Goal: Information Seeking & Learning: Learn about a topic

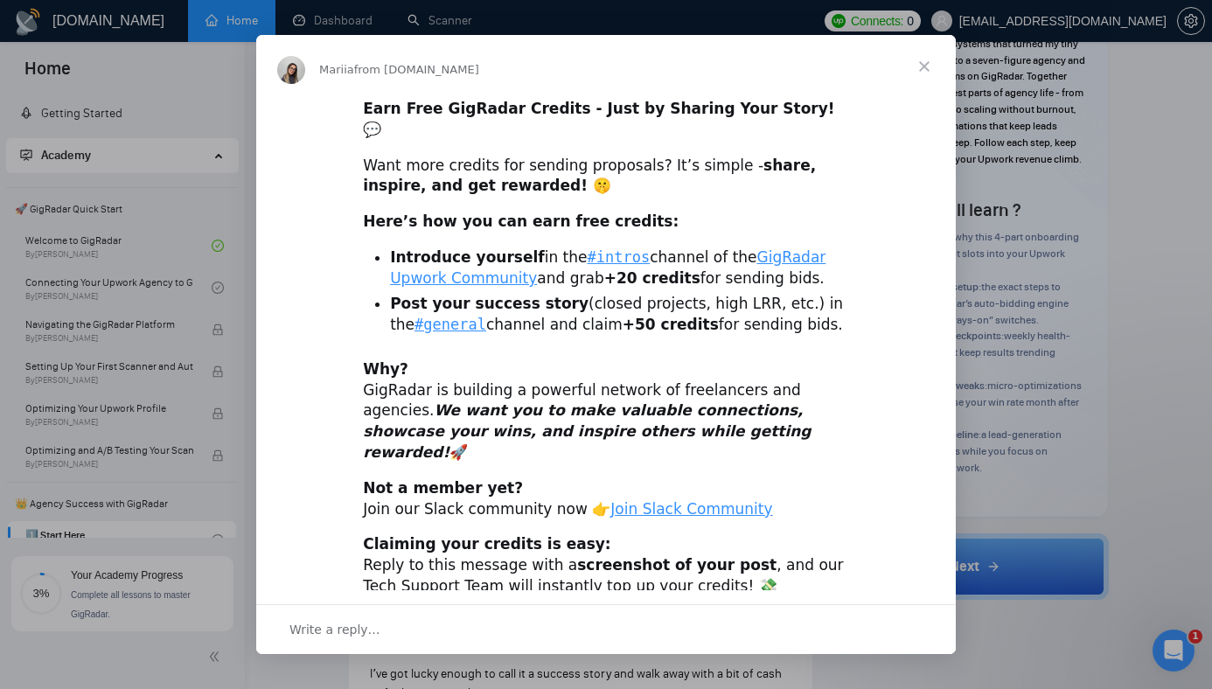
click at [1009, 226] on div "Intercom messenger" at bounding box center [606, 344] width 1212 height 689
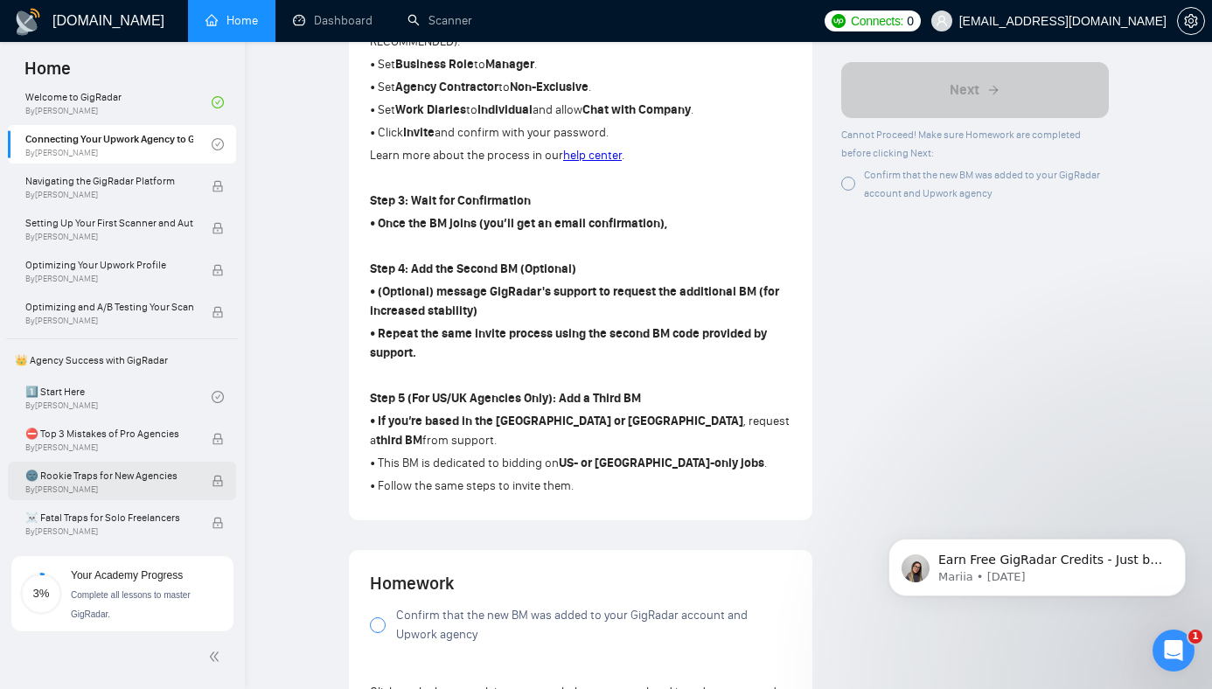
scroll to position [155, 0]
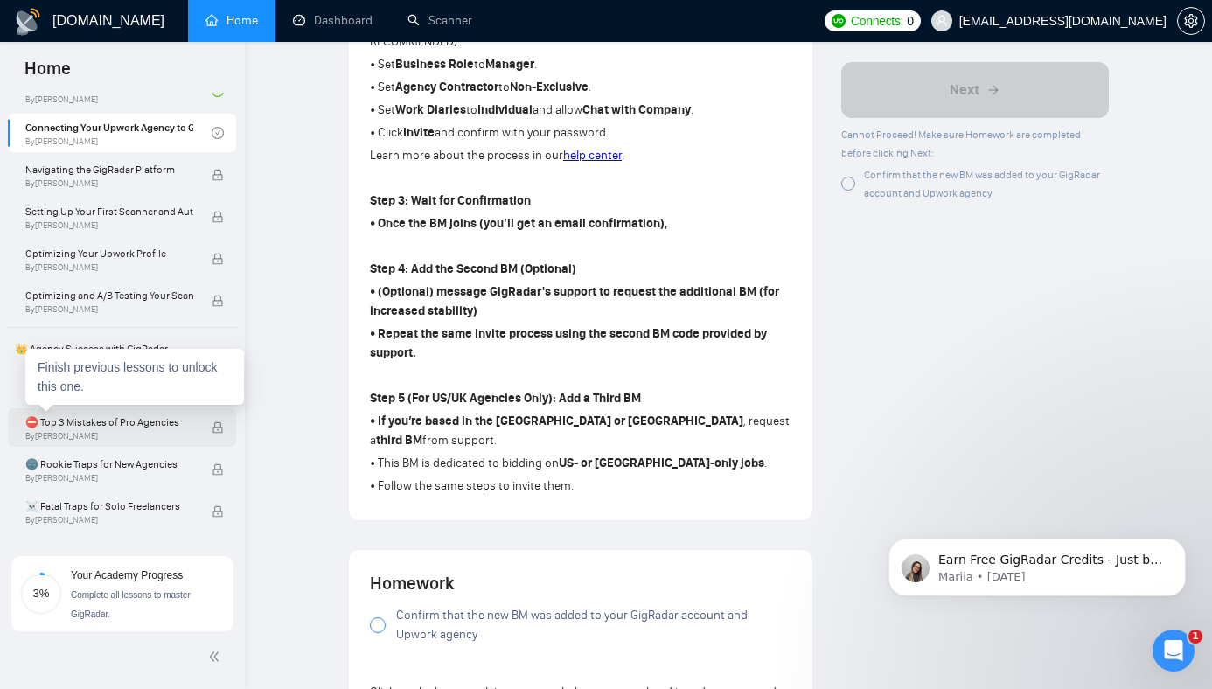
click at [129, 425] on span "⛔ Top 3 Mistakes of Pro Agencies" at bounding box center [109, 422] width 168 height 17
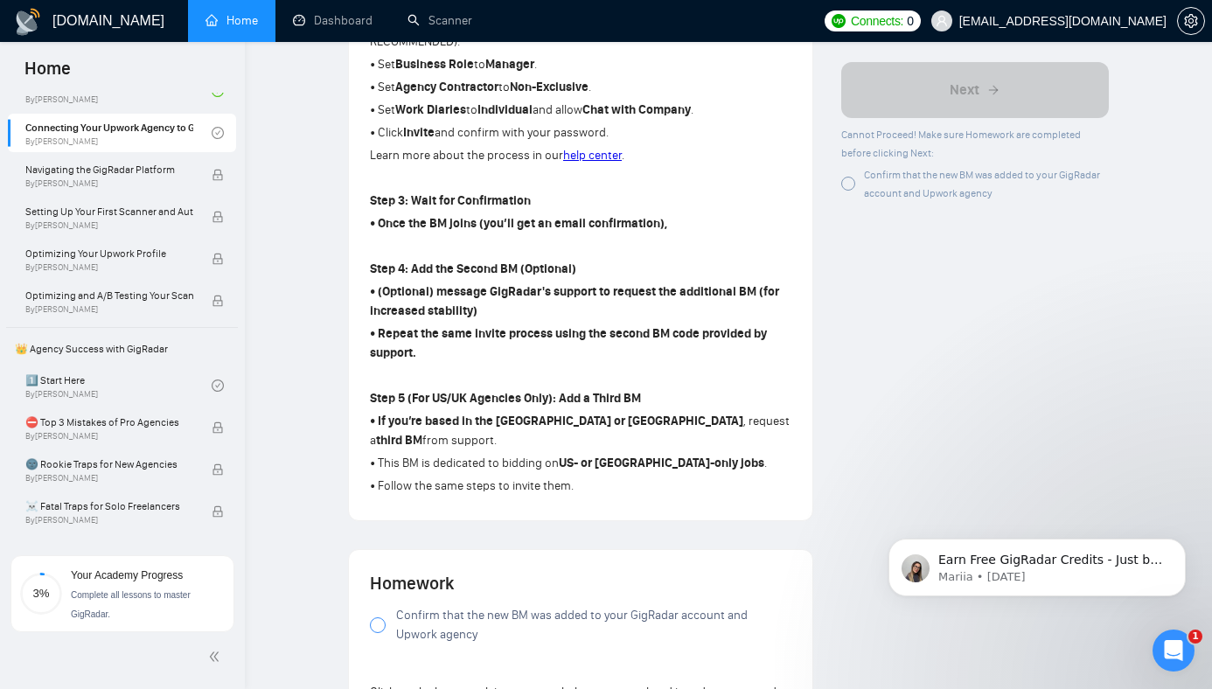
click at [259, 290] on div "[DOMAIN_NAME] Home Dashboard Scanner Connects: 0 [EMAIL_ADDRESS][DOMAIN_NAME] L…" at bounding box center [728, 233] width 967 height 2251
click at [101, 380] on link "1️⃣ Start Here By [PERSON_NAME]" at bounding box center [118, 385] width 186 height 38
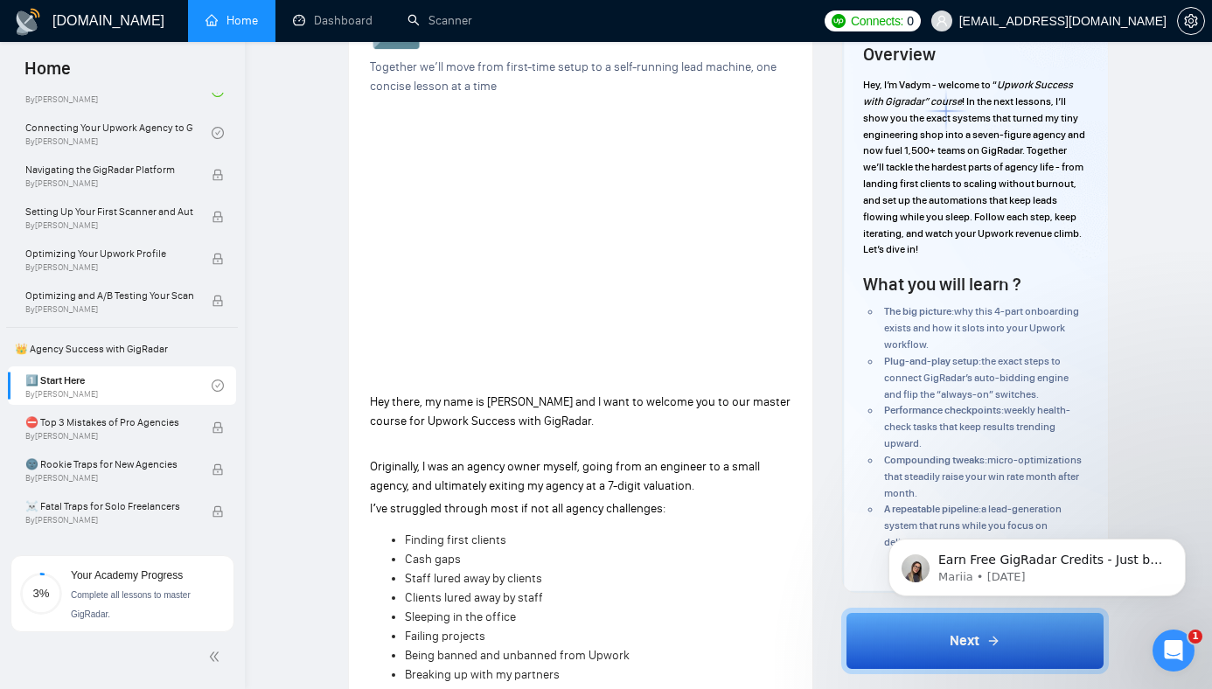
scroll to position [86, 0]
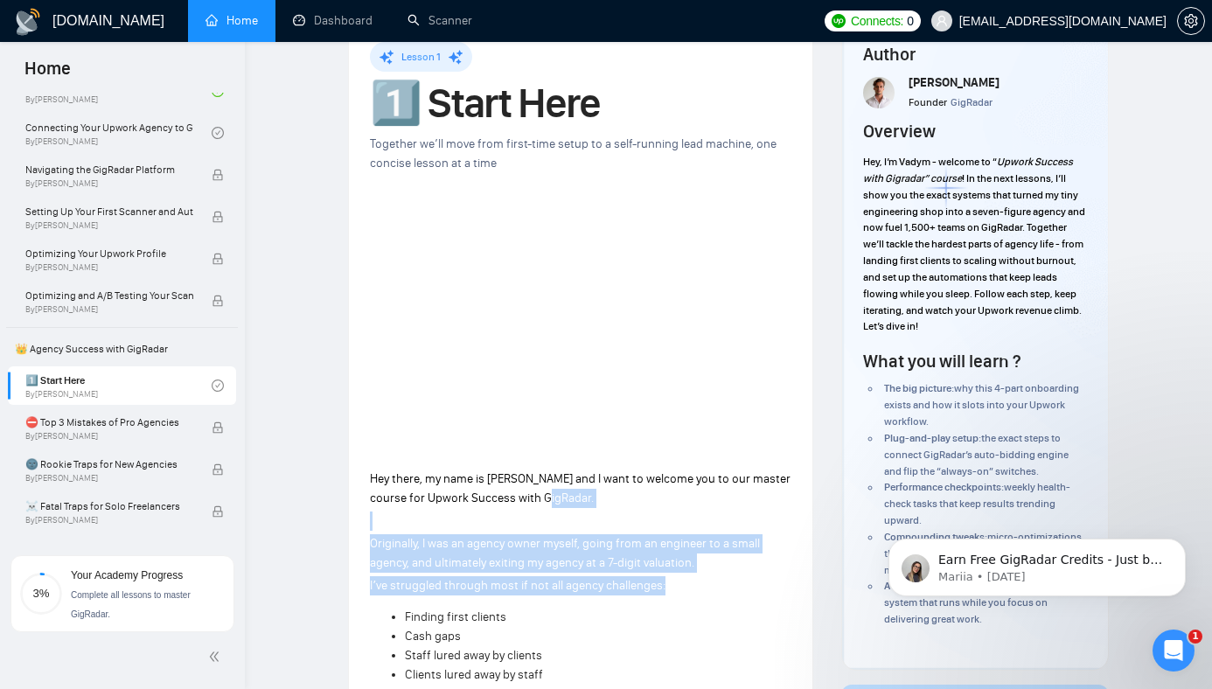
drag, startPoint x: 606, startPoint y: 565, endPoint x: 606, endPoint y: 458, distance: 106.7
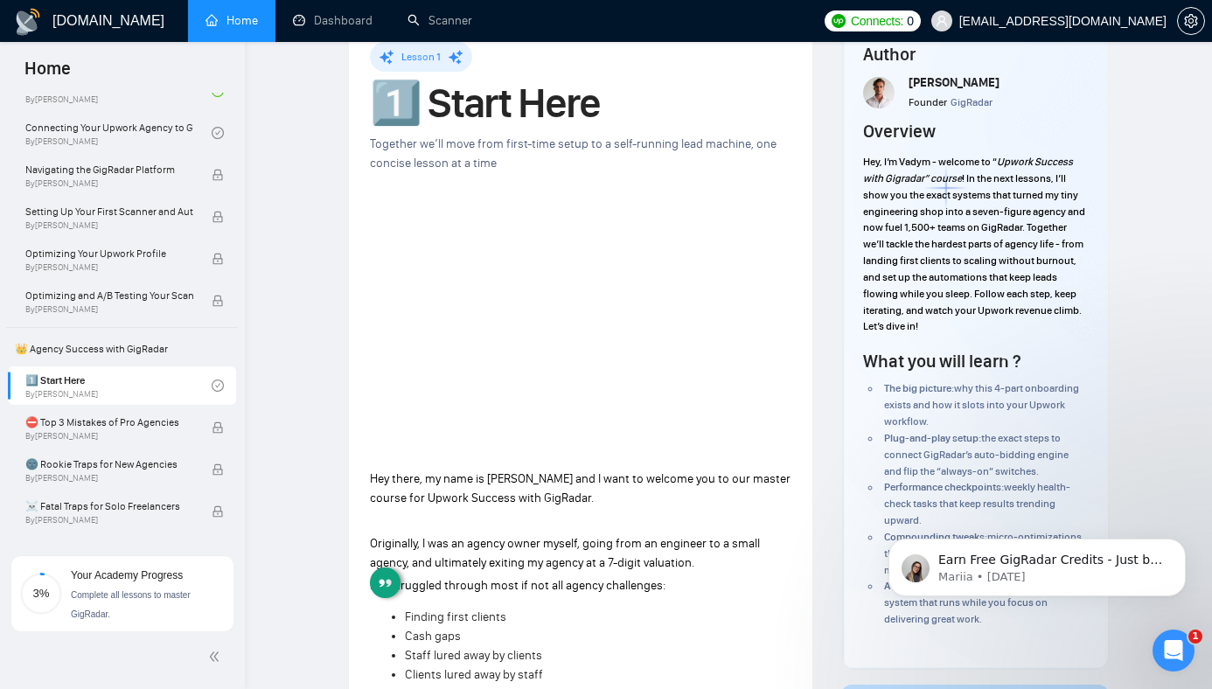
click at [601, 470] on p "Hey there, my name is [PERSON_NAME] and I want to welcome you to our master cou…" at bounding box center [581, 489] width 422 height 38
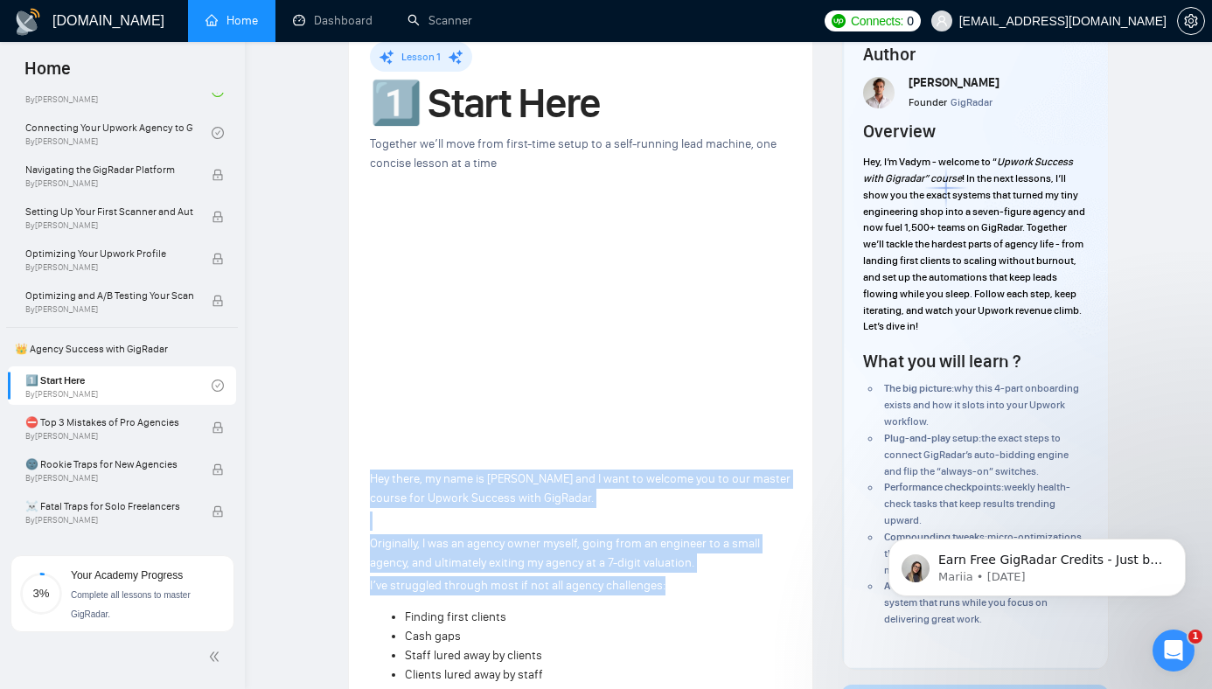
drag, startPoint x: 601, startPoint y: 436, endPoint x: 651, endPoint y: 543, distance: 118.6
click at [651, 578] on span "Iʼve struggled through most if not all agency challenges:" at bounding box center [518, 585] width 296 height 15
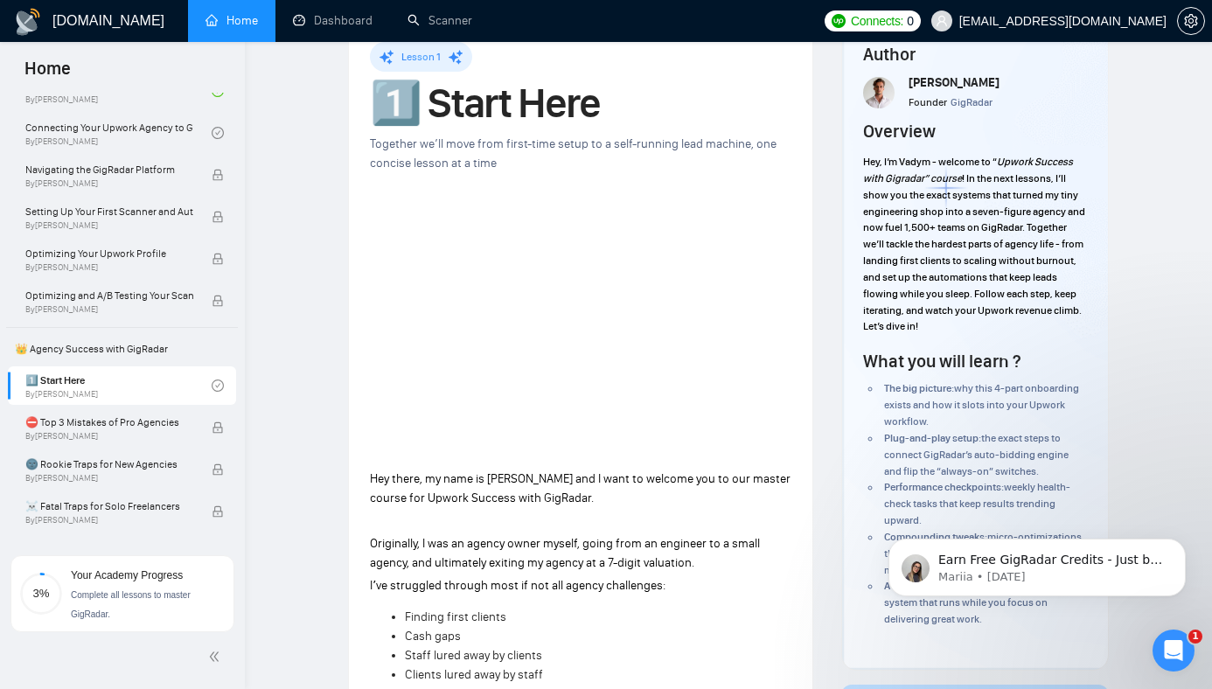
click at [651, 578] on span "Iʼve struggled through most if not all agency challenges:" at bounding box center [518, 585] width 296 height 15
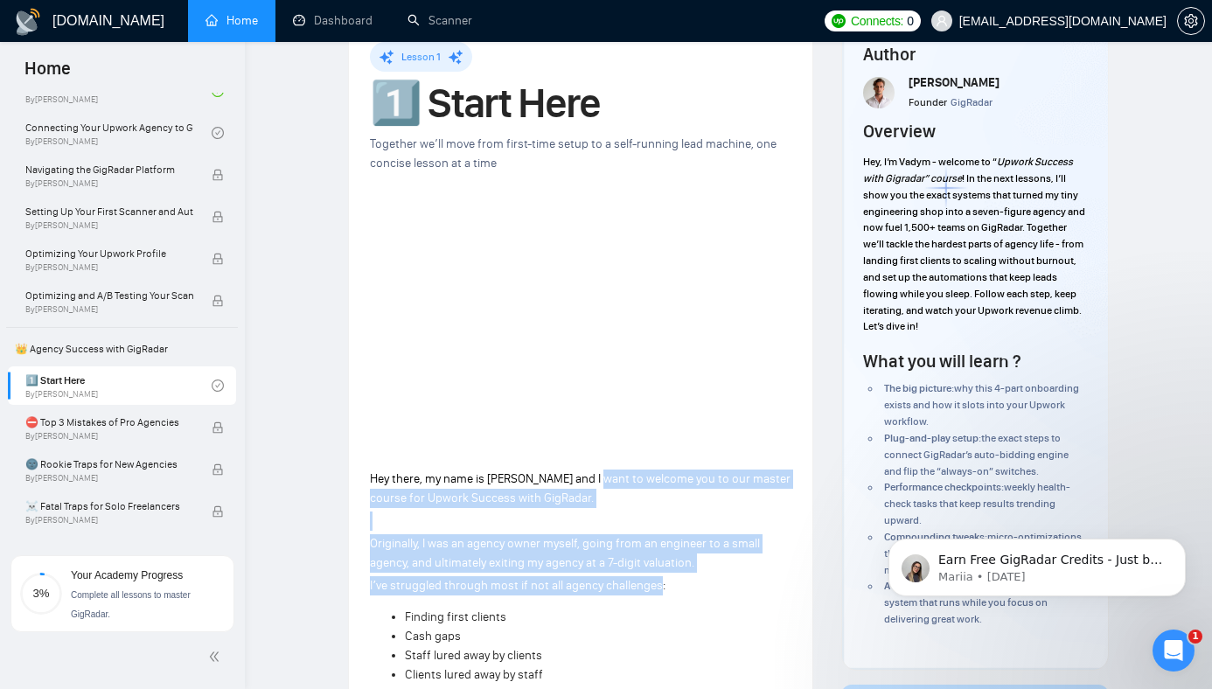
drag, startPoint x: 651, startPoint y: 543, endPoint x: 625, endPoint y: 446, distance: 100.6
click at [625, 471] on span "Hey there, my name is [PERSON_NAME] and I want to welcome you to our master cou…" at bounding box center [580, 488] width 421 height 34
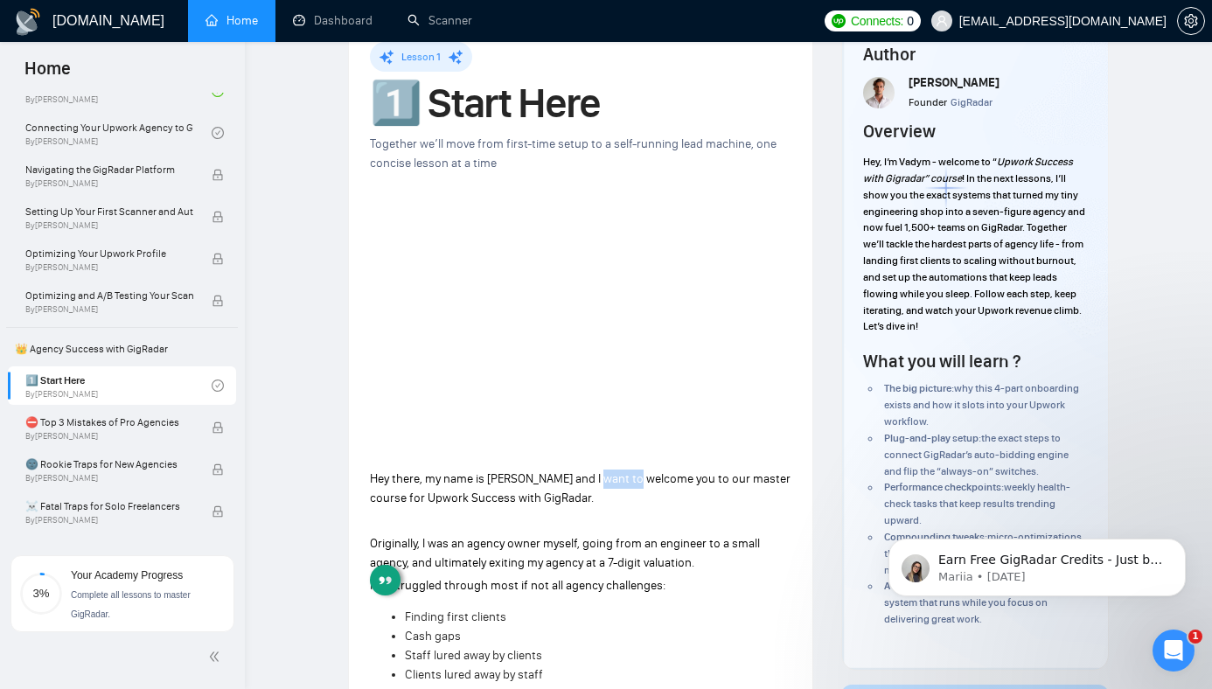
click at [625, 471] on span "Hey there, my name is [PERSON_NAME] and I want to welcome you to our master cou…" at bounding box center [580, 488] width 421 height 34
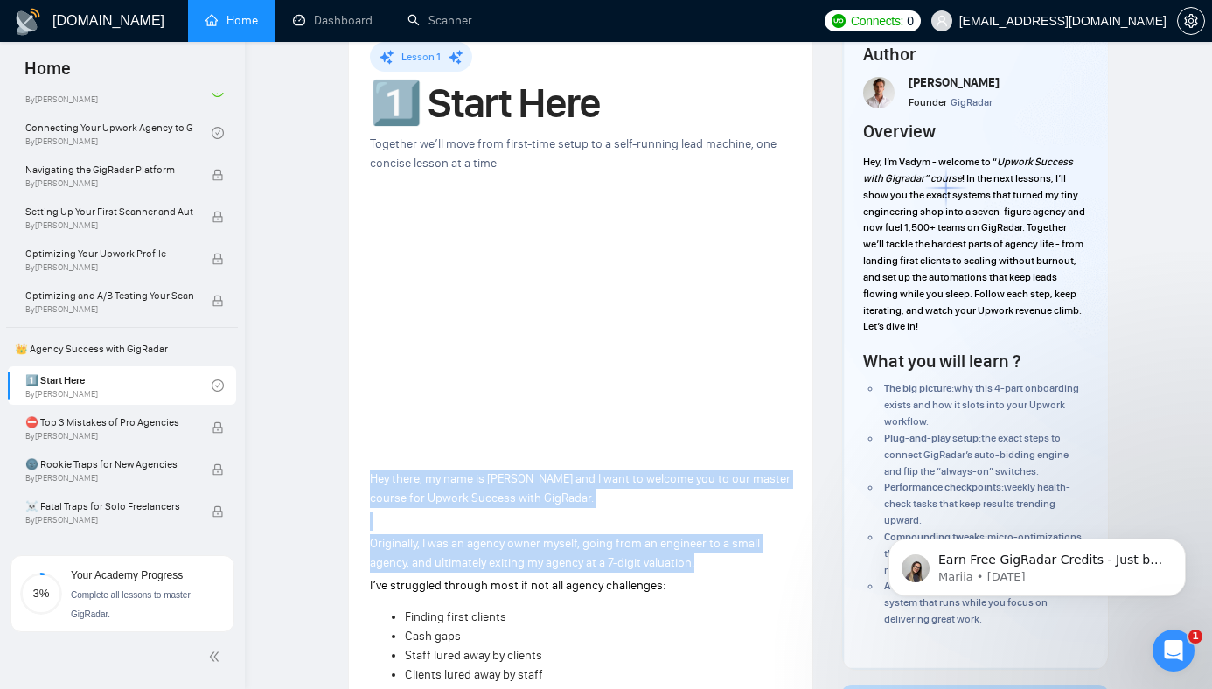
drag, startPoint x: 625, startPoint y: 446, endPoint x: 646, endPoint y: 558, distance: 113.9
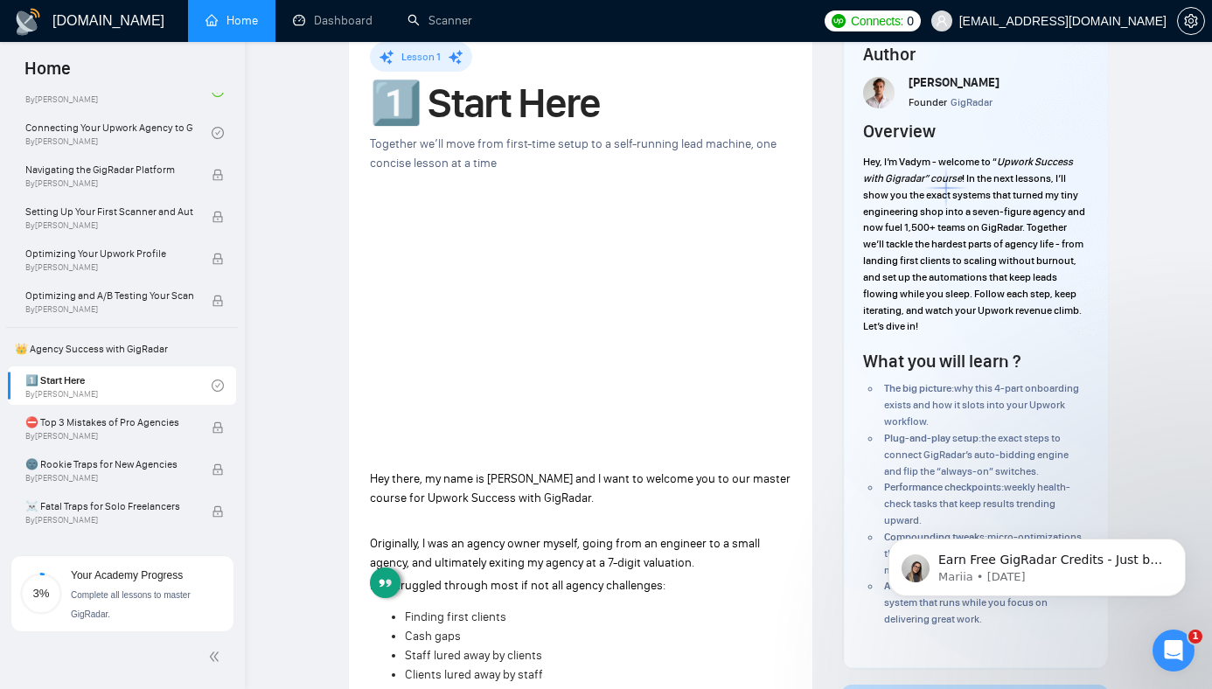
click at [639, 536] on span "Originally, I was an agency owner myself, going from an engineer to a small age…" at bounding box center [565, 553] width 390 height 34
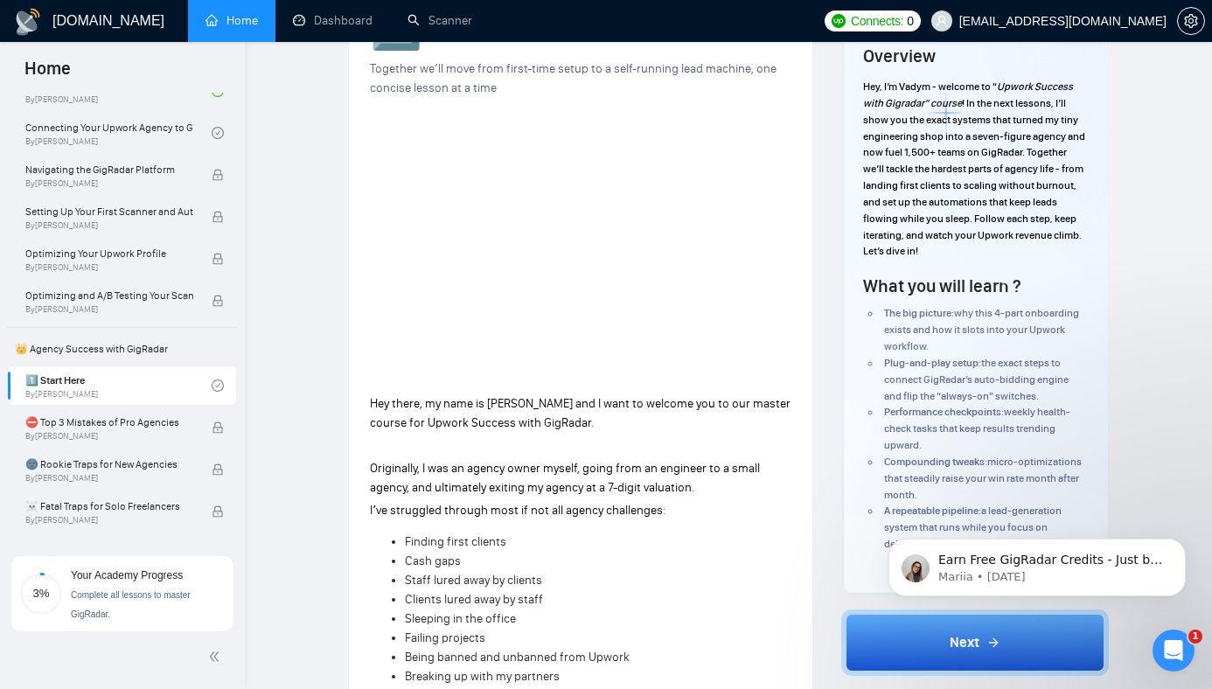
scroll to position [162, 0]
click at [521, 502] on span "Iʼve struggled through most if not all agency challenges:" at bounding box center [518, 509] width 296 height 15
click at [555, 459] on p "Originally, I was an agency owner myself, going from an engineer to a small age…" at bounding box center [581, 477] width 422 height 38
click at [555, 460] on p "Originally, I was an agency owner myself, going from an engineer to a small age…" at bounding box center [581, 477] width 422 height 38
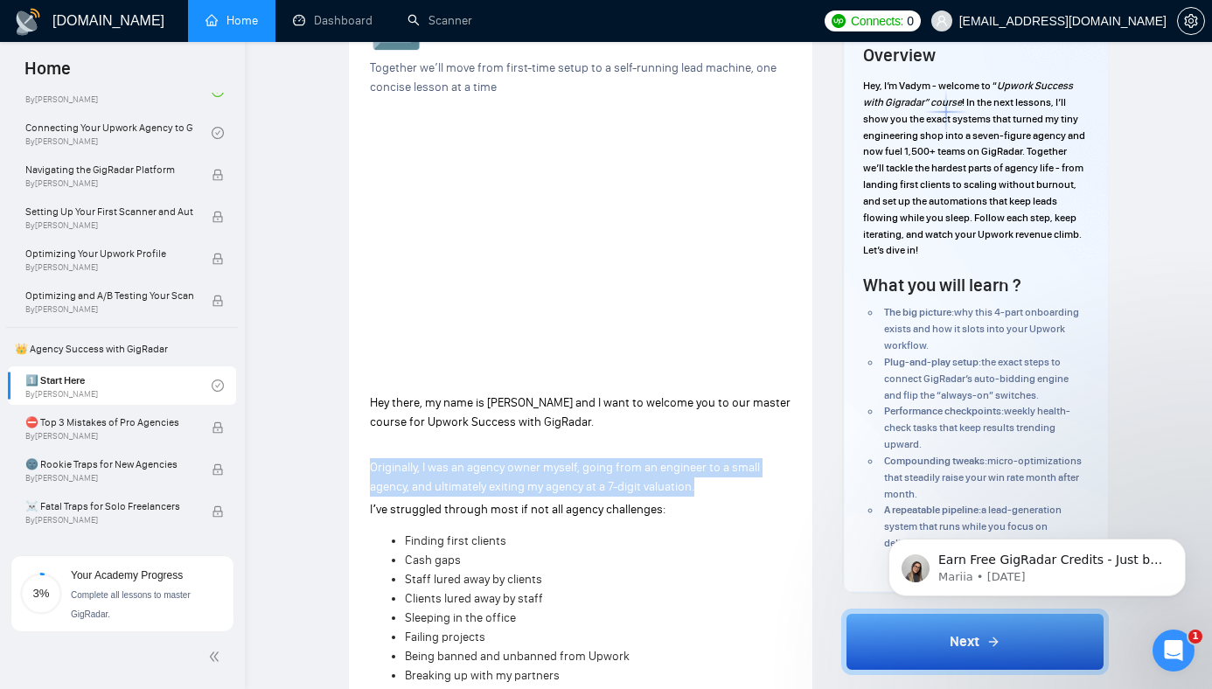
click at [555, 460] on p "Originally, I was an agency owner myself, going from an engineer to a small age…" at bounding box center [581, 477] width 422 height 38
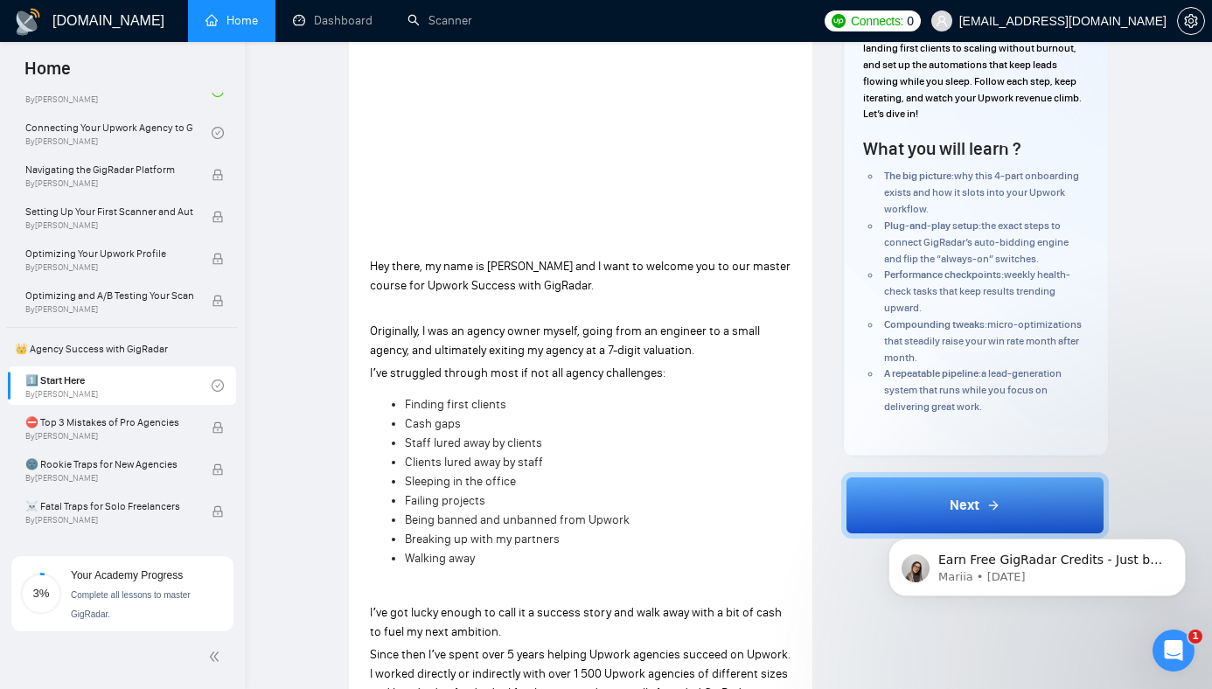
scroll to position [326, 0]
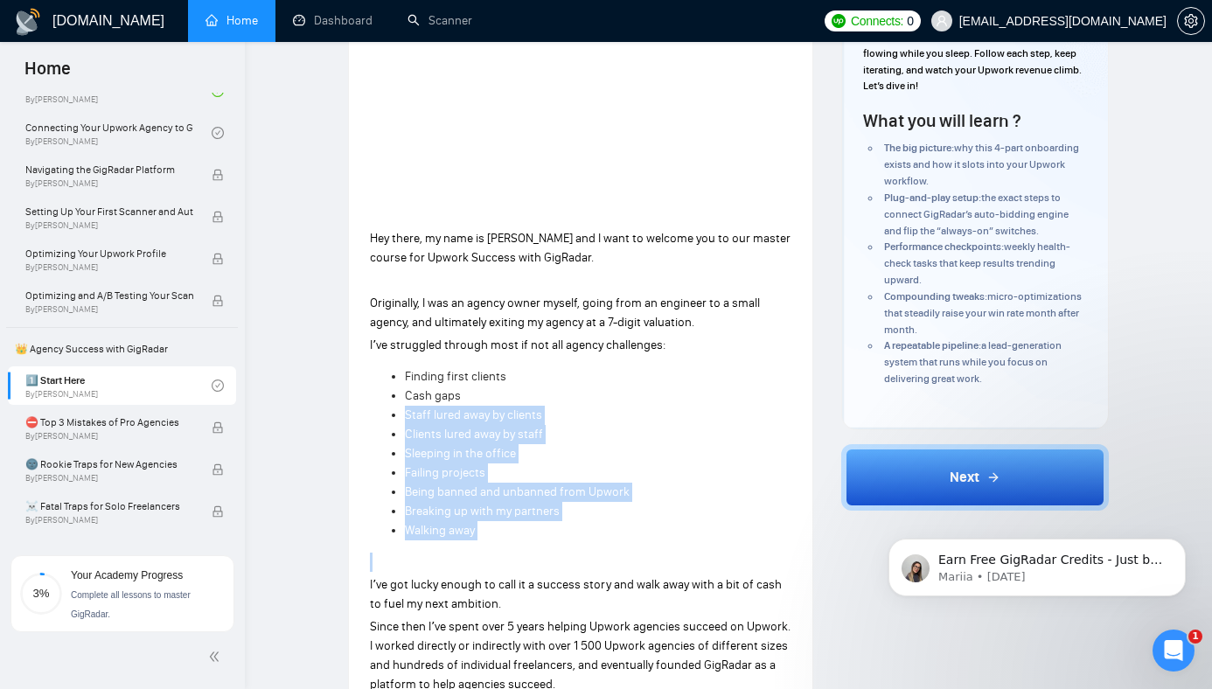
drag, startPoint x: 501, startPoint y: 356, endPoint x: 485, endPoint y: 536, distance: 180.9
click at [474, 535] on div "Hey there, my name is [PERSON_NAME] and I want to welcome you to our master cou…" at bounding box center [581, 659] width 422 height 866
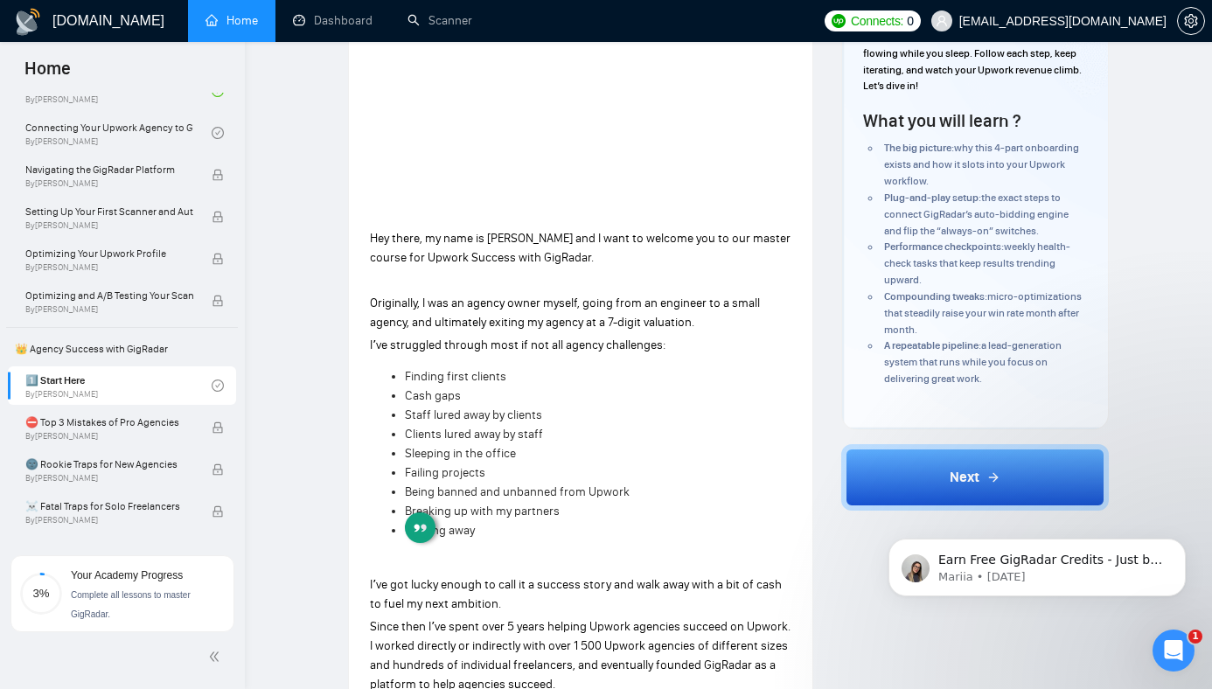
click at [506, 464] on li "Failing projects" at bounding box center [598, 473] width 387 height 19
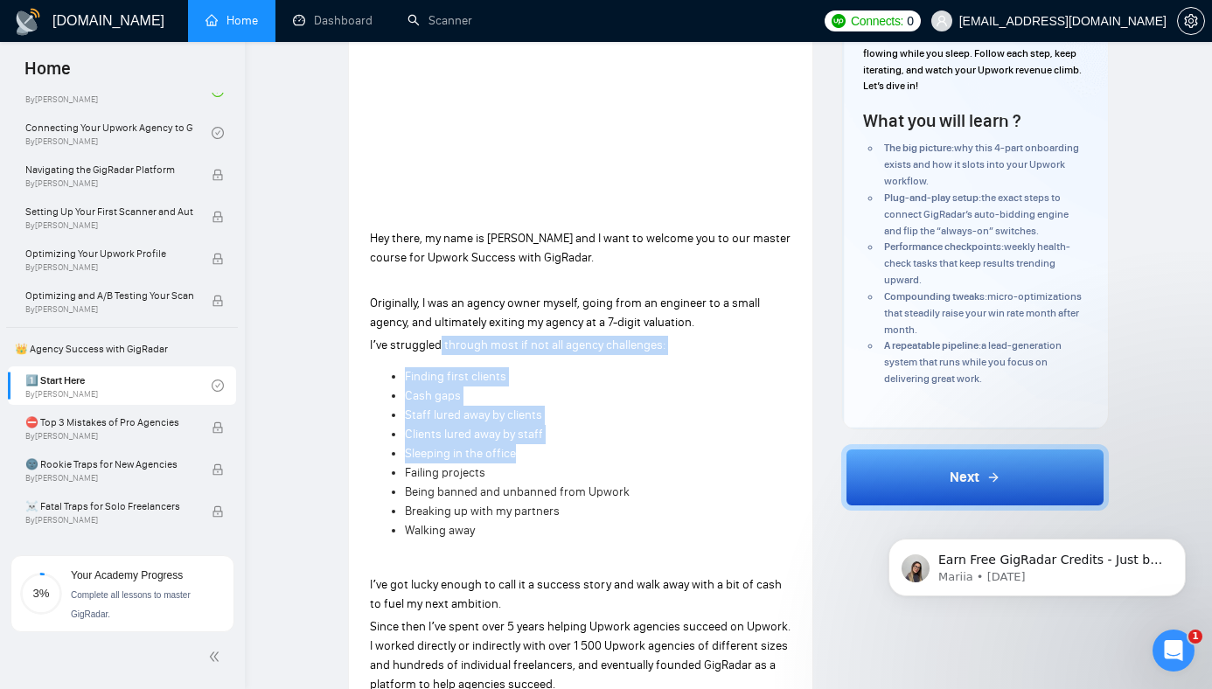
drag, startPoint x: 527, startPoint y: 426, endPoint x: 441, endPoint y: 304, distance: 149.3
click at [441, 305] on div "Hey there, my name is [PERSON_NAME] and I want to welcome you to our master cou…" at bounding box center [581, 659] width 422 height 866
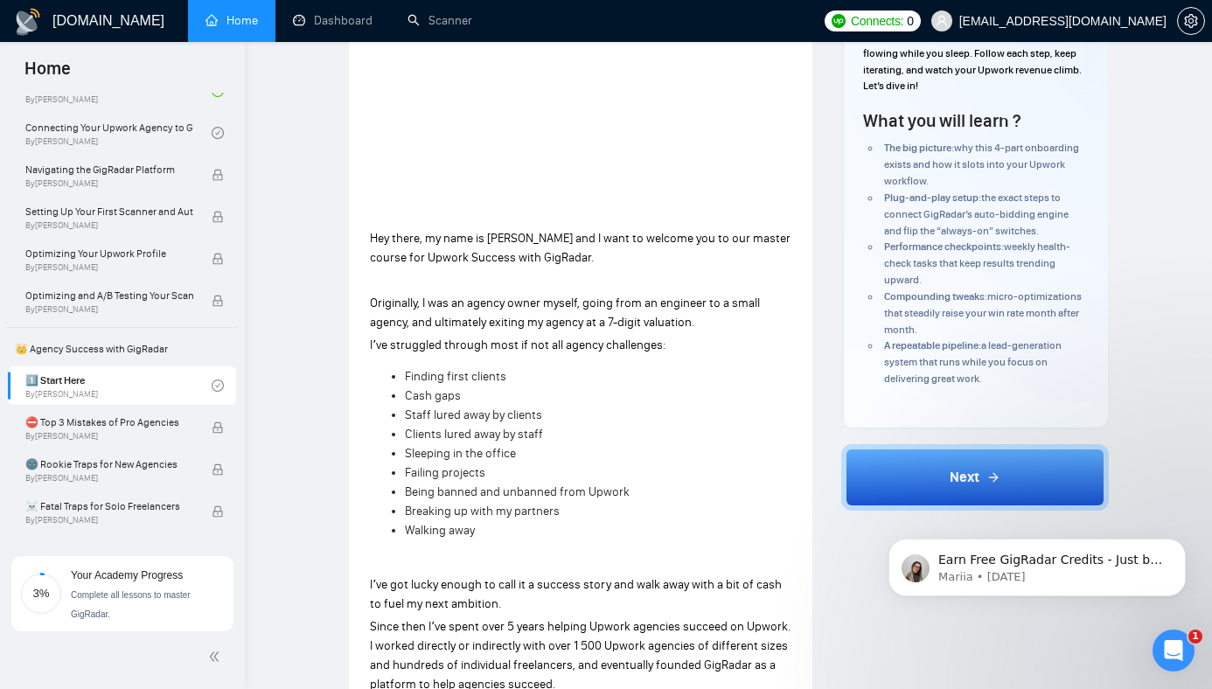
click at [572, 464] on li "Failing projects" at bounding box center [598, 473] width 387 height 19
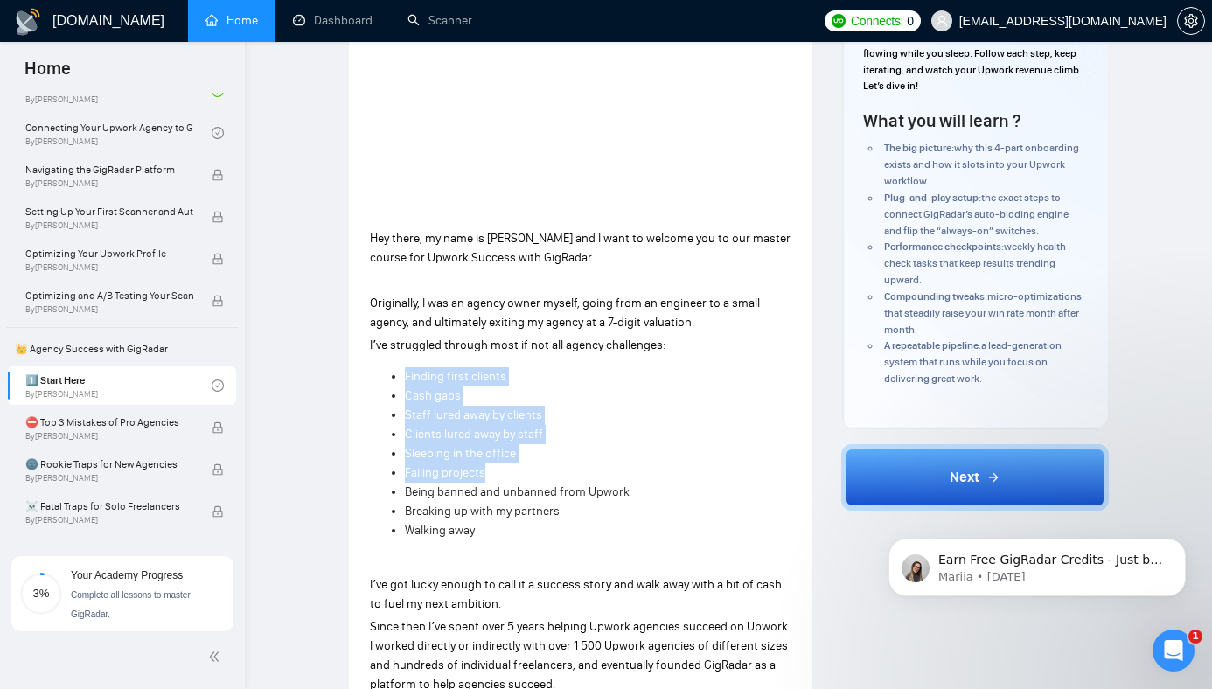
drag, startPoint x: 572, startPoint y: 446, endPoint x: 403, endPoint y: 327, distance: 206.5
click at [403, 327] on div "Hey there, my name is [PERSON_NAME] and I want to welcome you to our master cou…" at bounding box center [581, 659] width 422 height 866
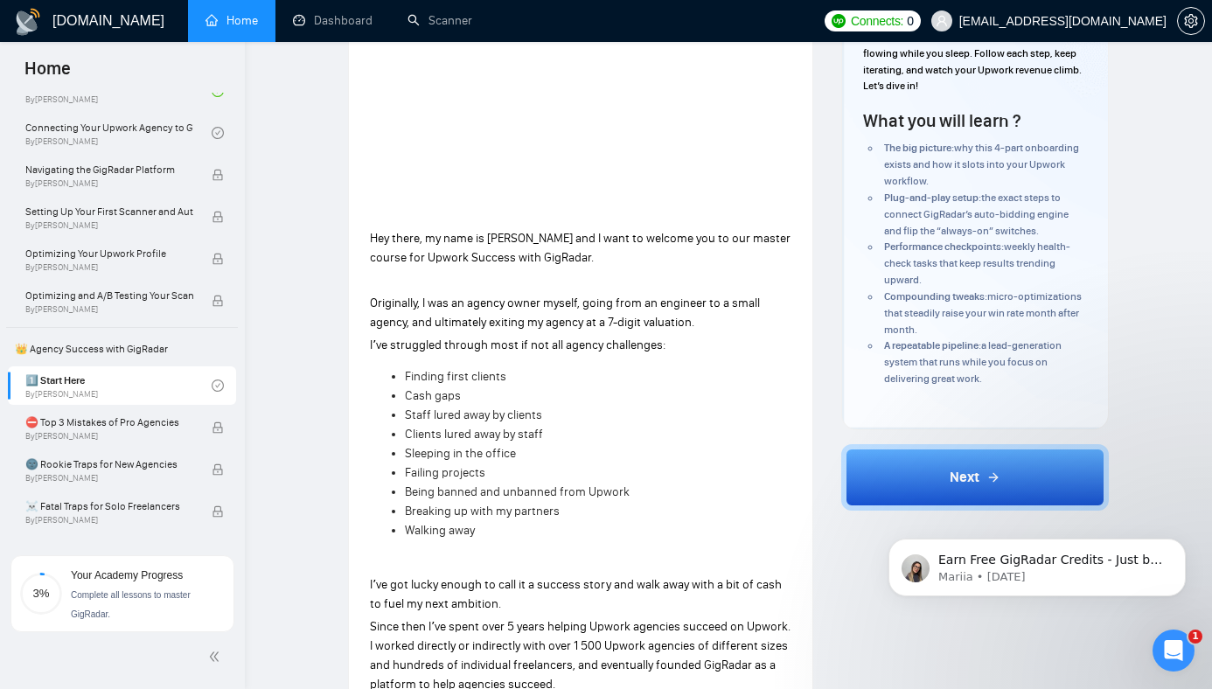
click at [561, 464] on li "Failing projects" at bounding box center [598, 473] width 387 height 19
drag, startPoint x: 561, startPoint y: 435, endPoint x: 552, endPoint y: 495, distance: 61.0
click at [552, 497] on ul "Finding first clients Cash gaps Staff lured away by clients Clients lured away …" at bounding box center [581, 453] width 422 height 173
click at [552, 521] on li "Walking away" at bounding box center [598, 530] width 387 height 19
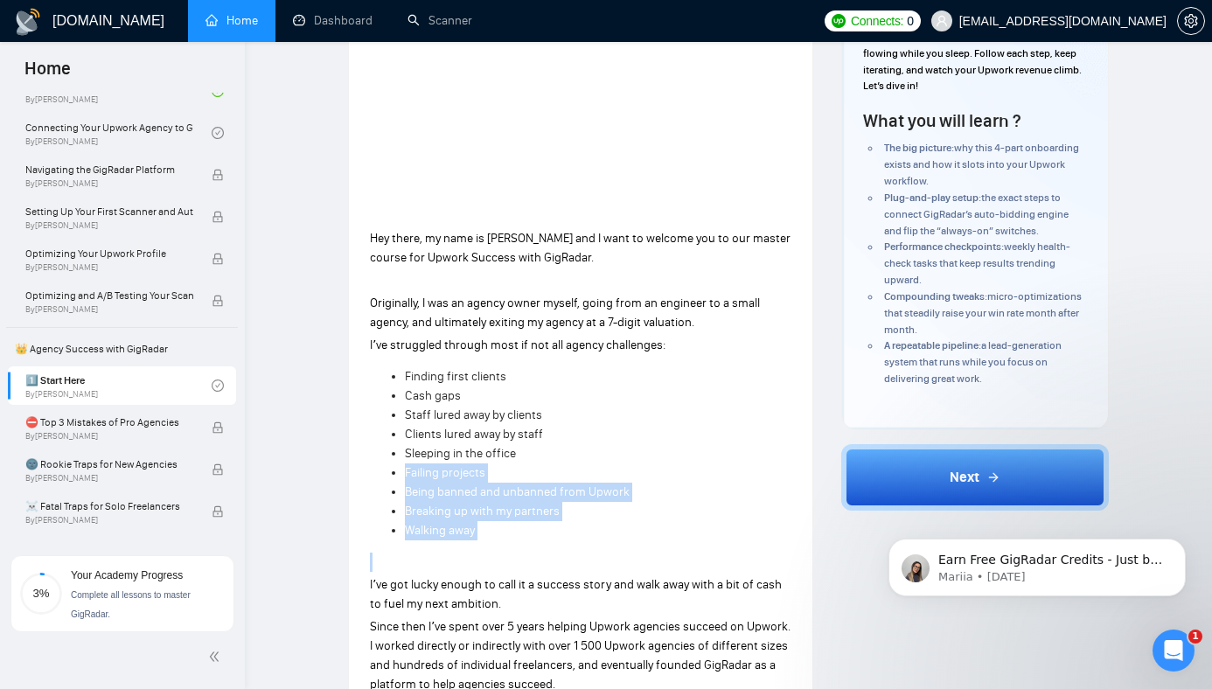
drag, startPoint x: 552, startPoint y: 495, endPoint x: 539, endPoint y: 408, distance: 87.6
click at [537, 411] on ul "Finding first clients Cash gaps Staff lured away by clients Clients lured away …" at bounding box center [581, 453] width 422 height 173
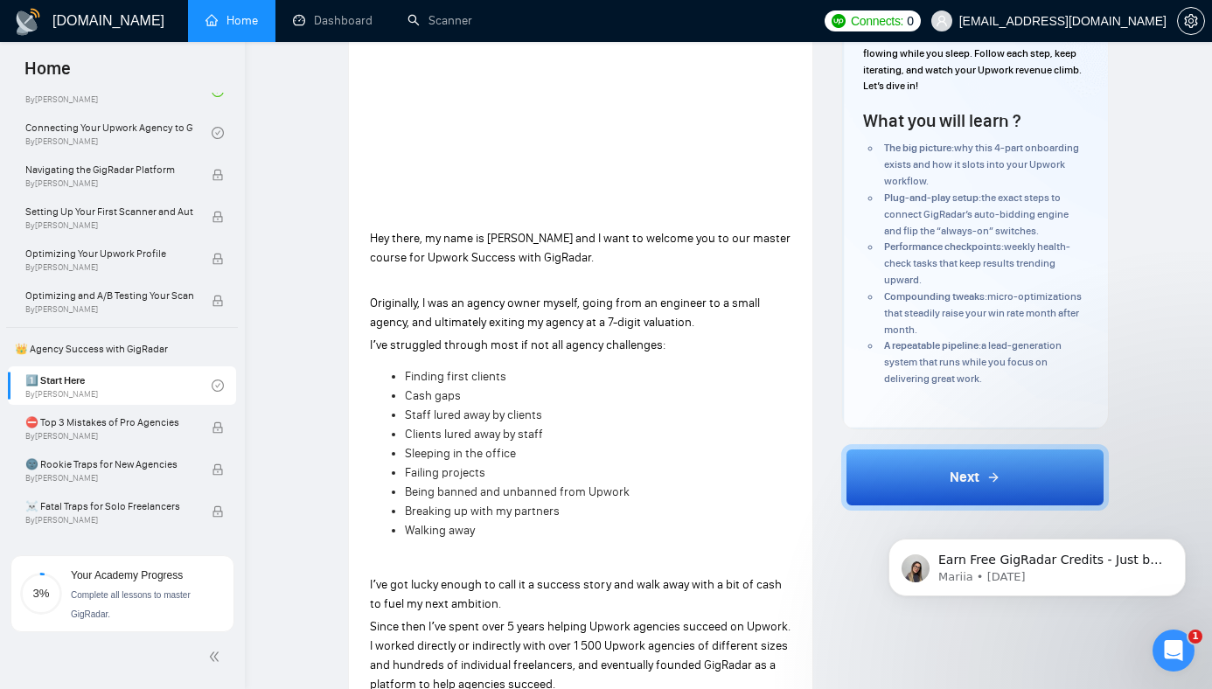
click at [547, 444] on li "Sleeping in the office" at bounding box center [598, 453] width 387 height 19
drag, startPoint x: 547, startPoint y: 408, endPoint x: 516, endPoint y: 329, distance: 85.3
click at [511, 331] on div "Hey there, my name is [PERSON_NAME] and I want to welcome you to our master cou…" at bounding box center [581, 659] width 422 height 866
click at [540, 367] on li "Finding first clients" at bounding box center [598, 376] width 387 height 19
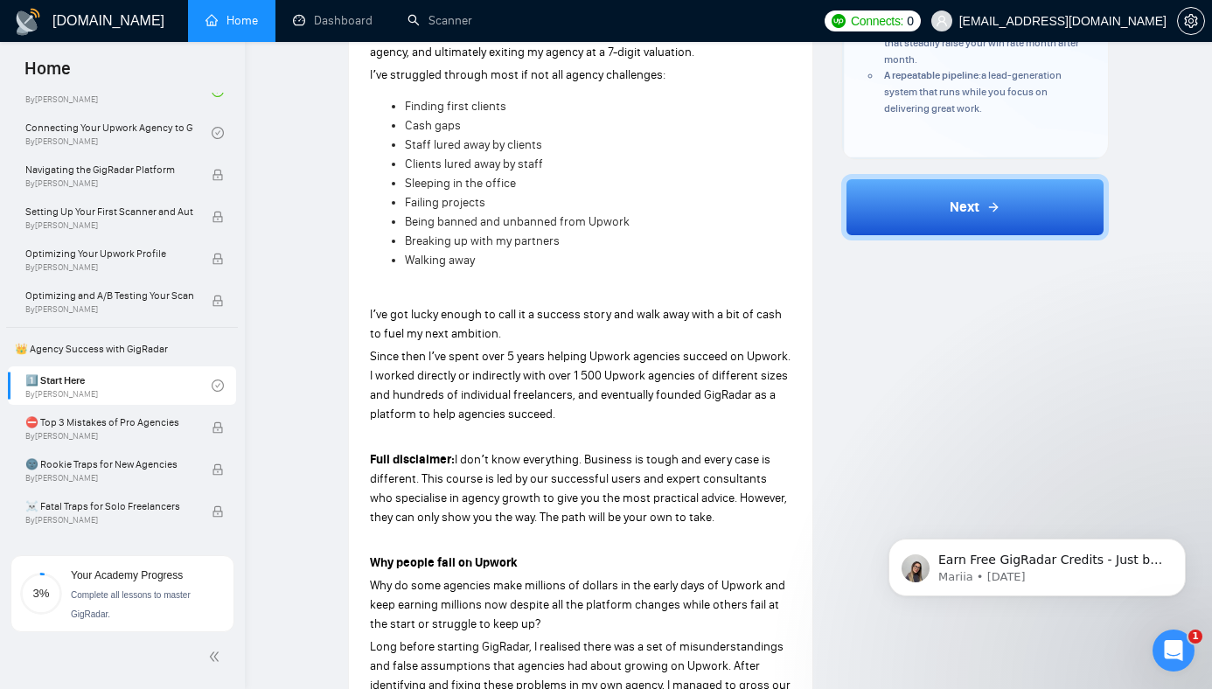
scroll to position [755, 0]
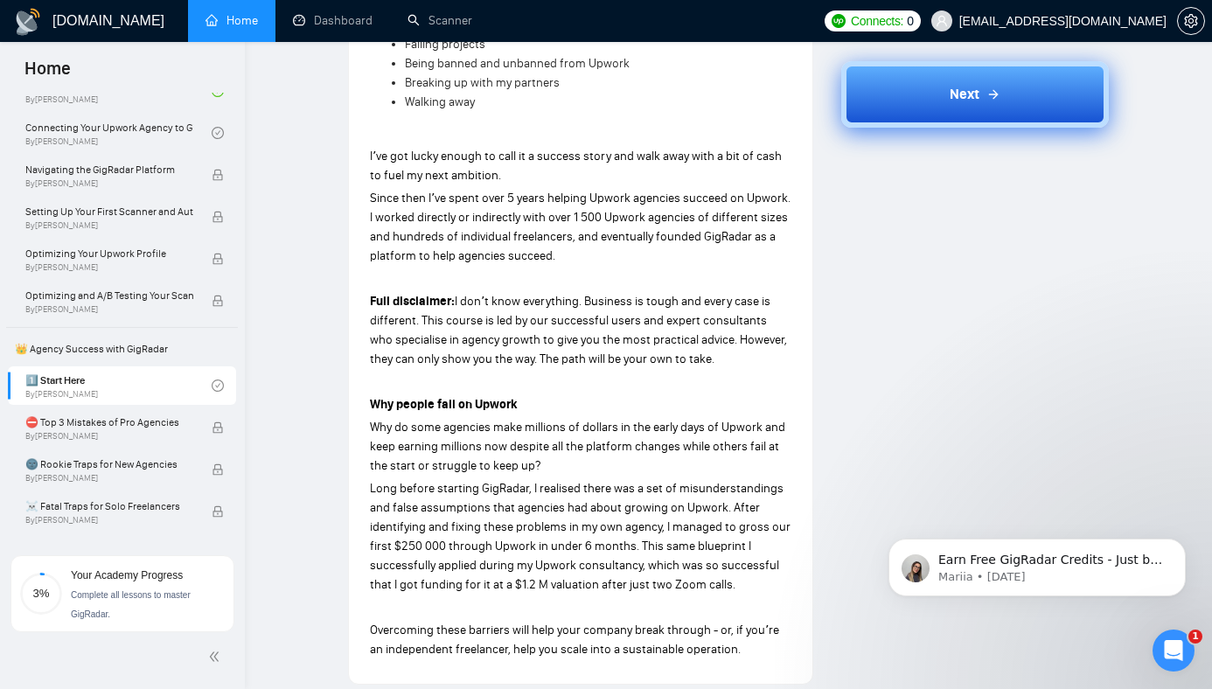
click at [973, 101] on span "Next" at bounding box center [965, 94] width 30 height 21
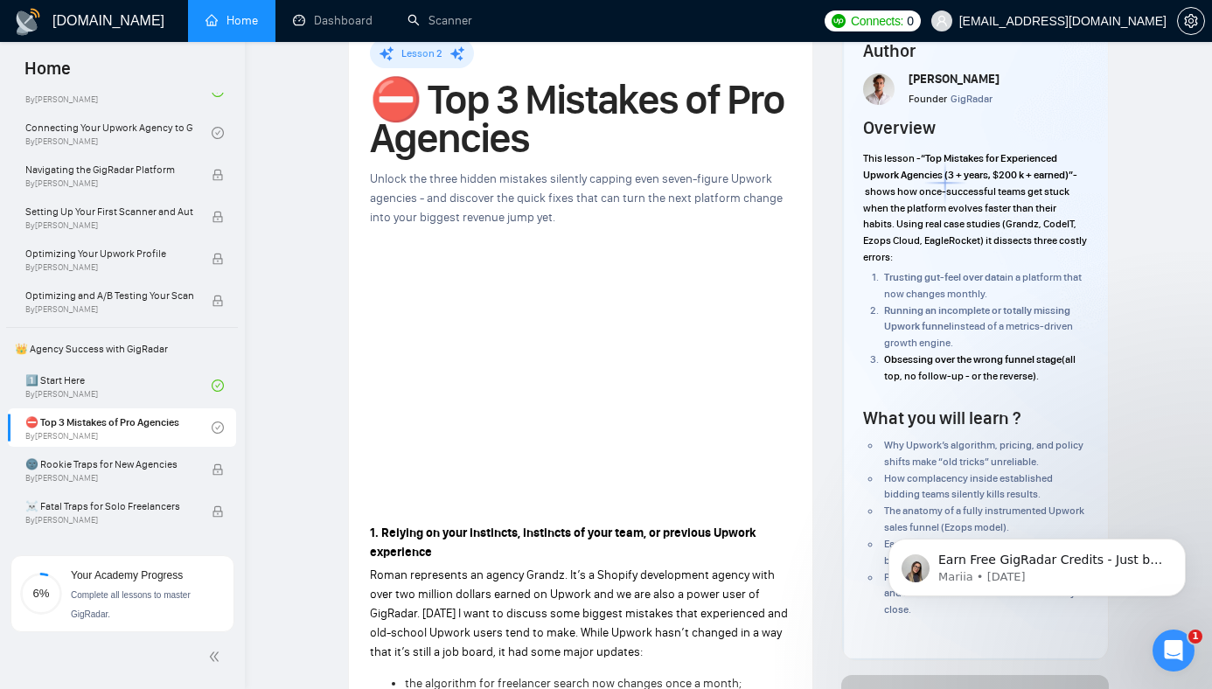
scroll to position [70, 0]
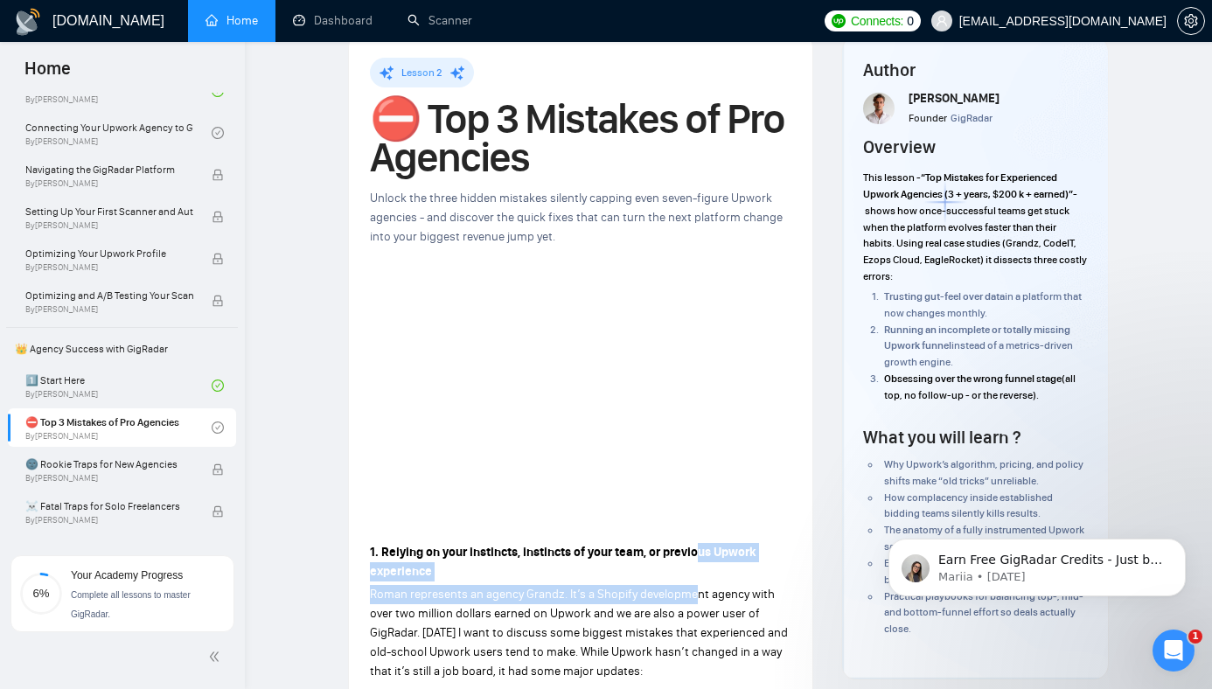
drag, startPoint x: 695, startPoint y: 569, endPoint x: 691, endPoint y: 484, distance: 85.8
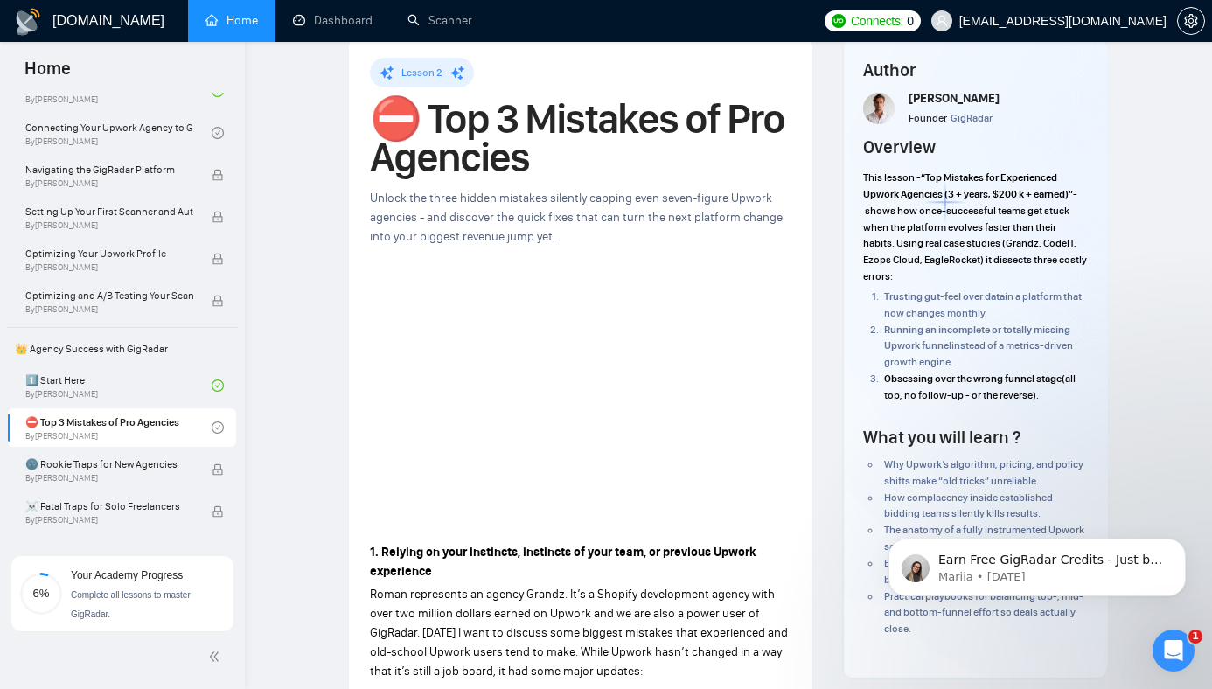
click at [591, 587] on span "Roman represents an agency Grandz. It’s a Shopify development agency with over …" at bounding box center [579, 633] width 418 height 92
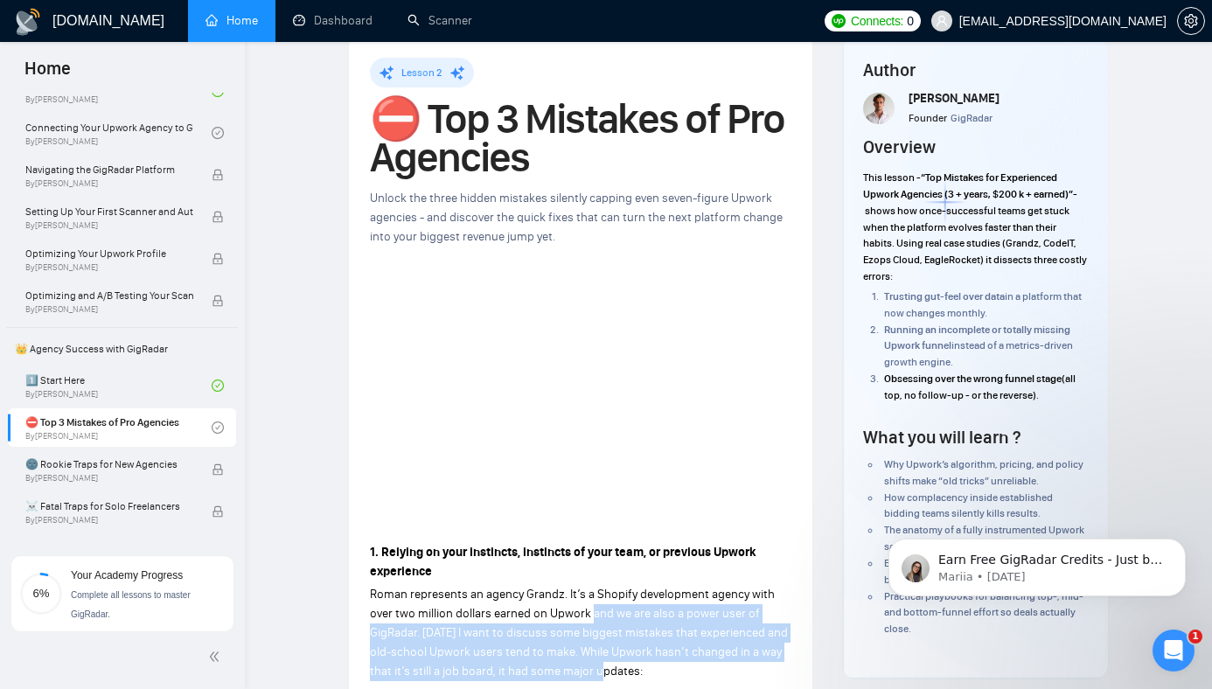
drag, startPoint x: 591, startPoint y: 577, endPoint x: 604, endPoint y: 635, distance: 59.2
click at [604, 636] on span "Roman represents an agency Grandz. It’s a Shopify development agency with over …" at bounding box center [579, 633] width 418 height 92
click at [559, 607] on p "Roman represents an agency Grandz. It’s a Shopify development agency with over …" at bounding box center [581, 633] width 422 height 96
drag, startPoint x: 559, startPoint y: 607, endPoint x: 618, endPoint y: 644, distance: 69.9
click at [618, 643] on p "Roman represents an agency Grandz. It’s a Shopify development agency with over …" at bounding box center [581, 633] width 422 height 96
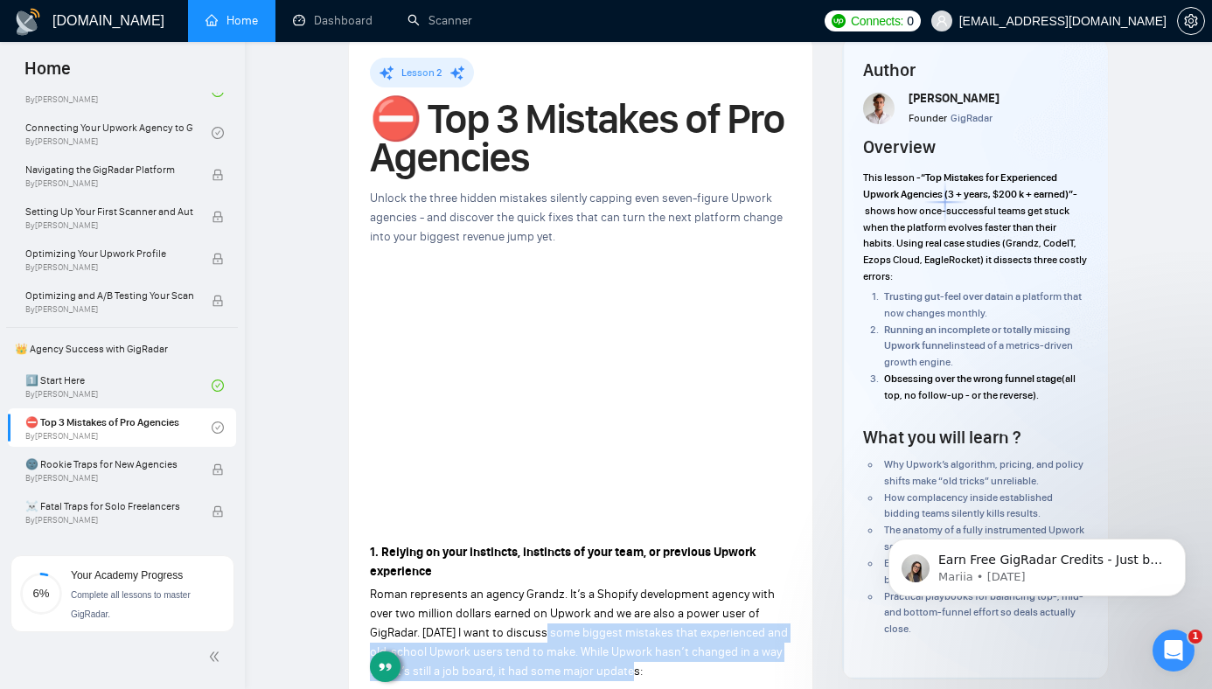
click at [548, 602] on span "Roman represents an agency Grandz. It’s a Shopify development agency with over …" at bounding box center [579, 633] width 418 height 92
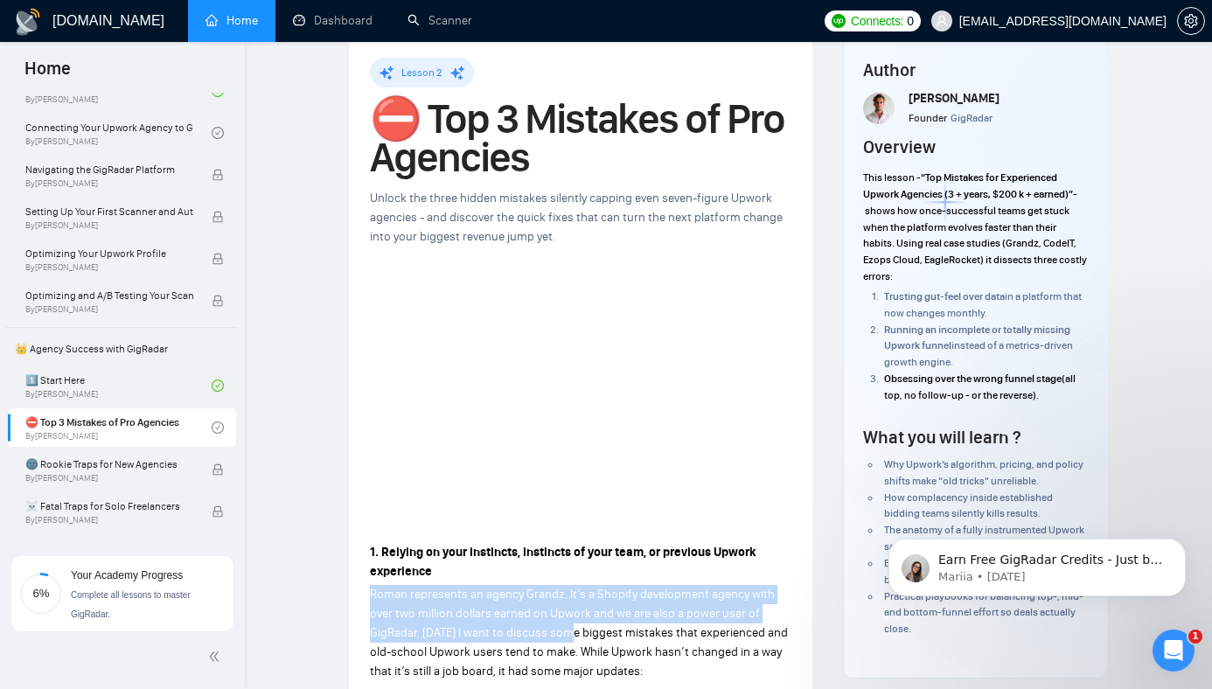
drag, startPoint x: 548, startPoint y: 602, endPoint x: 519, endPoint y: 537, distance: 70.9
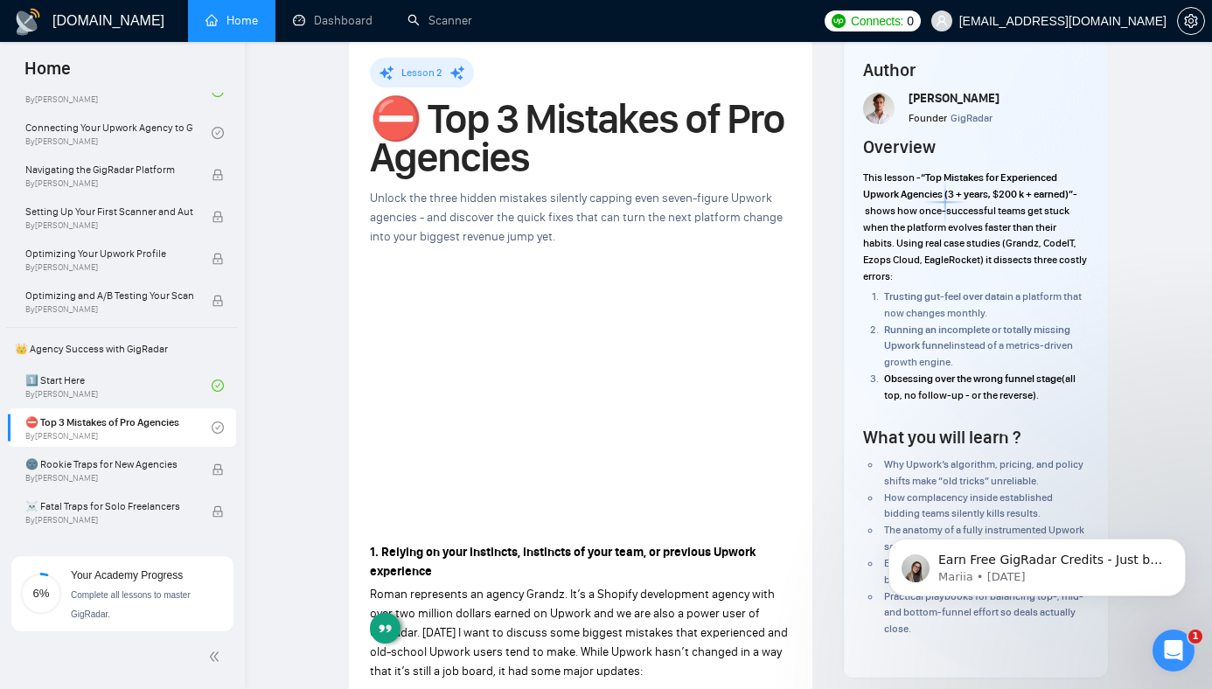
click at [597, 590] on p "Roman represents an agency Grandz. It’s a Shopify development agency with over …" at bounding box center [581, 633] width 422 height 96
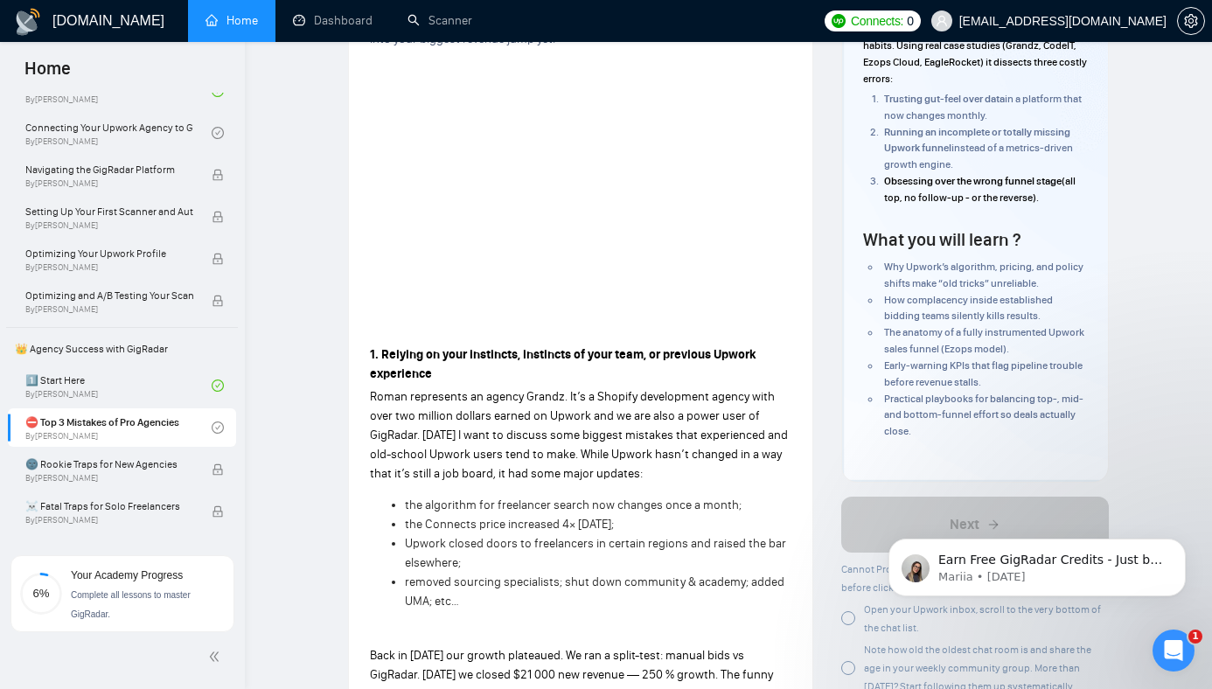
scroll to position [254, 0]
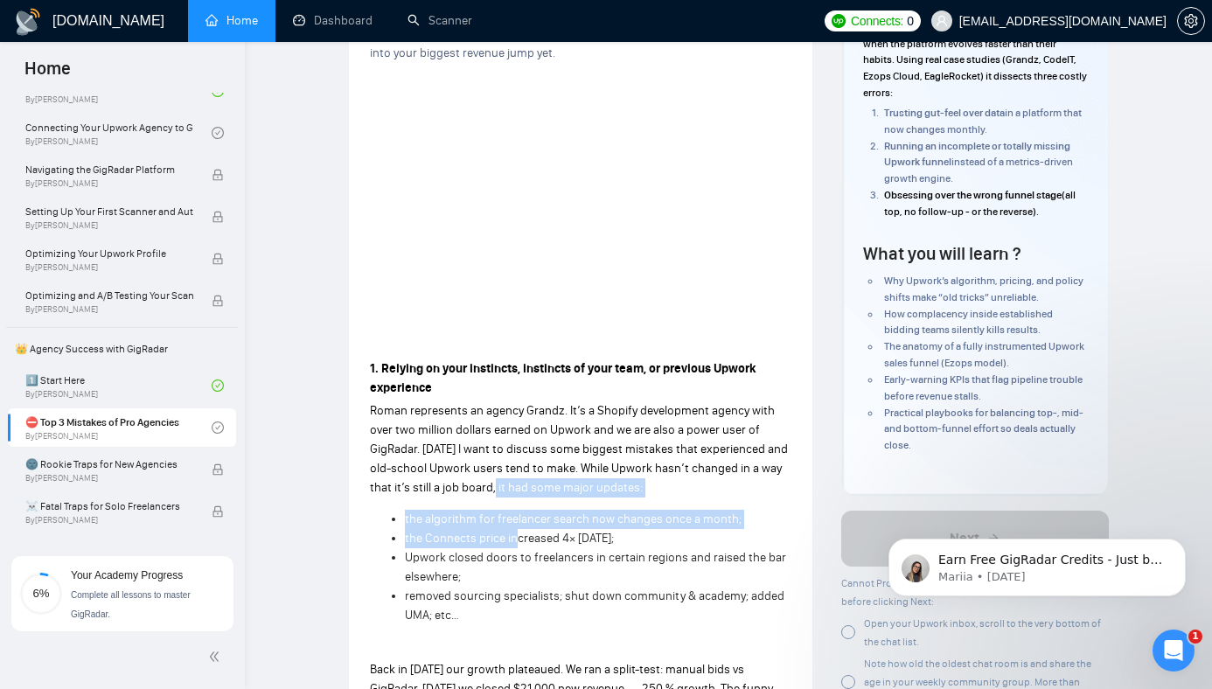
drag, startPoint x: 496, startPoint y: 461, endPoint x: 513, endPoint y: 513, distance: 55.1
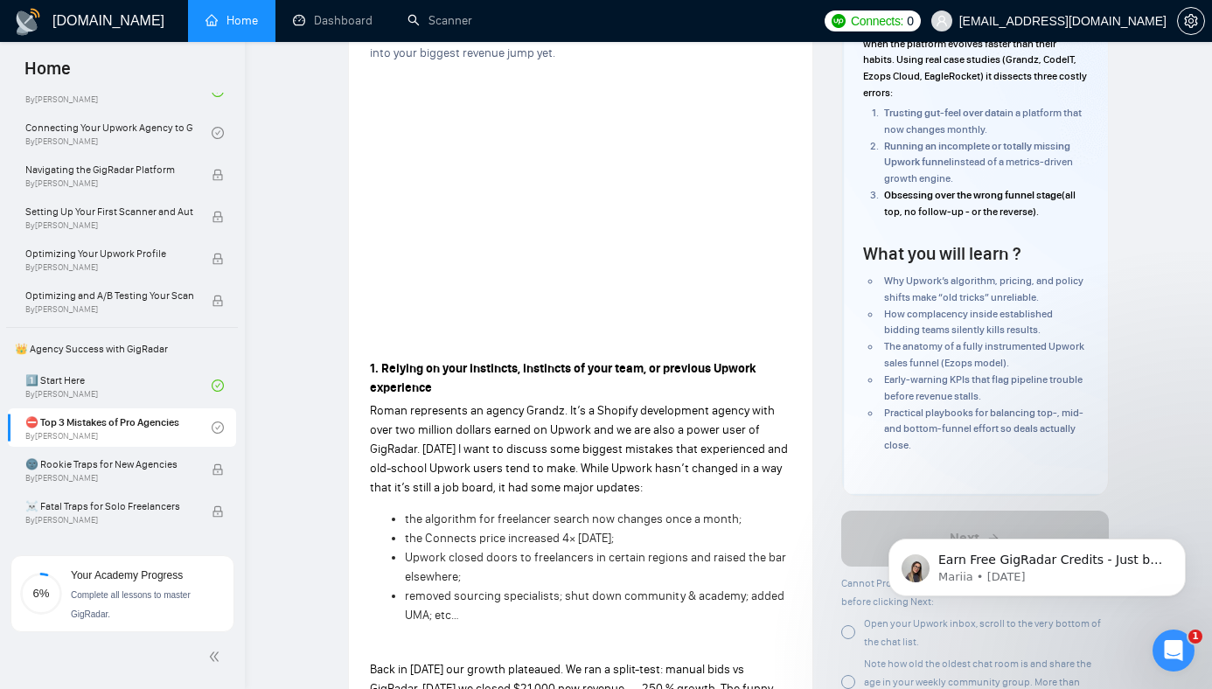
click at [457, 422] on span "Roman represents an agency Grandz. It’s a Shopify development agency with over …" at bounding box center [579, 449] width 418 height 92
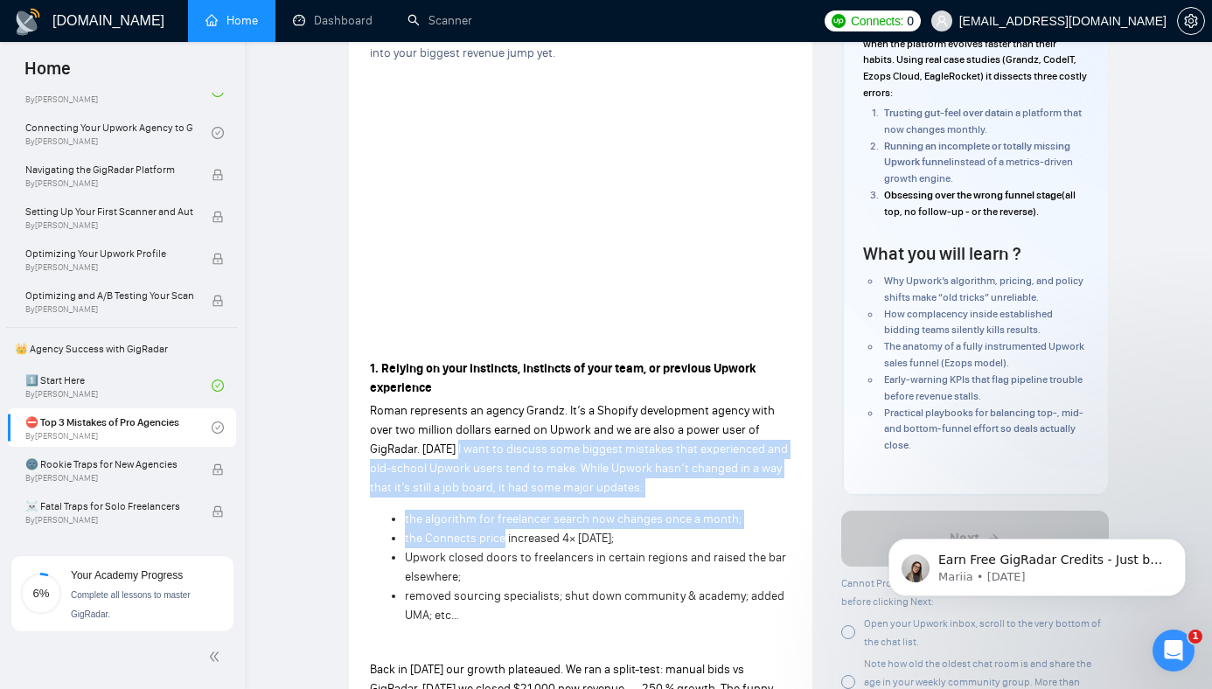
drag, startPoint x: 457, startPoint y: 422, endPoint x: 485, endPoint y: 505, distance: 88.0
click at [485, 531] on span "the Connects price increased 4× [DATE];" at bounding box center [509, 538] width 209 height 15
drag, startPoint x: 485, startPoint y: 505, endPoint x: 413, endPoint y: 430, distance: 103.9
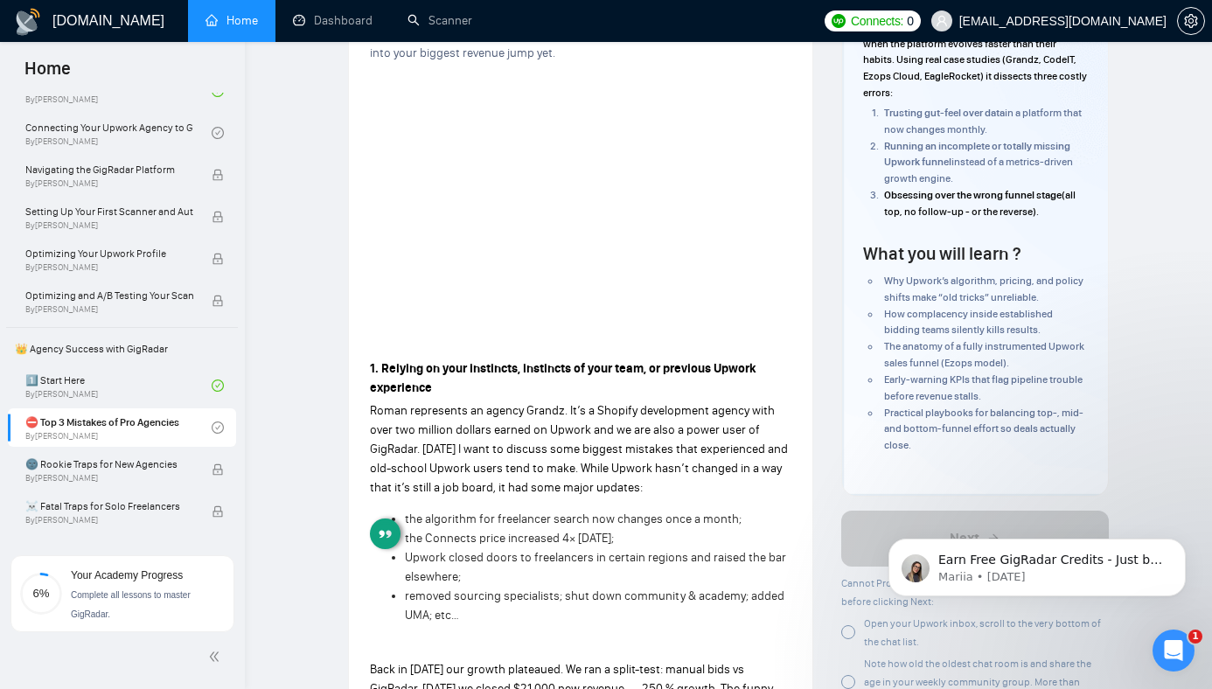
click at [521, 512] on span "the algorithm for freelancer search now changes once a month;" at bounding box center [573, 519] width 337 height 15
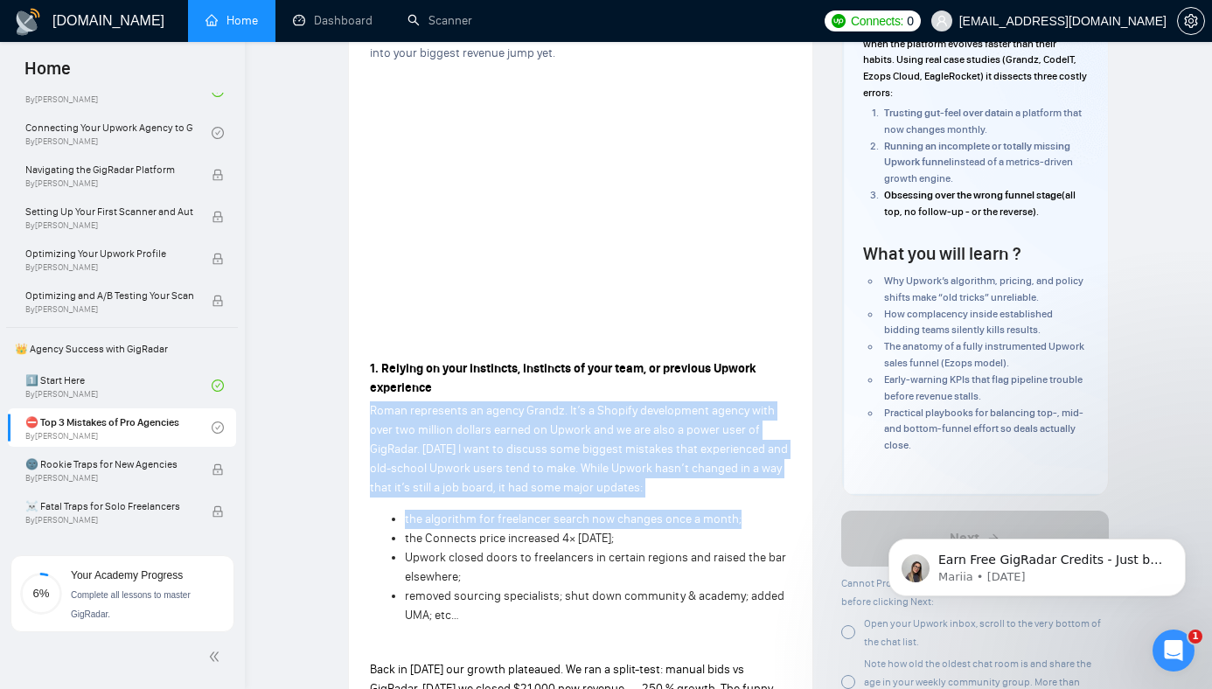
drag, startPoint x: 521, startPoint y: 490, endPoint x: 438, endPoint y: 423, distance: 106.4
click at [438, 423] on p "Roman represents an agency Grandz. It’s a Shopify development agency with over …" at bounding box center [581, 449] width 422 height 96
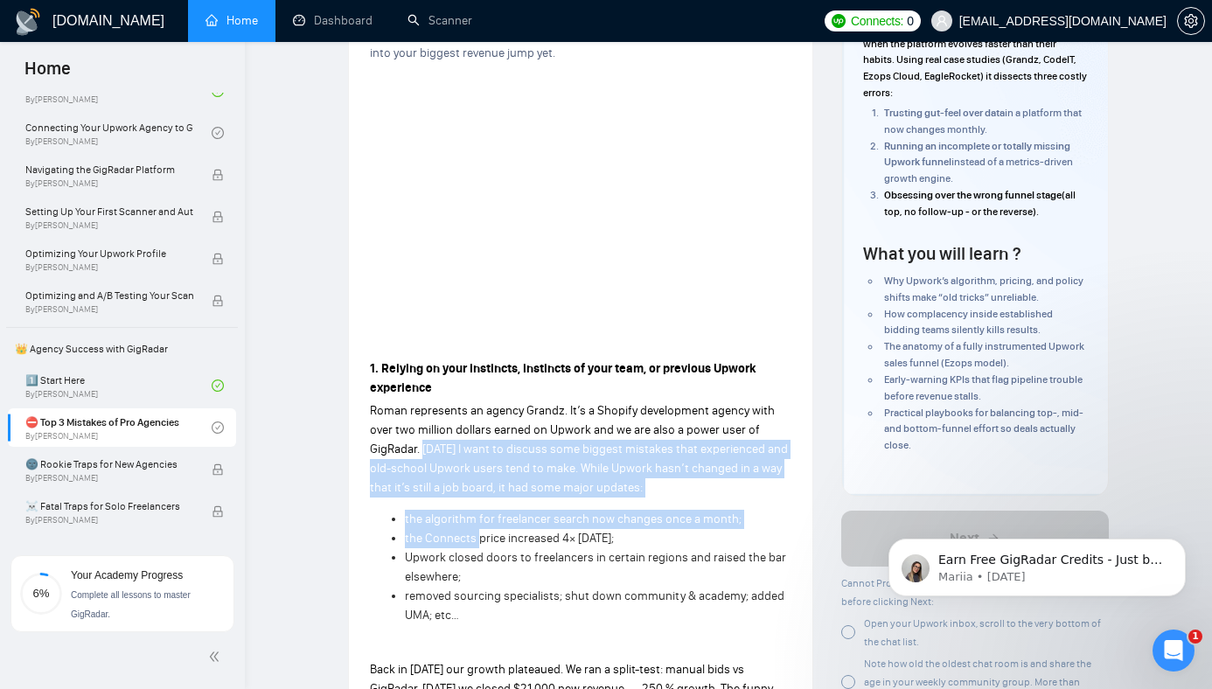
drag, startPoint x: 438, startPoint y: 423, endPoint x: 468, endPoint y: 506, distance: 87.4
click at [468, 531] on span "the Connects price increased 4× [DATE];" at bounding box center [509, 538] width 209 height 15
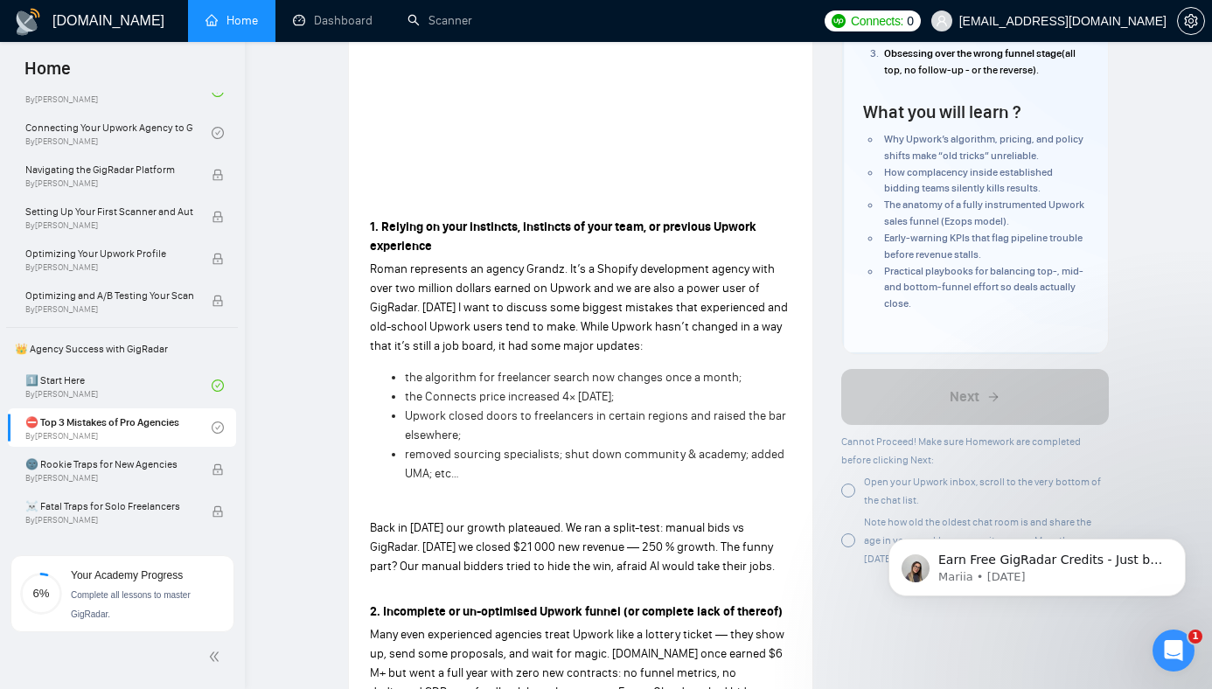
scroll to position [401, 0]
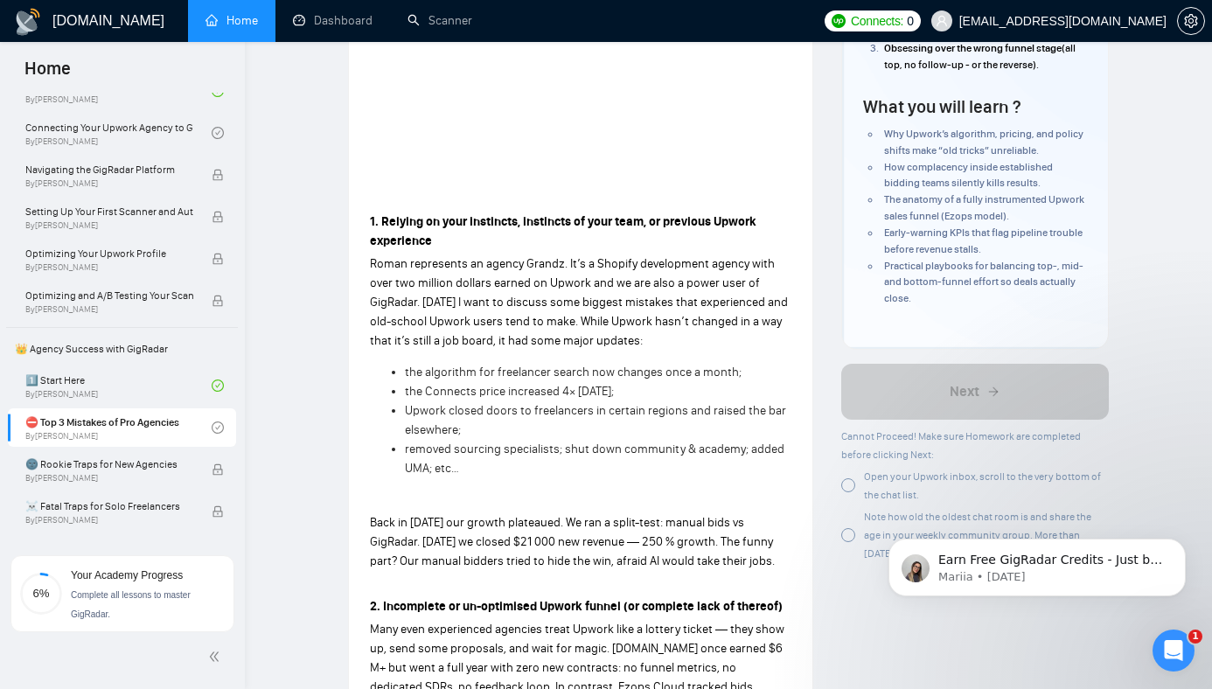
click at [394, 515] on span "Back in [DATE] our growth plateaued. We ran a split-test: manual bids vs GigRad…" at bounding box center [572, 541] width 405 height 53
drag, startPoint x: 394, startPoint y: 501, endPoint x: 545, endPoint y: 528, distance: 152.9
click at [544, 527] on span "Back in [DATE] our growth plateaued. We ran a split-test: manual bids vs GigRad…" at bounding box center [572, 541] width 405 height 53
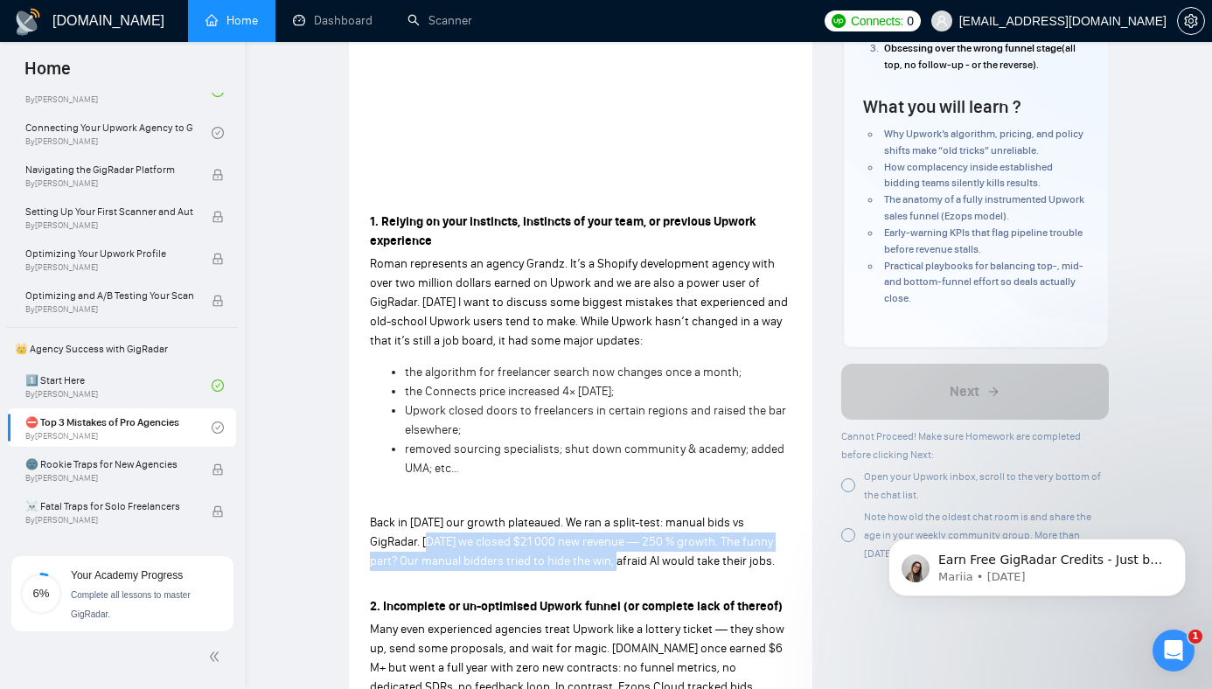
click at [545, 528] on span "Back in [DATE] our growth plateaued. We ran a split-test: manual bids vs GigRad…" at bounding box center [572, 541] width 405 height 53
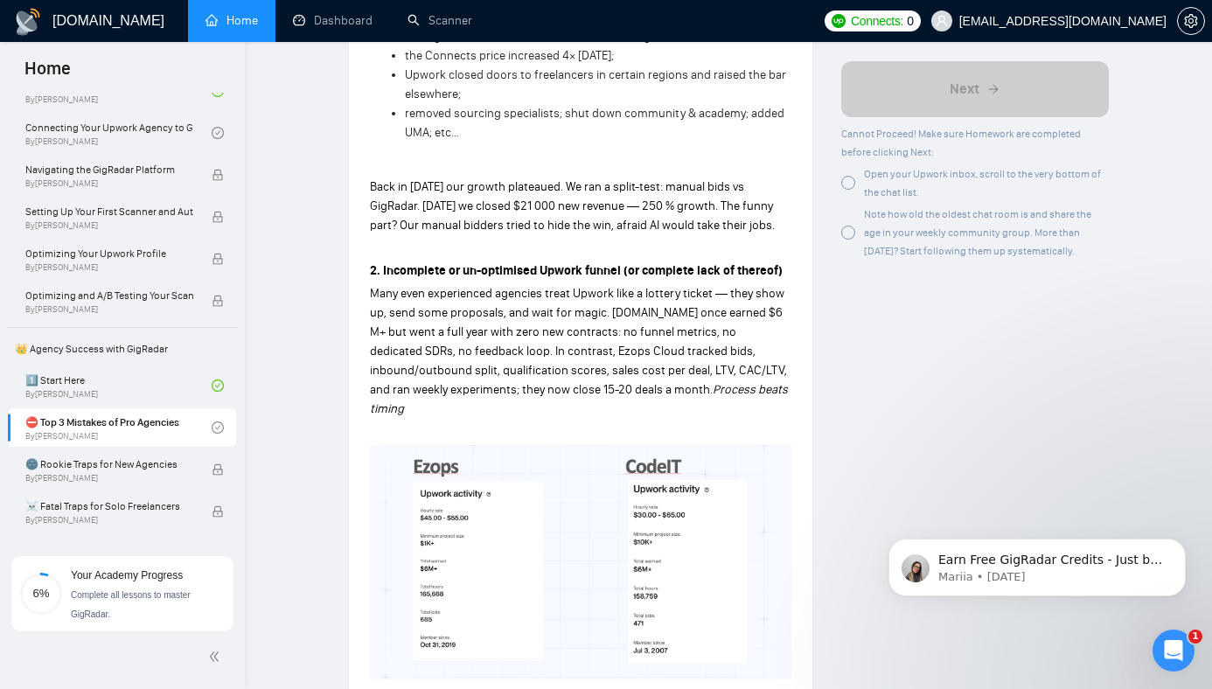
scroll to position [737, 0]
click at [602, 465] on img at bounding box center [581, 561] width 422 height 234
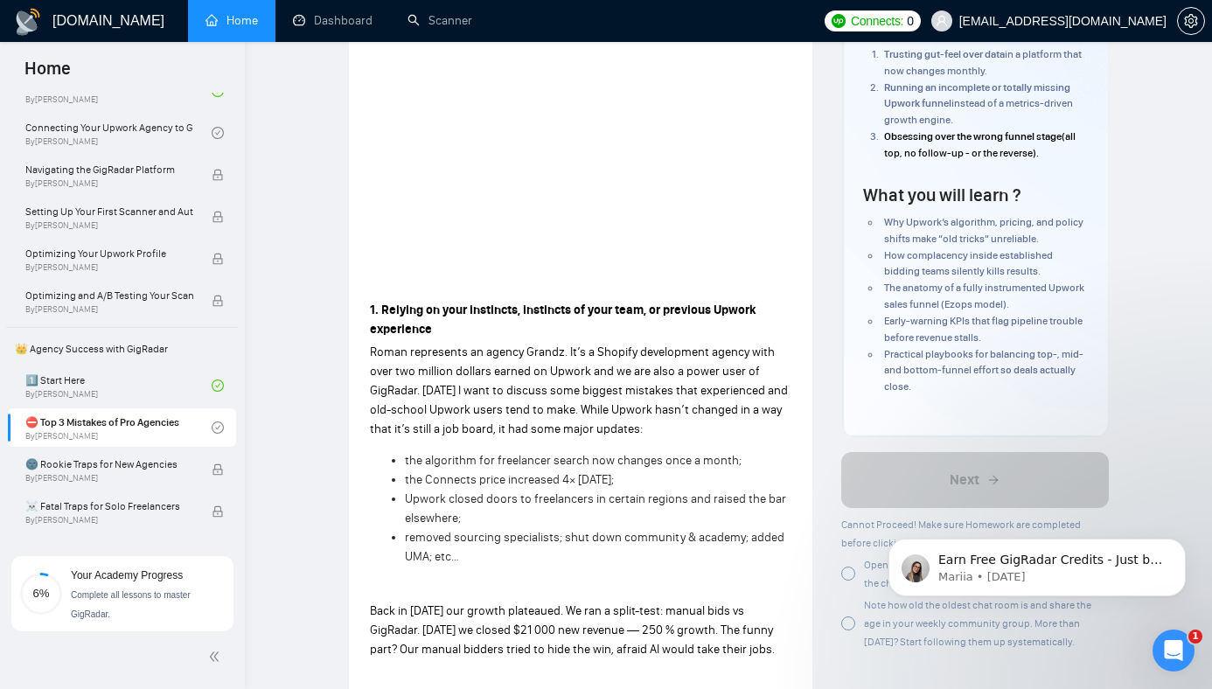
scroll to position [365, 0]
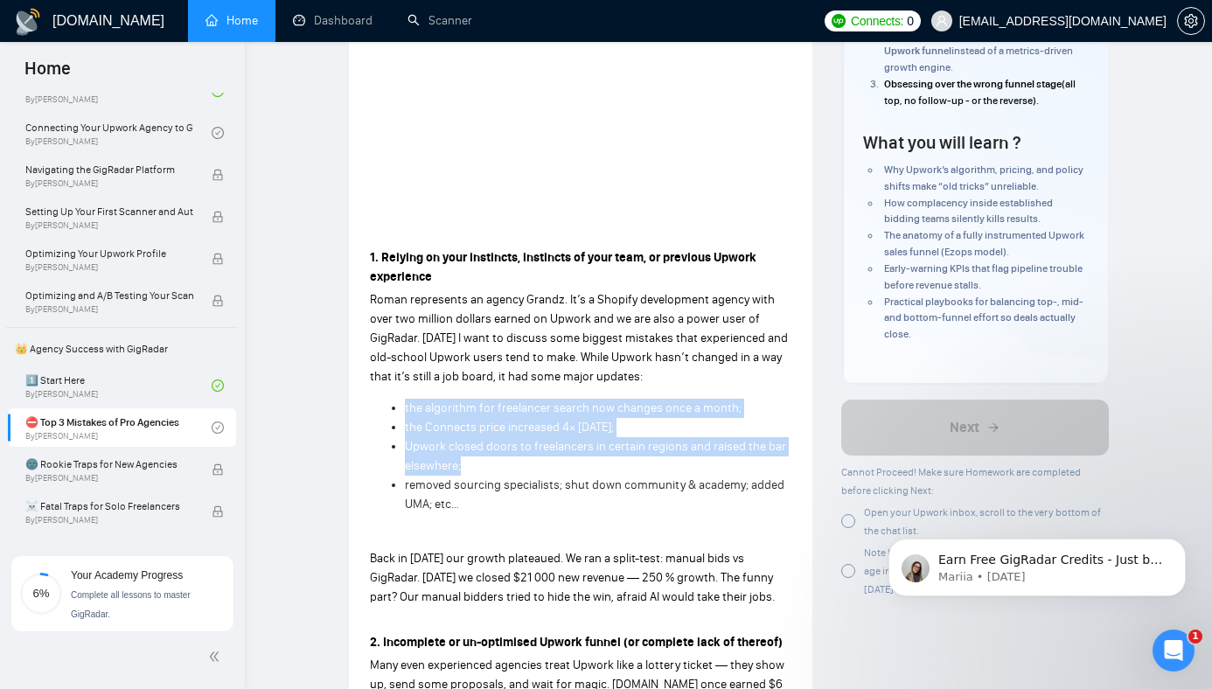
drag, startPoint x: 507, startPoint y: 426, endPoint x: 509, endPoint y: 355, distance: 70.9
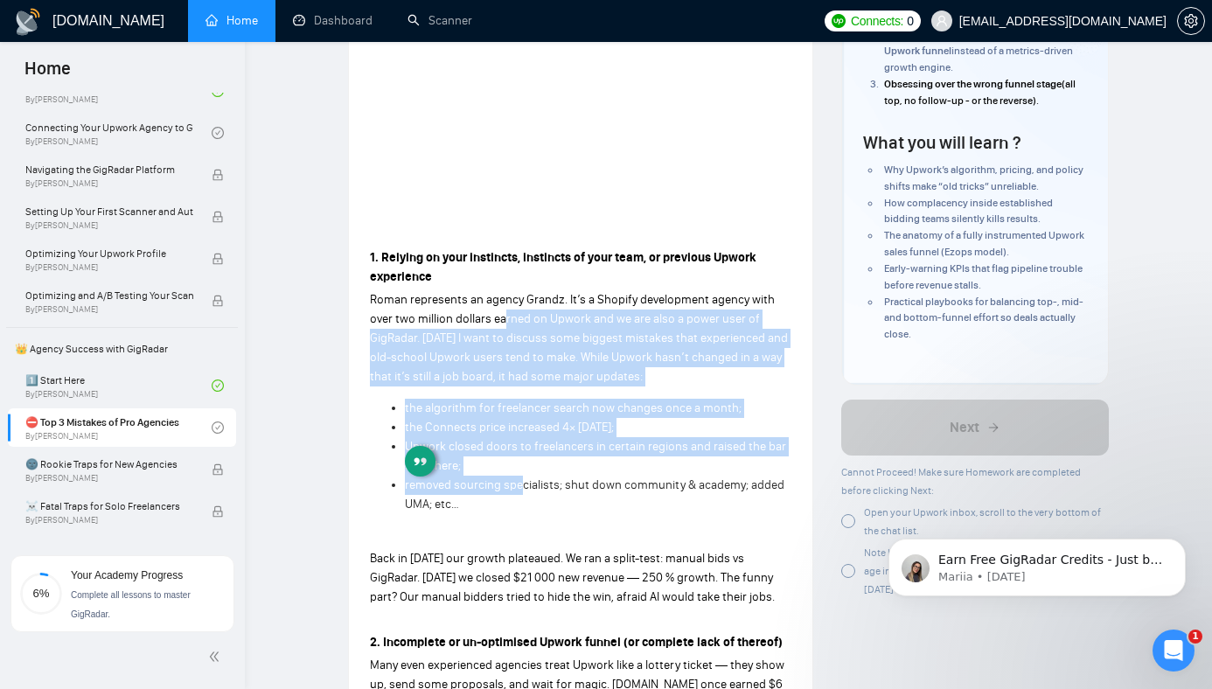
drag, startPoint x: 504, startPoint y: 280, endPoint x: 524, endPoint y: 448, distance: 169.1
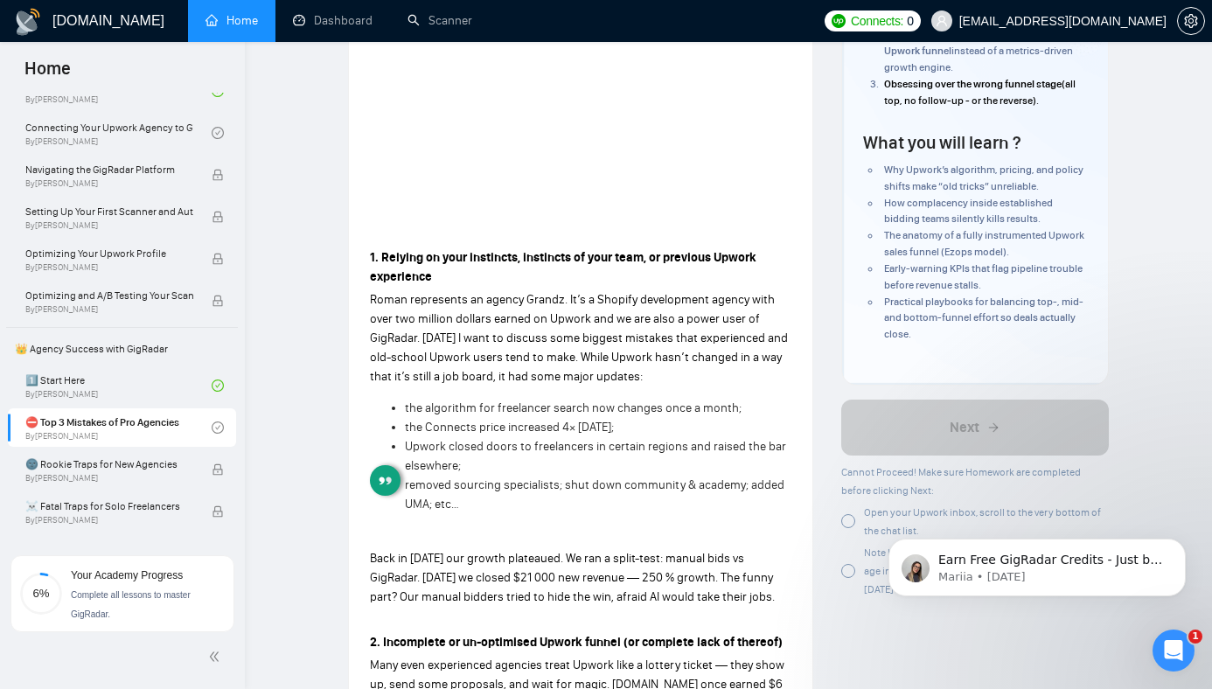
click at [563, 437] on li "Upwork closed doors to freelancers in certain regions and raised the bar elsewh…" at bounding box center [598, 456] width 387 height 38
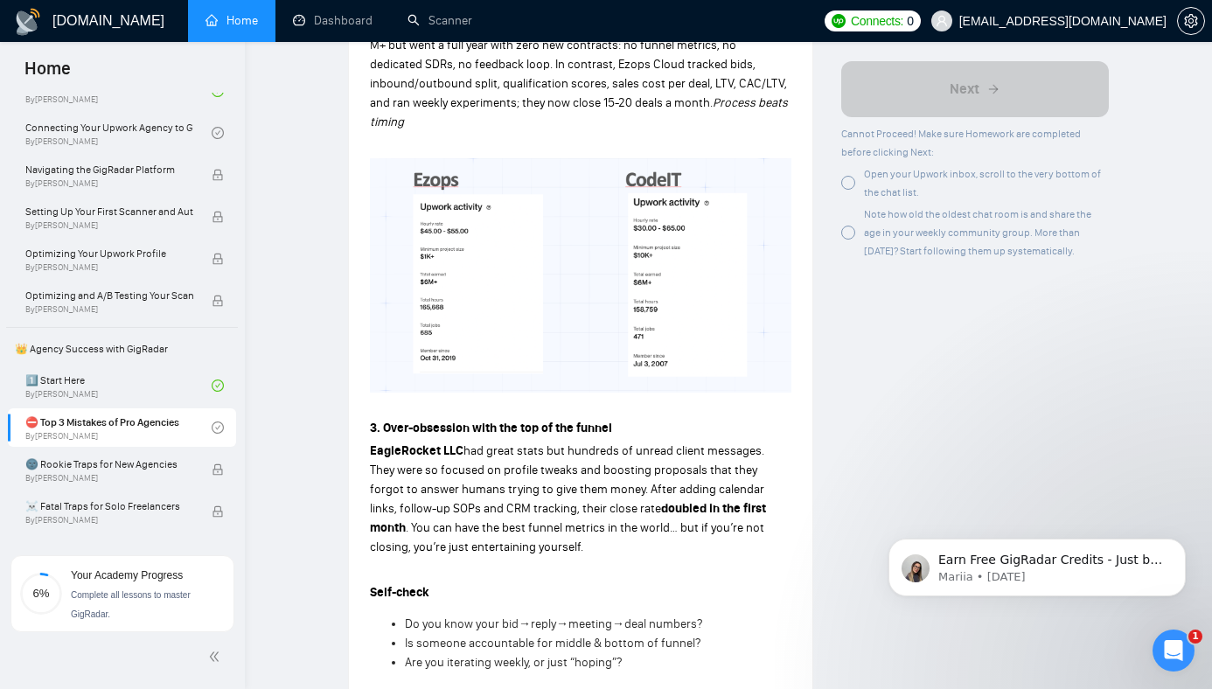
scroll to position [1024, 0]
click at [616, 443] on span "had great stats but hundreds of unread client messages. They were so focused on…" at bounding box center [567, 479] width 394 height 73
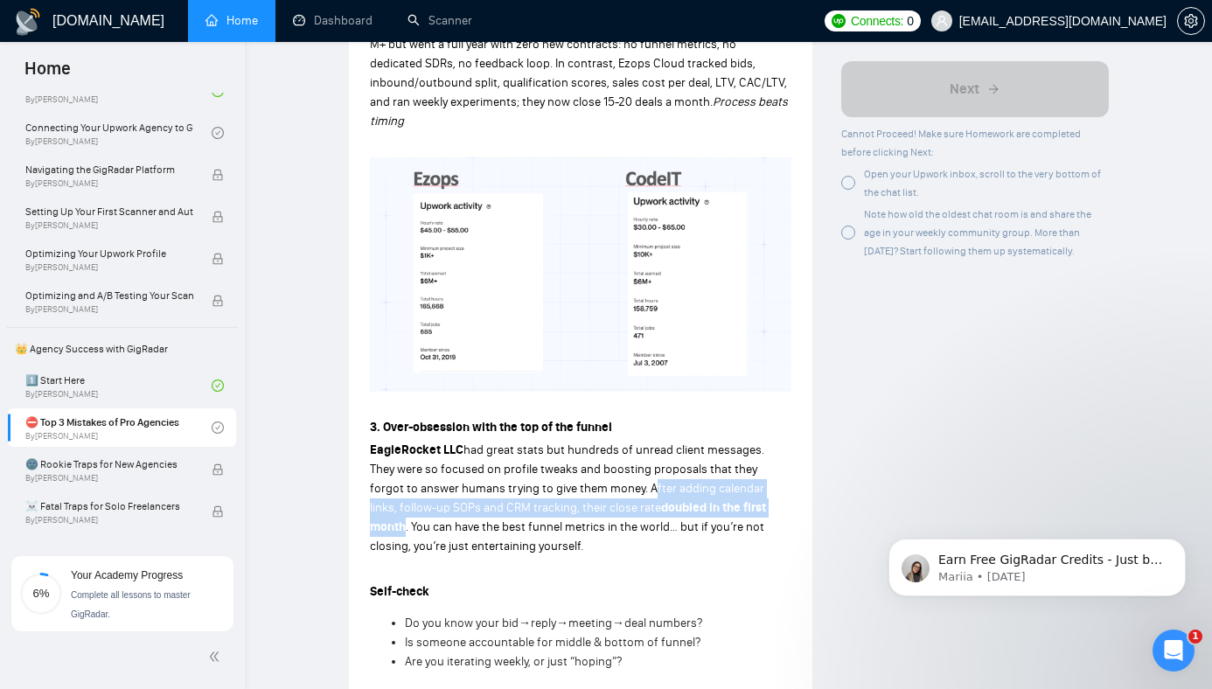
drag, startPoint x: 616, startPoint y: 439, endPoint x: 712, endPoint y: 454, distance: 97.4
click at [716, 454] on p "EagleRocket LLC had great stats but hundreds of unread client messages. They we…" at bounding box center [581, 498] width 422 height 115
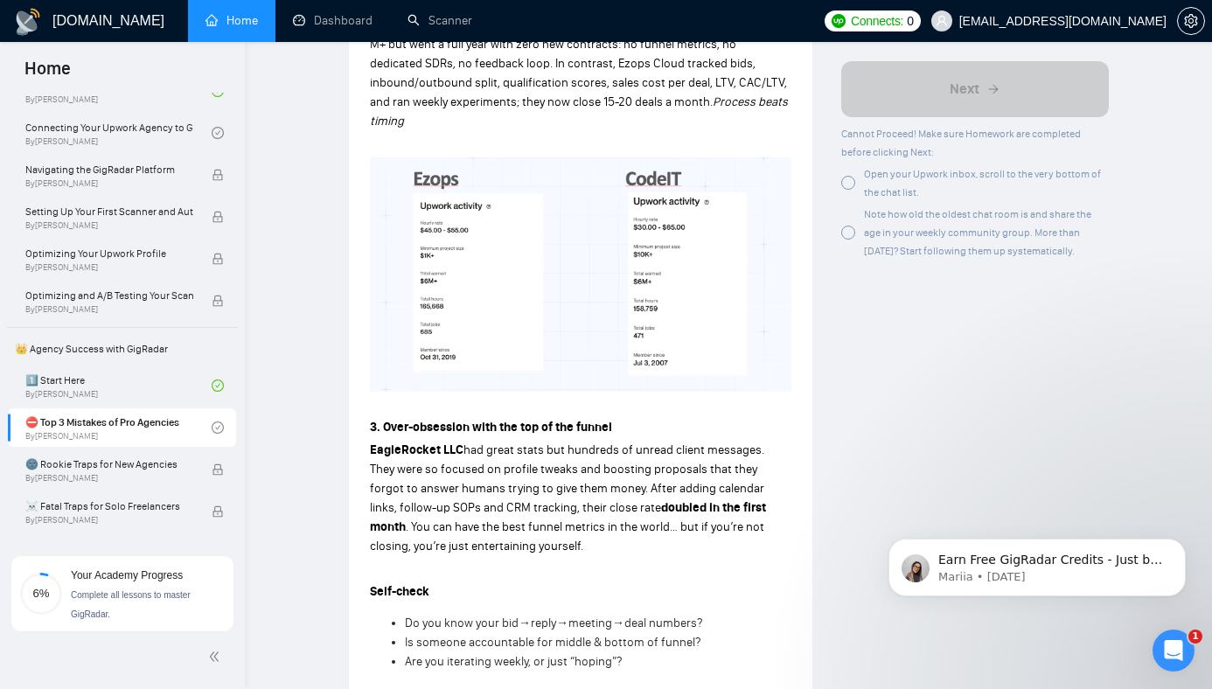
click at [373, 520] on span ". You can have the best funnel metrics in the world… but if you’re not closing,…" at bounding box center [567, 537] width 394 height 34
drag, startPoint x: 373, startPoint y: 473, endPoint x: 558, endPoint y: 471, distance: 185.4
click at [560, 520] on span ". You can have the best funnel metrics in the world… but if you’re not closing,…" at bounding box center [567, 537] width 394 height 34
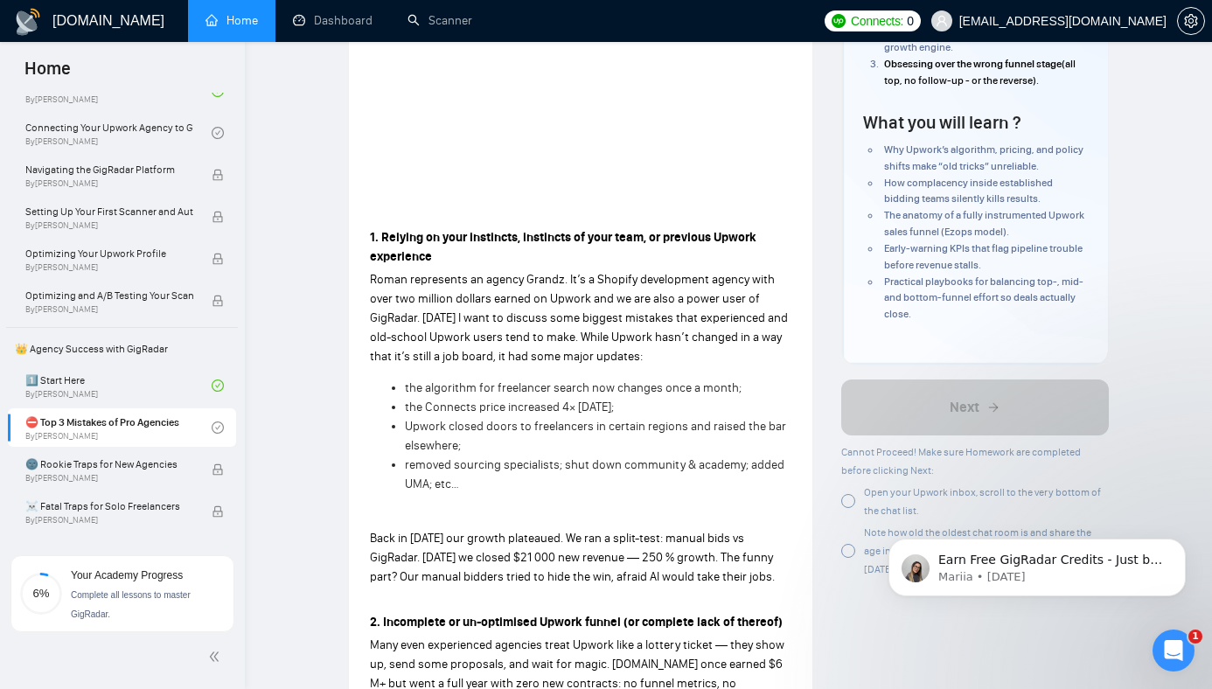
scroll to position [0, 0]
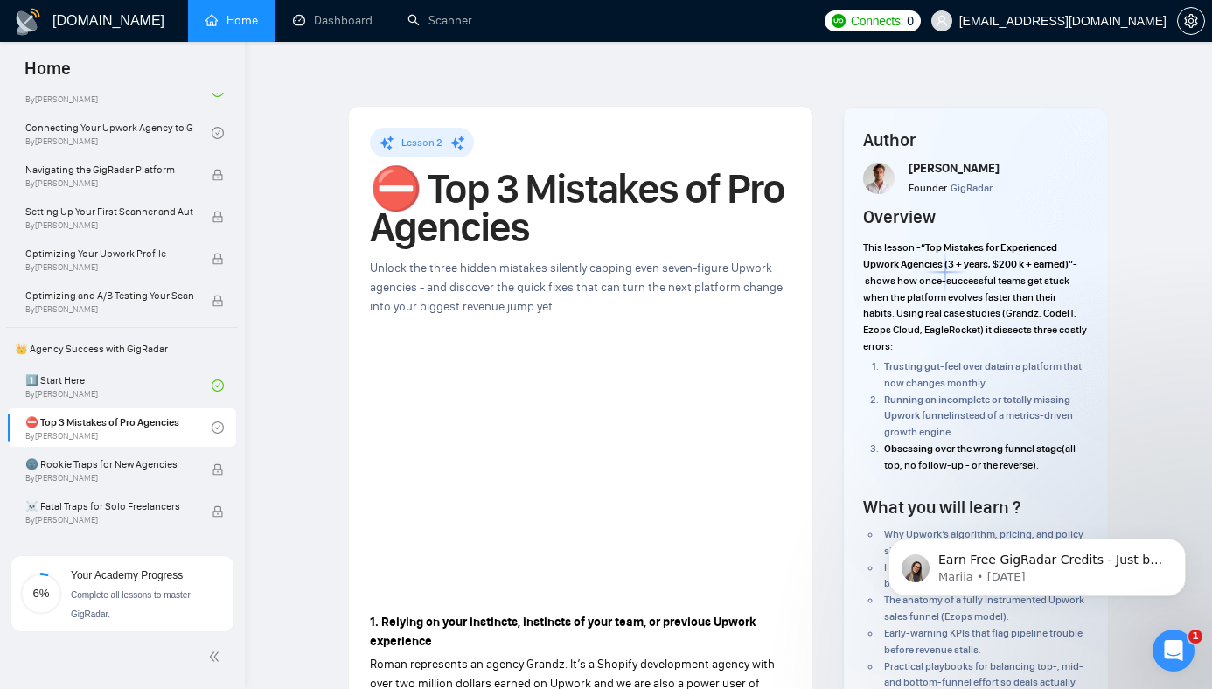
click at [616, 615] on strong "1. Relying on your instincts, instincts of your team, or previous Upwork experi…" at bounding box center [563, 632] width 387 height 34
click at [92, 484] on div "🌚 Rookie Traps for New Agencies By [PERSON_NAME]" at bounding box center [118, 469] width 186 height 38
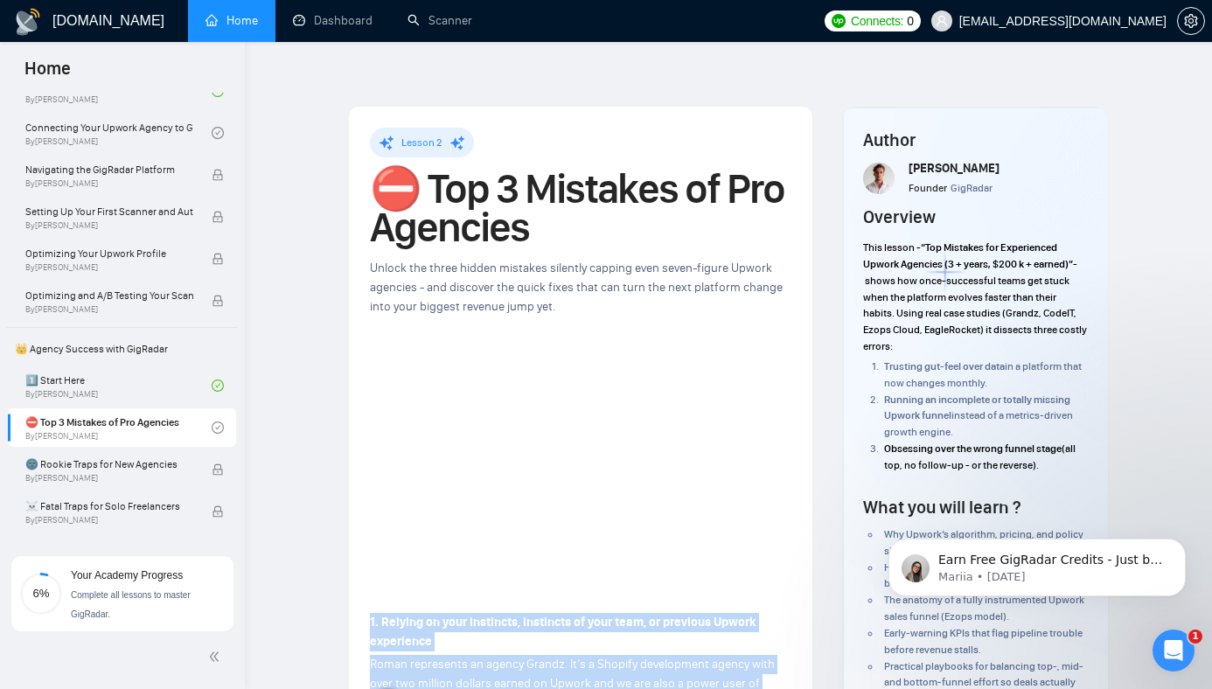
drag, startPoint x: 761, startPoint y: 618, endPoint x: 702, endPoint y: 567, distance: 78.7
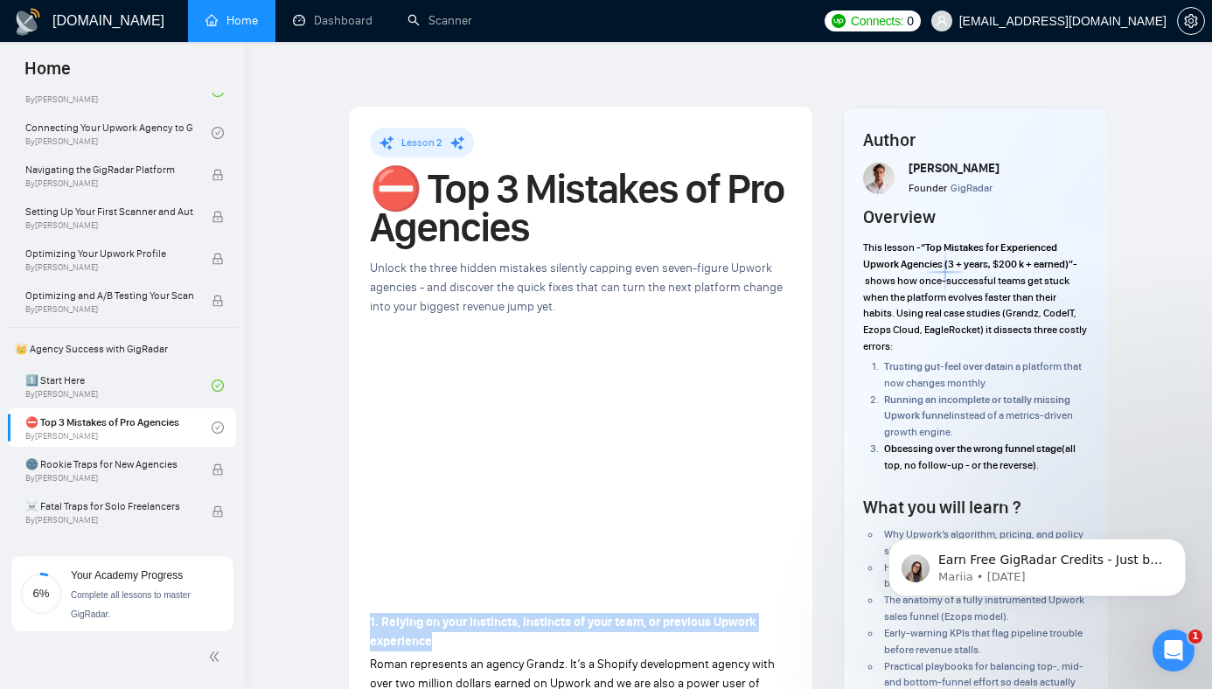
drag, startPoint x: 696, startPoint y: 576, endPoint x: 706, endPoint y: 600, distance: 25.5
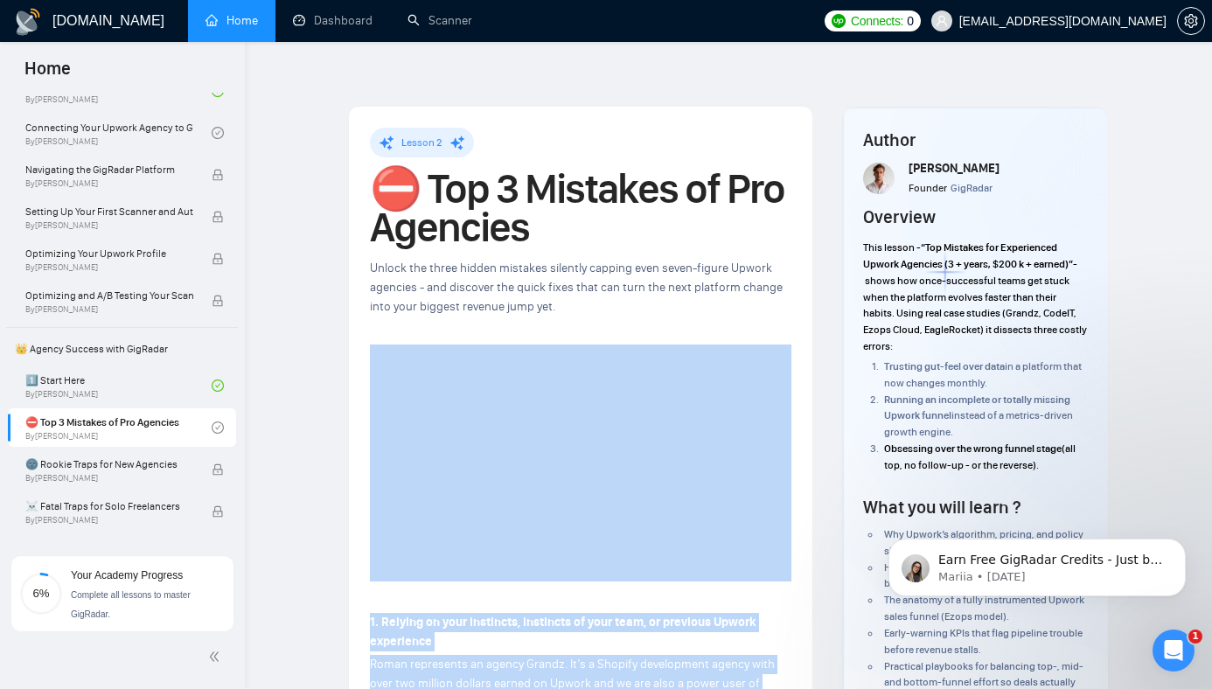
drag, startPoint x: 703, startPoint y: 618, endPoint x: 646, endPoint y: 544, distance: 93.4
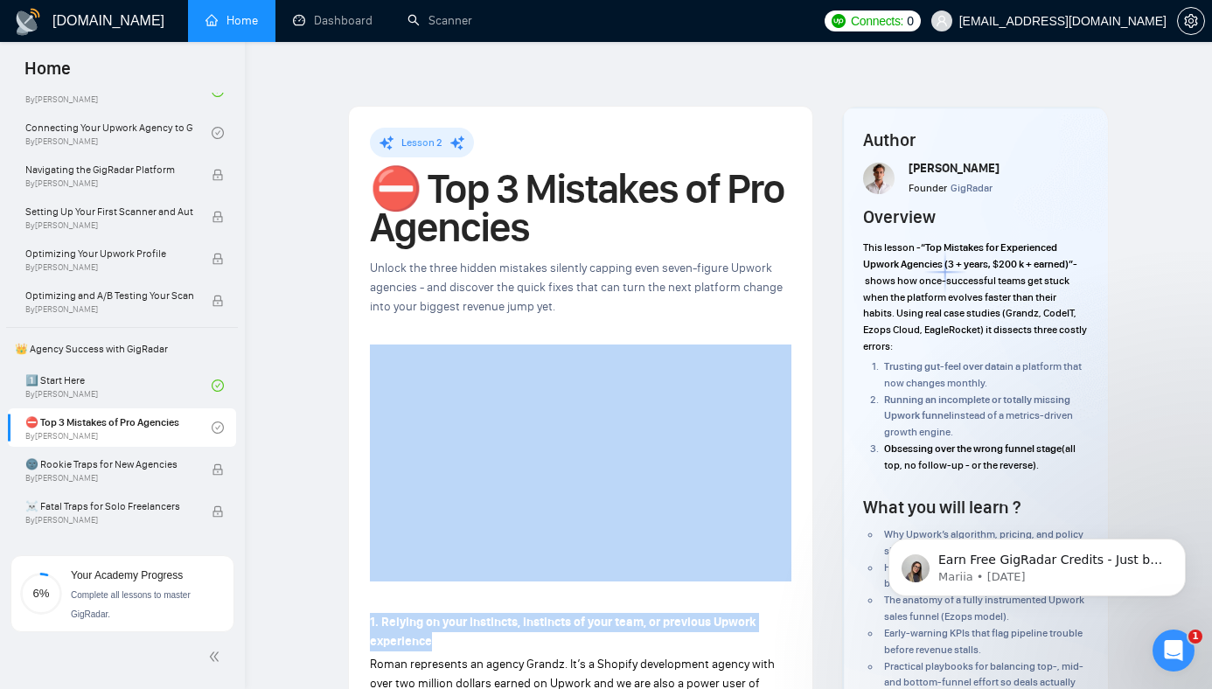
drag, startPoint x: 731, startPoint y: 616, endPoint x: 721, endPoint y: 506, distance: 109.8
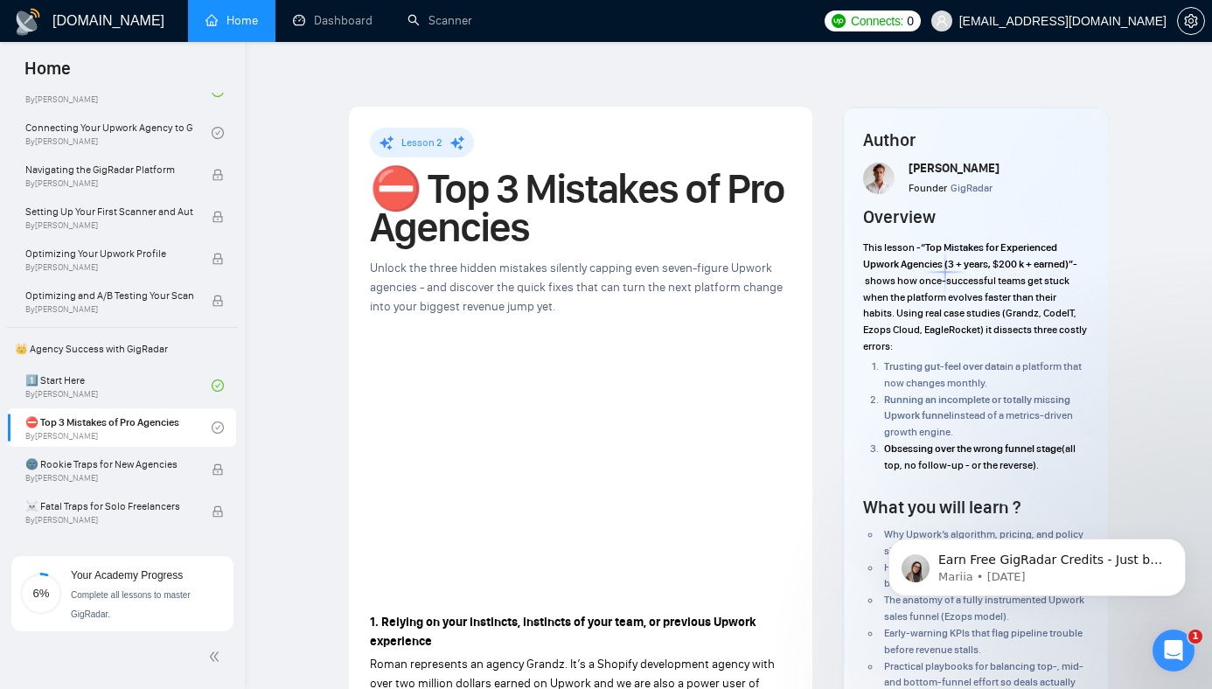
click at [697, 260] on div "Unlock the three hidden mistakes silently capping even seven-figure Upwork agen…" at bounding box center [581, 288] width 422 height 58
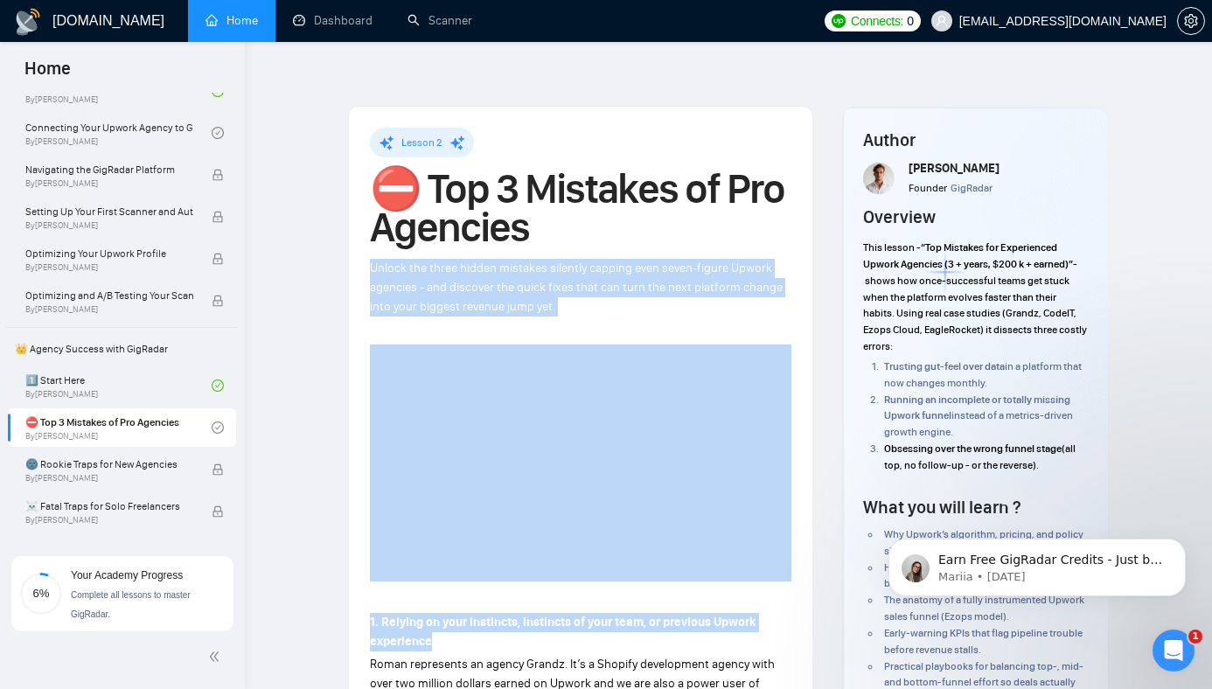
drag, startPoint x: 697, startPoint y: 260, endPoint x: 702, endPoint y: 578, distance: 318.4
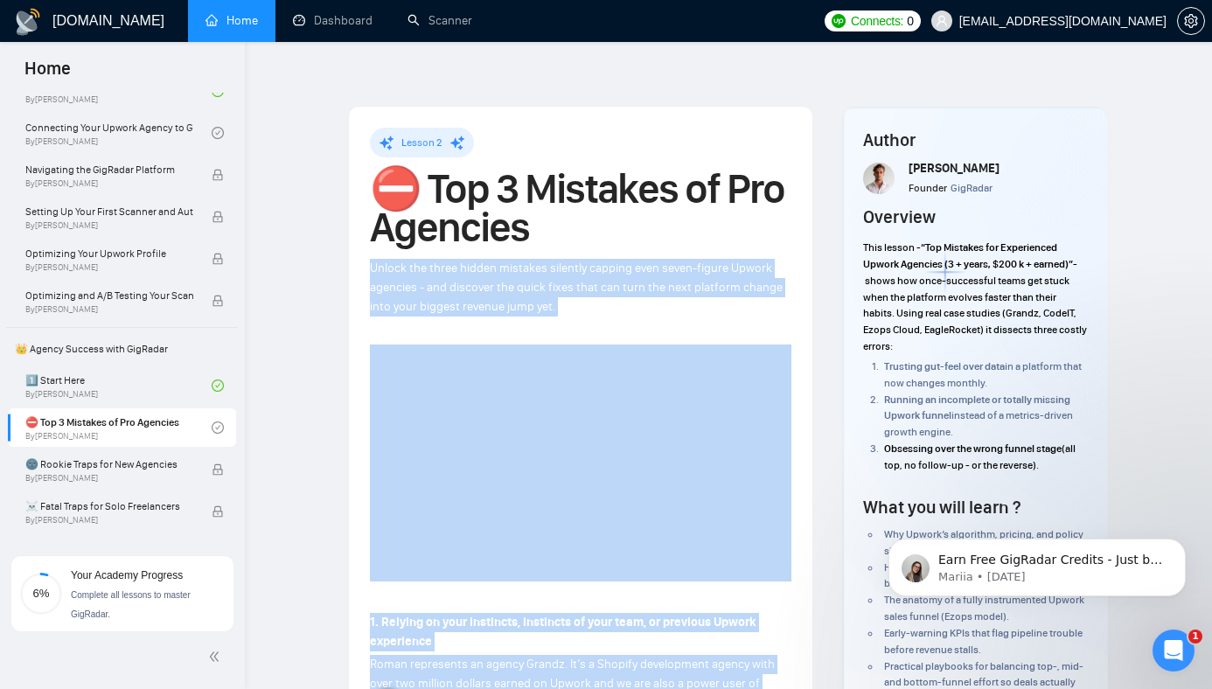
drag, startPoint x: 698, startPoint y: 629, endPoint x: 698, endPoint y: 251, distance: 377.9
click at [697, 261] on span "Unlock the three hidden mistakes silently capping even seven-figure Upwork agen…" at bounding box center [576, 287] width 413 height 53
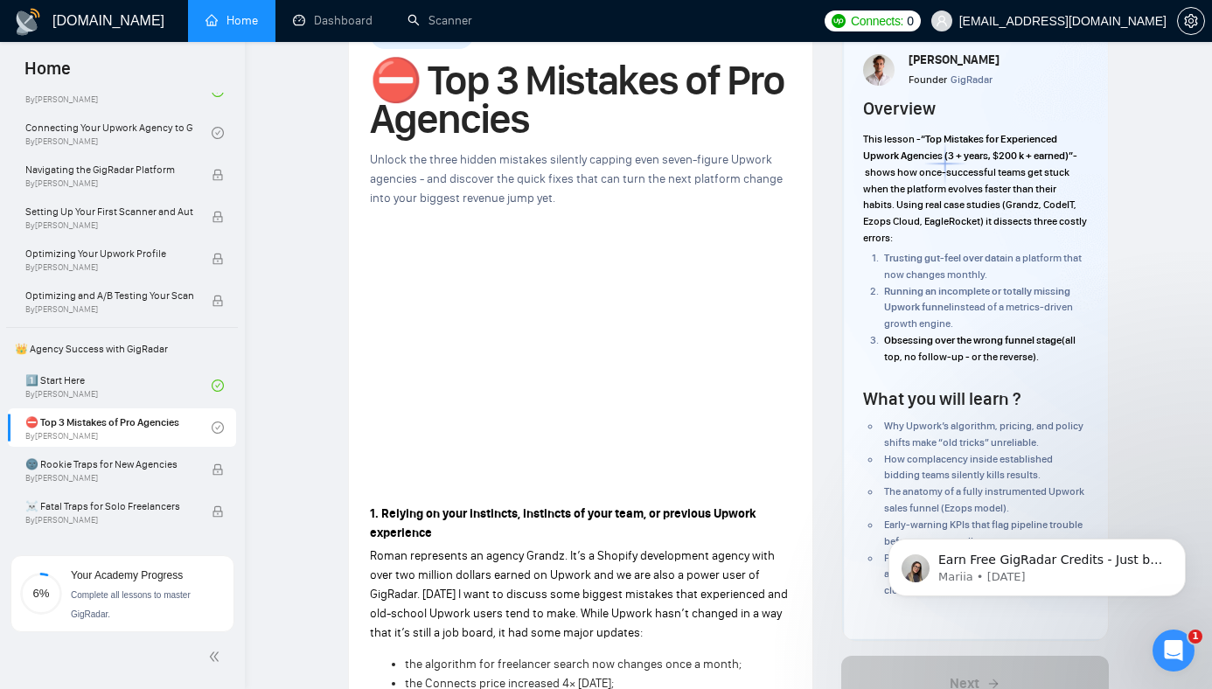
scroll to position [111, 0]
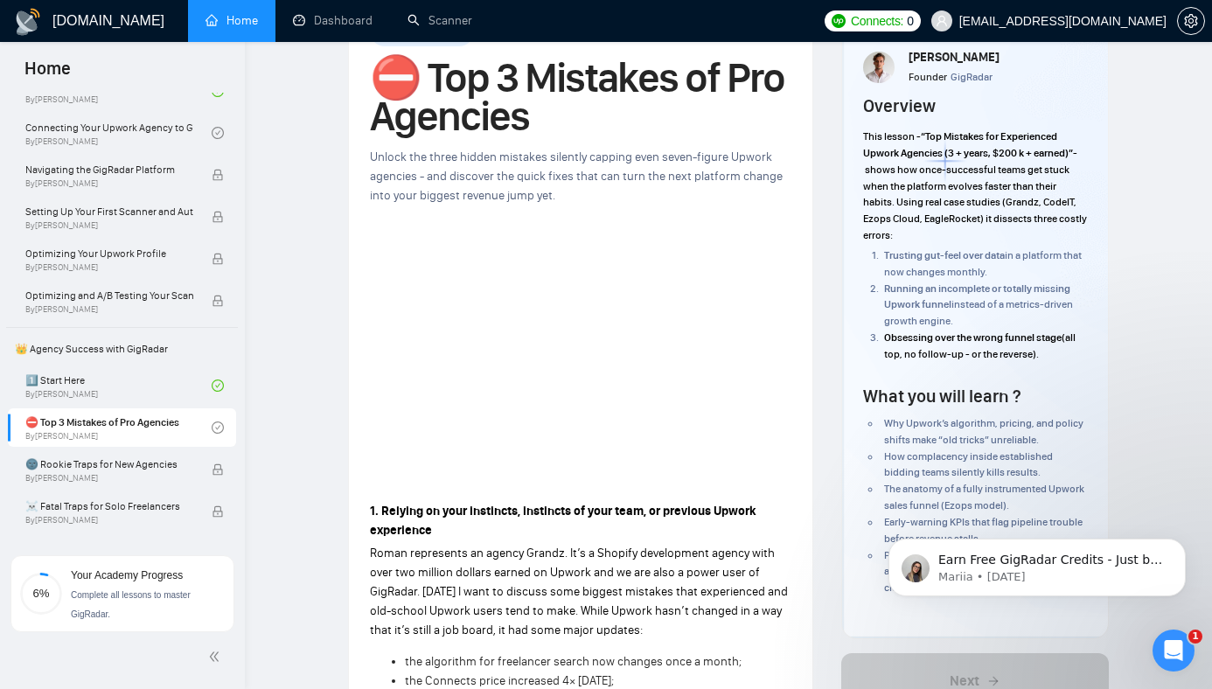
click at [788, 544] on p "Roman represents an agency Grandz. It’s a Shopify development agency with over …" at bounding box center [581, 592] width 422 height 96
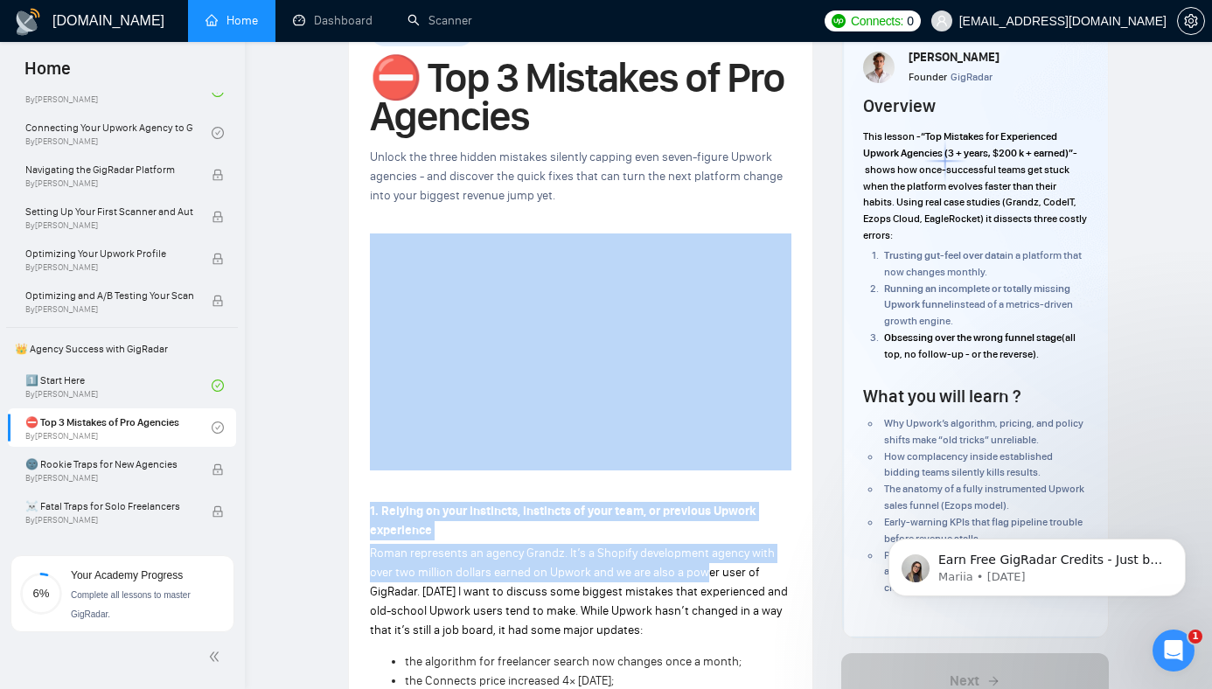
drag, startPoint x: 706, startPoint y: 537, endPoint x: 723, endPoint y: 167, distance: 370.4
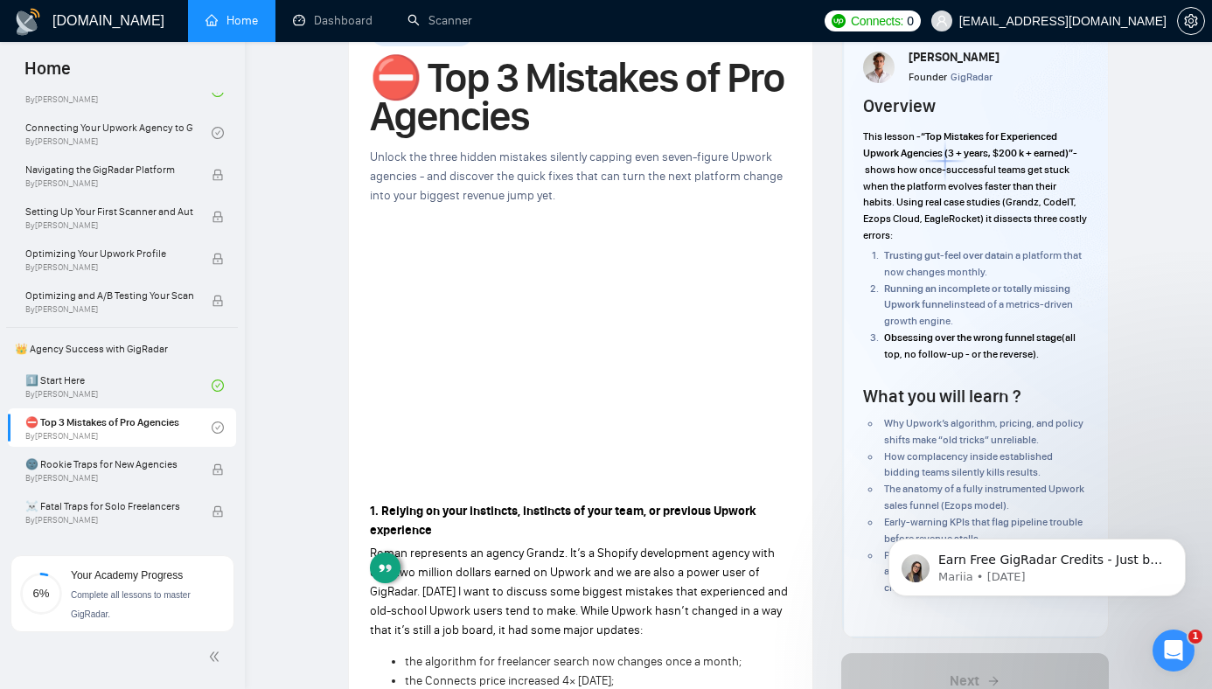
click at [696, 150] on span "Unlock the three hidden mistakes silently capping even seven-figure Upwork agen…" at bounding box center [576, 176] width 413 height 53
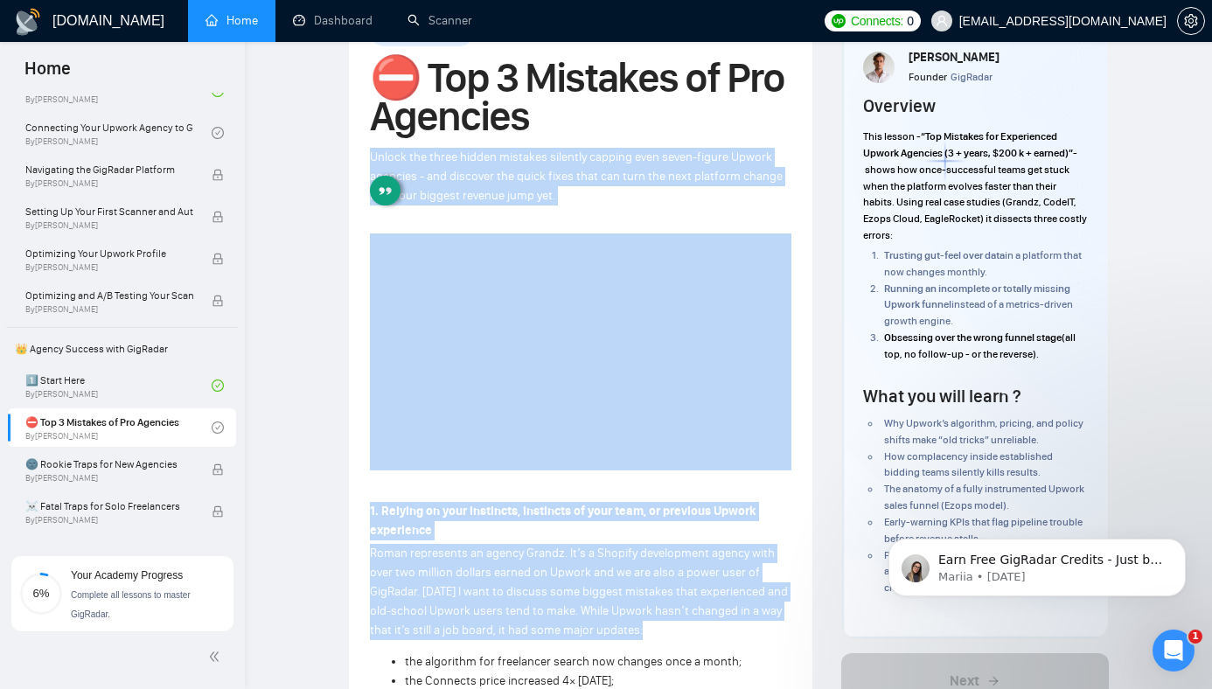
drag, startPoint x: 696, startPoint y: 137, endPoint x: 748, endPoint y: 587, distance: 452.5
click at [748, 587] on p "Roman represents an agency Grandz. It’s a Shopify development agency with over …" at bounding box center [581, 592] width 422 height 96
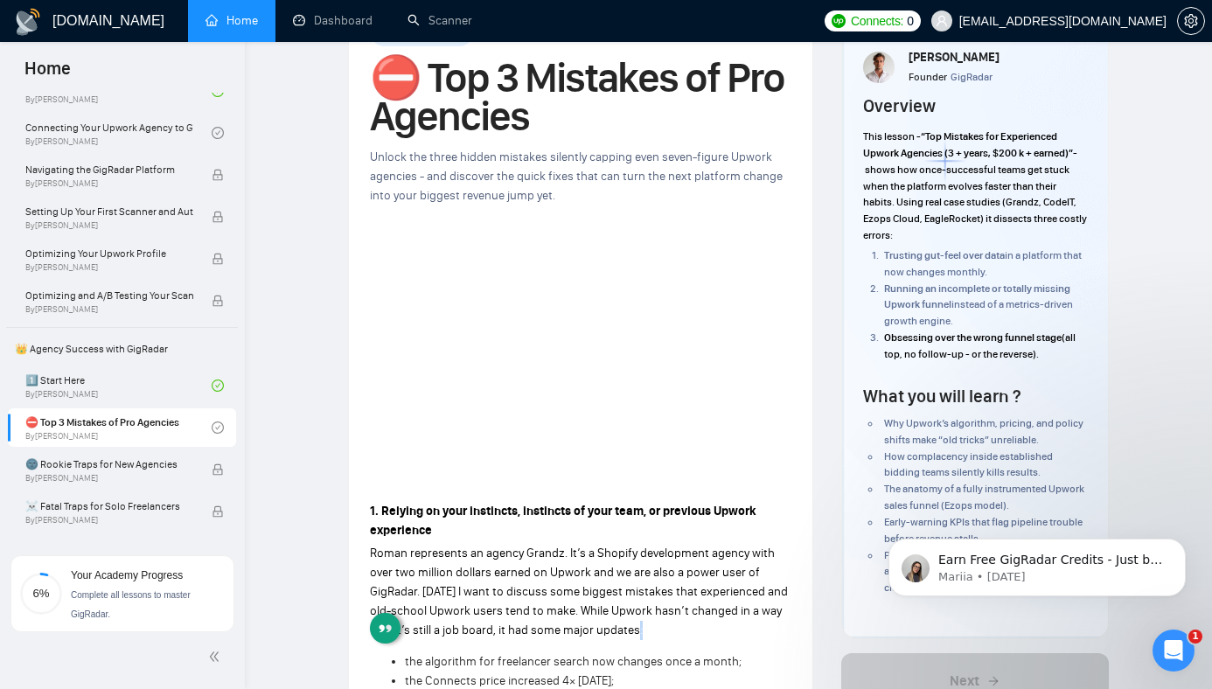
click at [748, 587] on p "Roman represents an agency Grandz. It’s a Shopify development agency with over …" at bounding box center [581, 592] width 422 height 96
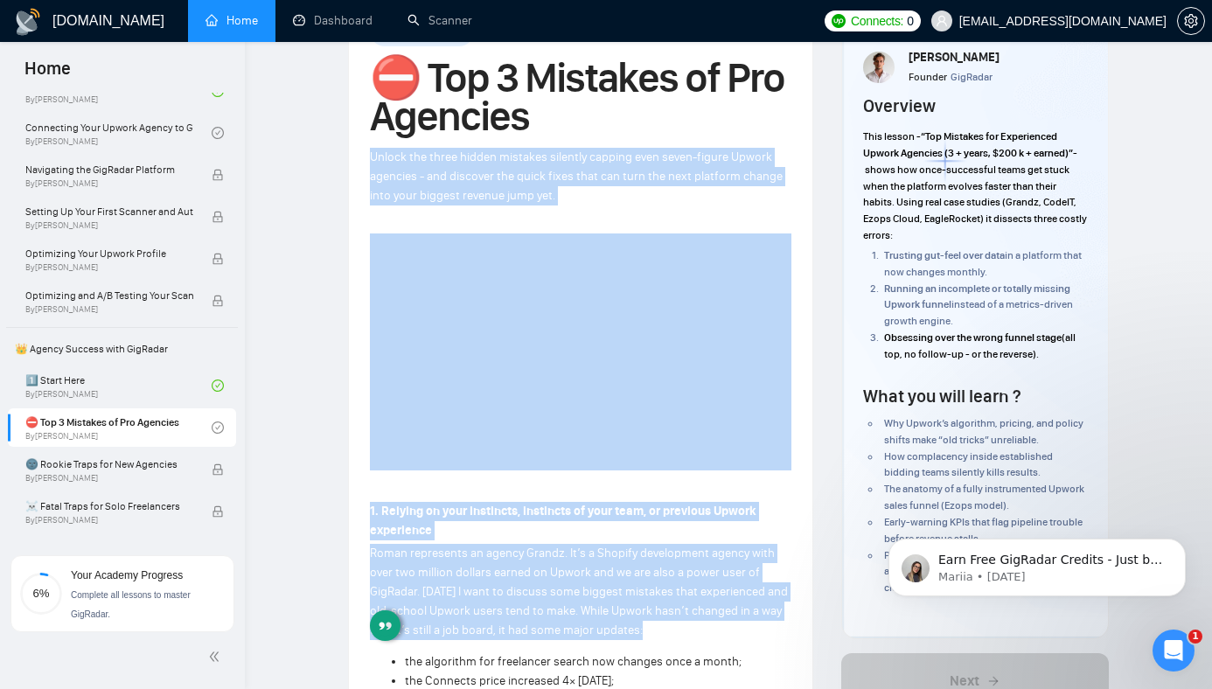
drag, startPoint x: 748, startPoint y: 587, endPoint x: 790, endPoint y: 95, distance: 493.4
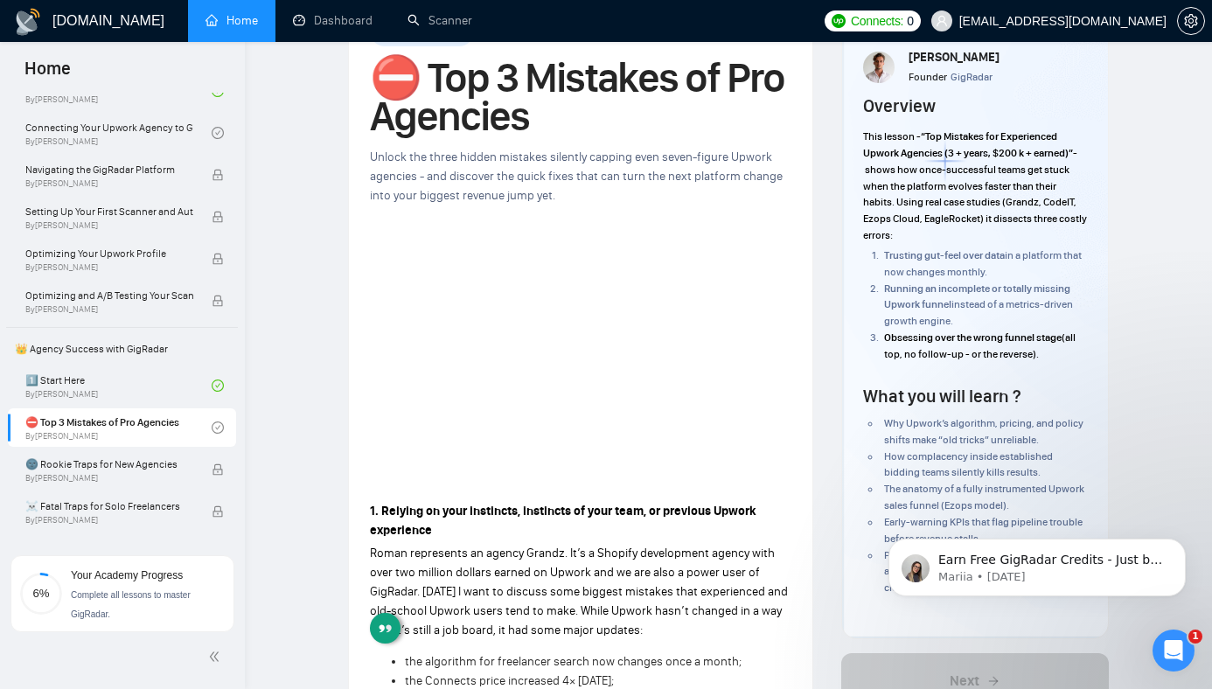
click at [734, 150] on span "Unlock the three hidden mistakes silently capping even seven-figure Upwork agen…" at bounding box center [576, 176] width 413 height 53
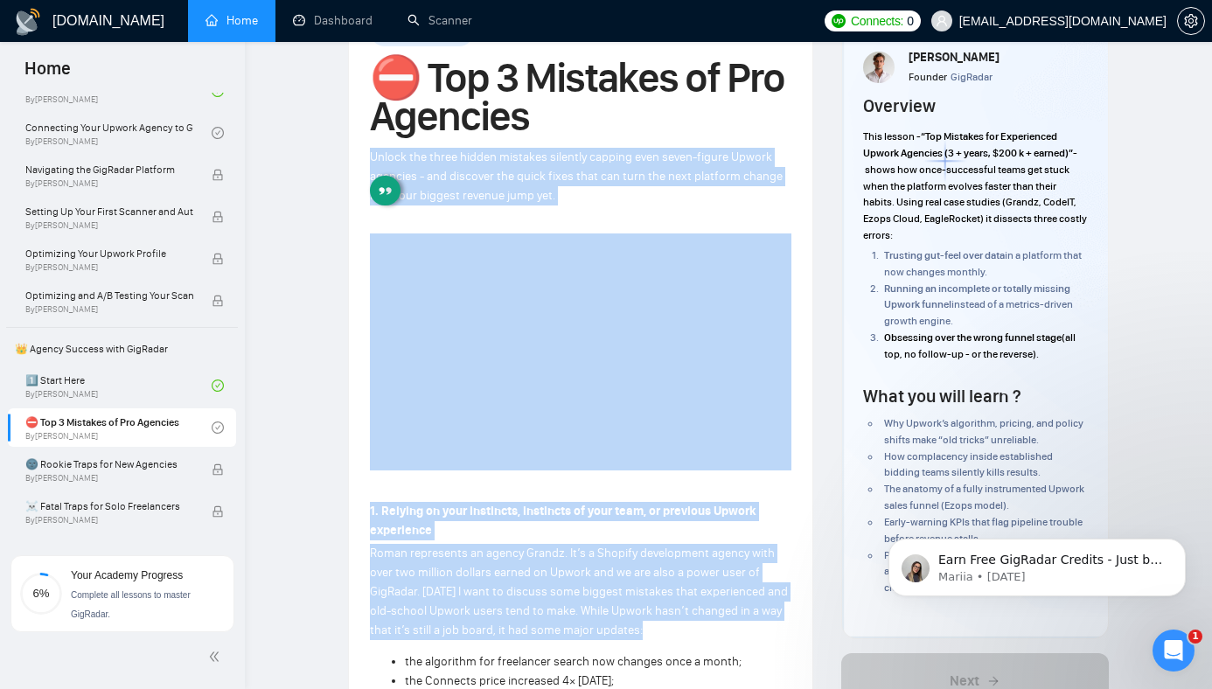
drag, startPoint x: 734, startPoint y: 136, endPoint x: 779, endPoint y: 586, distance: 451.9
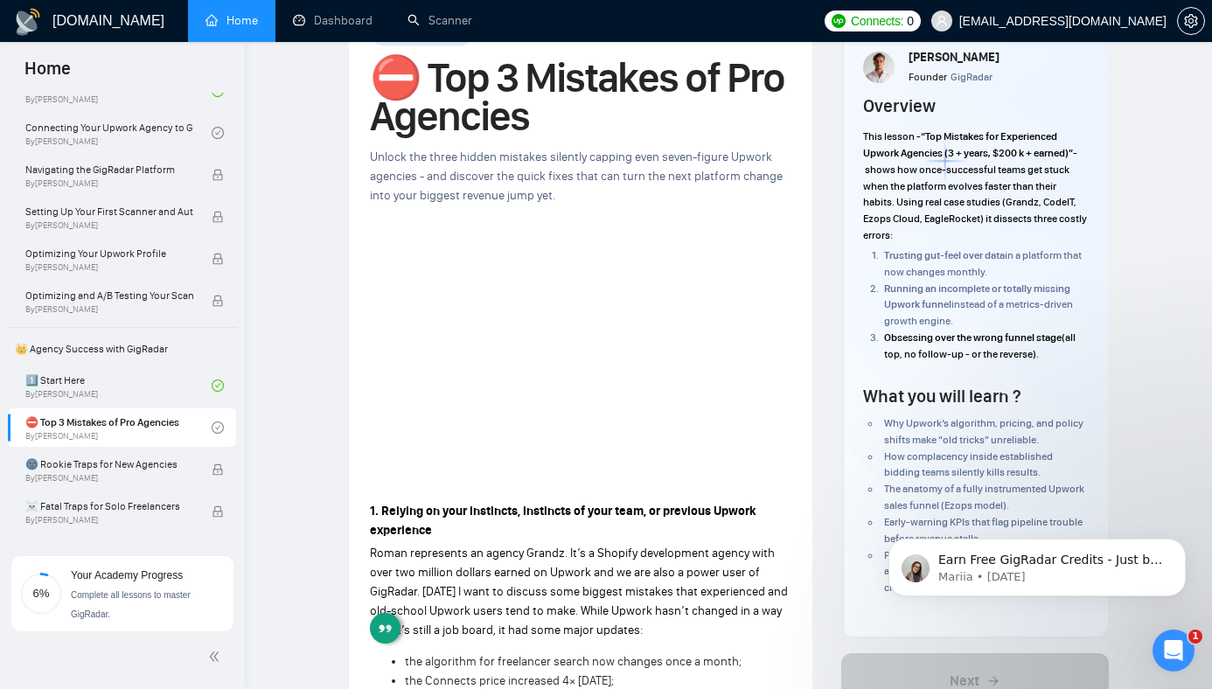
click at [688, 546] on p "Roman represents an agency Grandz. It’s a Shopify development agency with over …" at bounding box center [581, 592] width 422 height 96
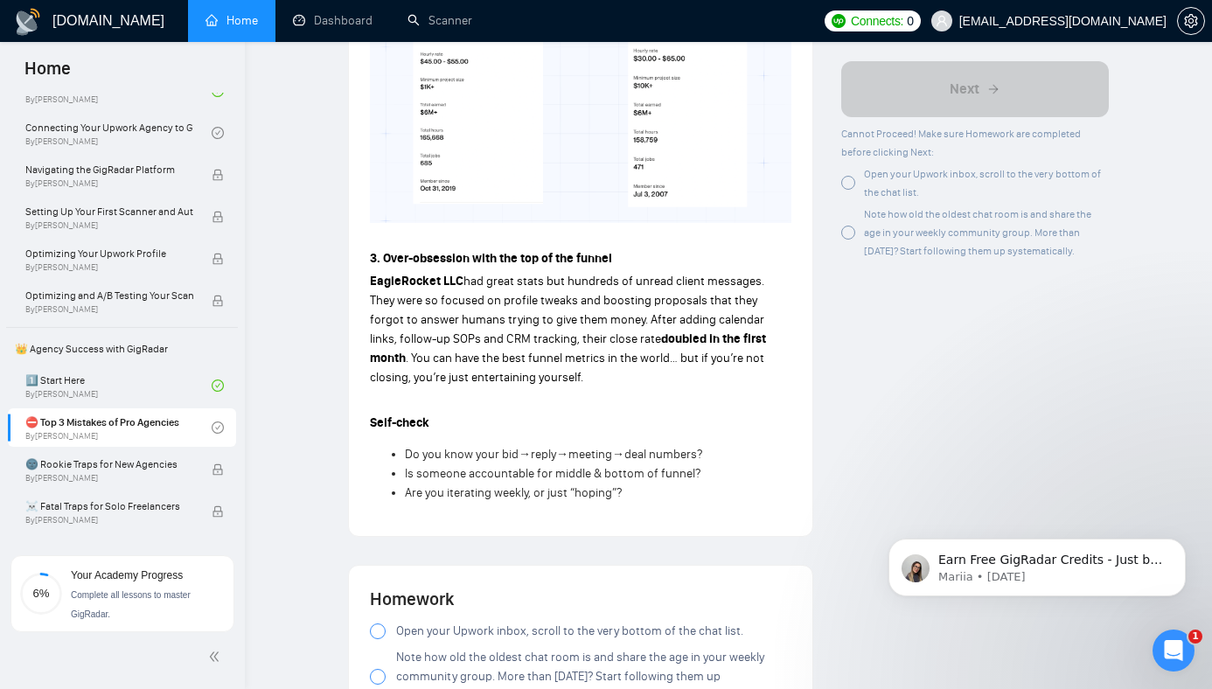
scroll to position [1262, 0]
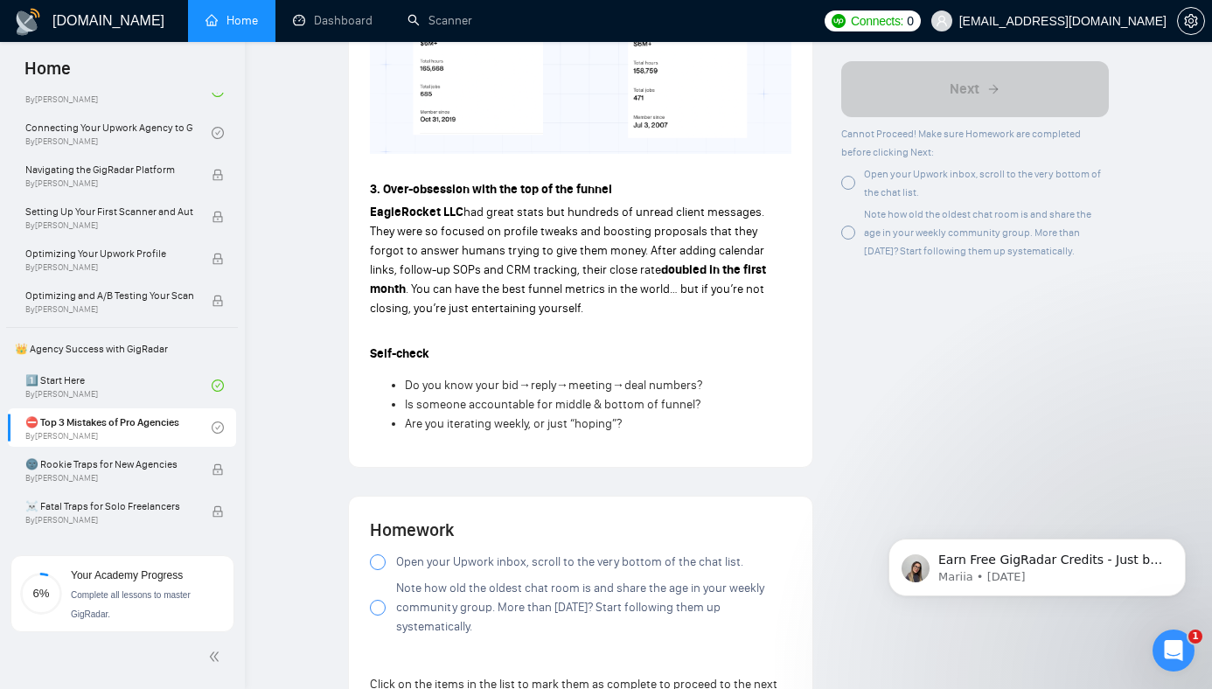
click at [376, 555] on div at bounding box center [378, 563] width 16 height 16
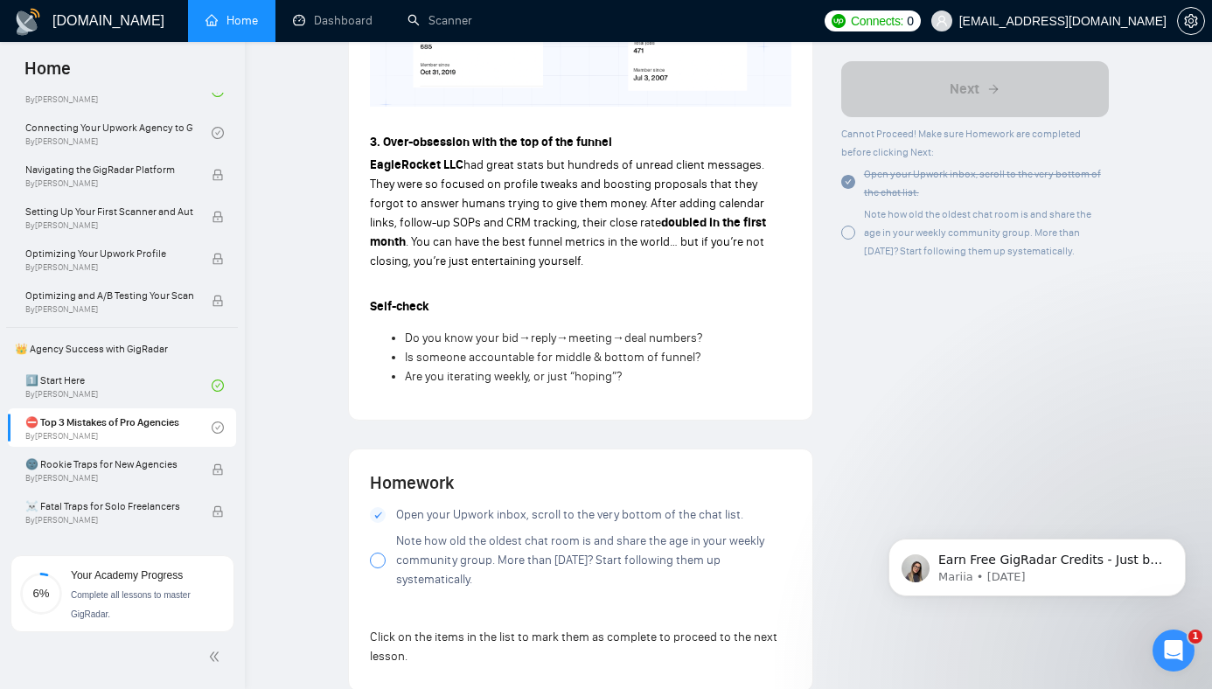
scroll to position [1311, 0]
click at [377, 551] on div at bounding box center [378, 559] width 16 height 16
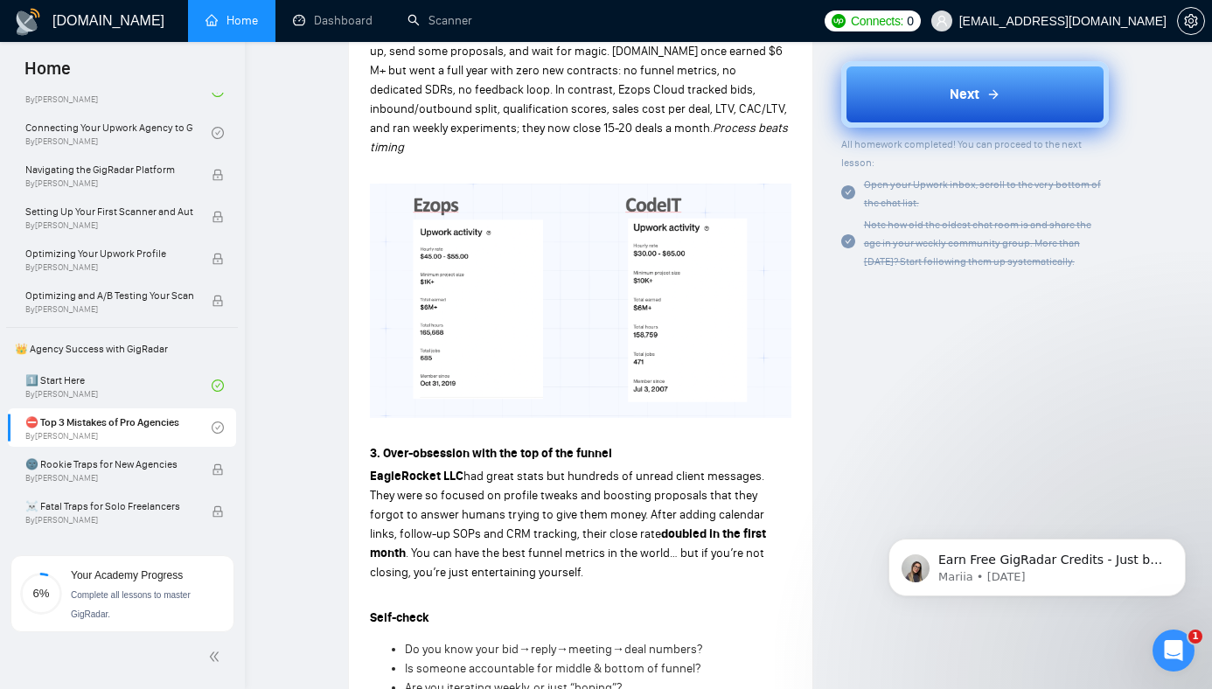
click at [946, 110] on button "Next" at bounding box center [975, 94] width 268 height 66
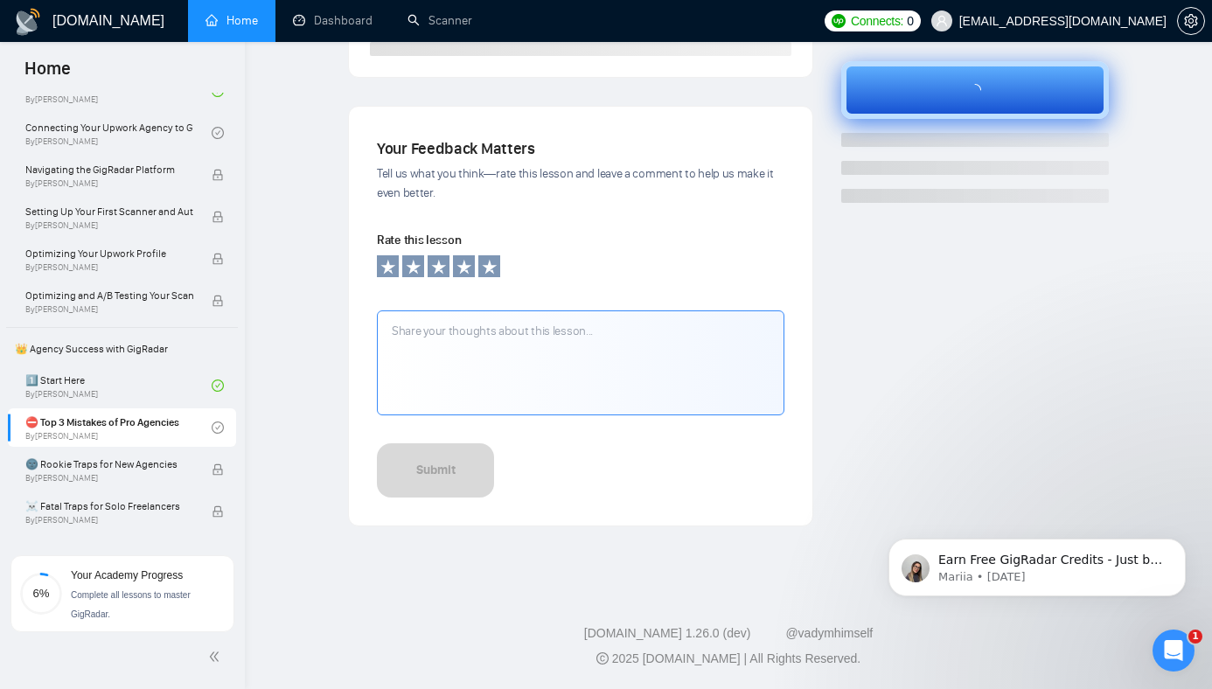
scroll to position [521, 0]
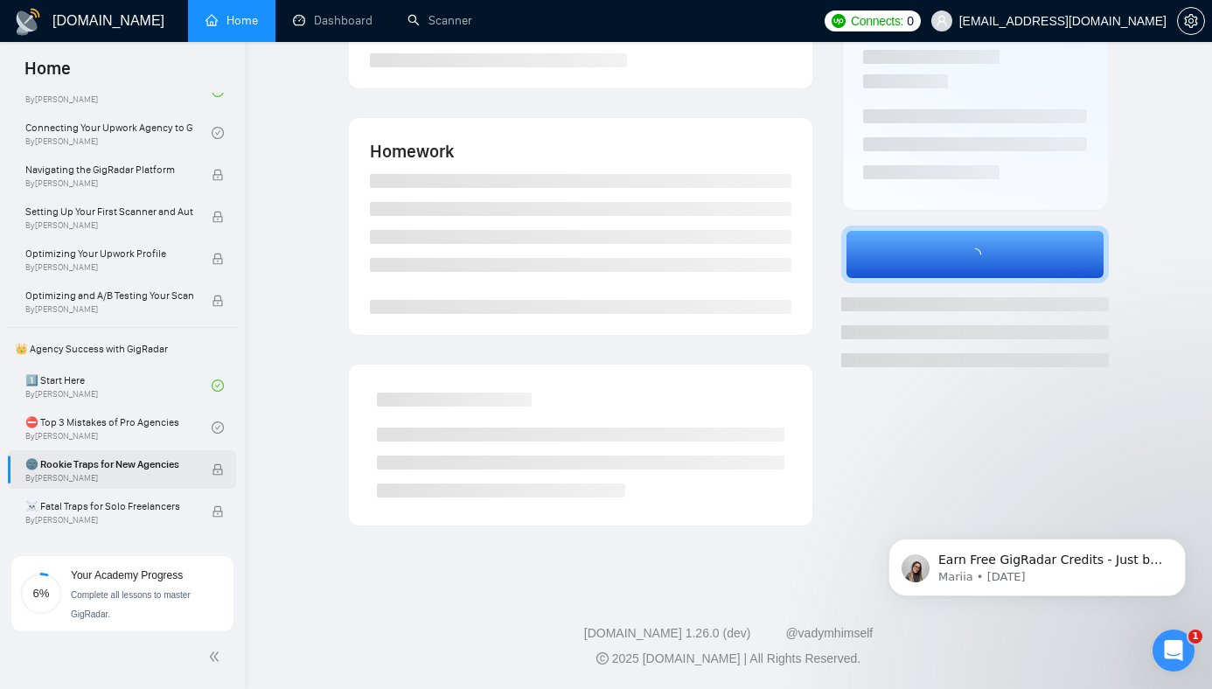
scroll to position [263, 0]
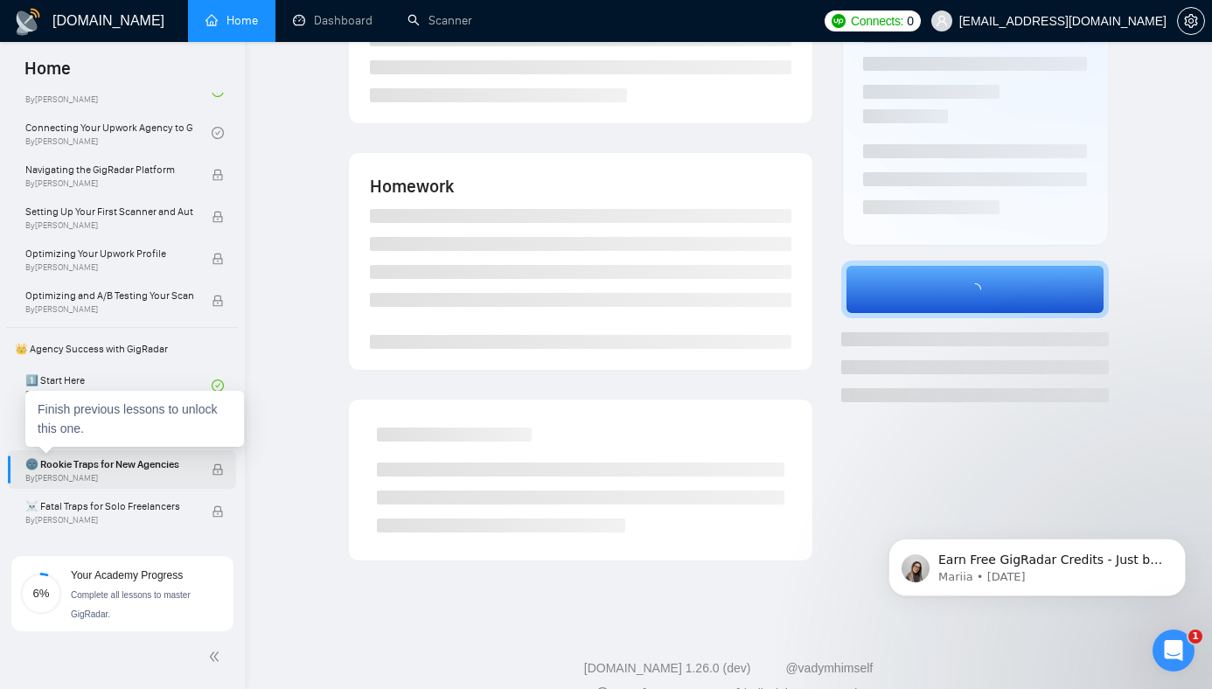
click at [101, 478] on span "By [PERSON_NAME]" at bounding box center [109, 478] width 168 height 10
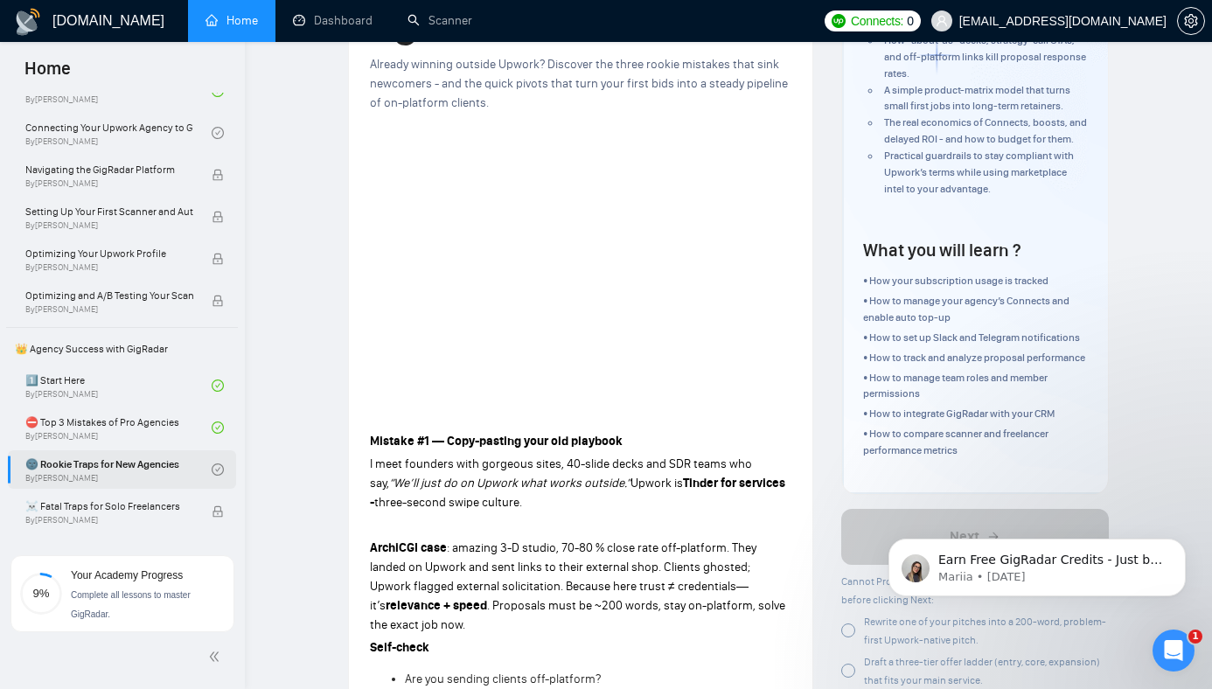
scroll to position [59, 0]
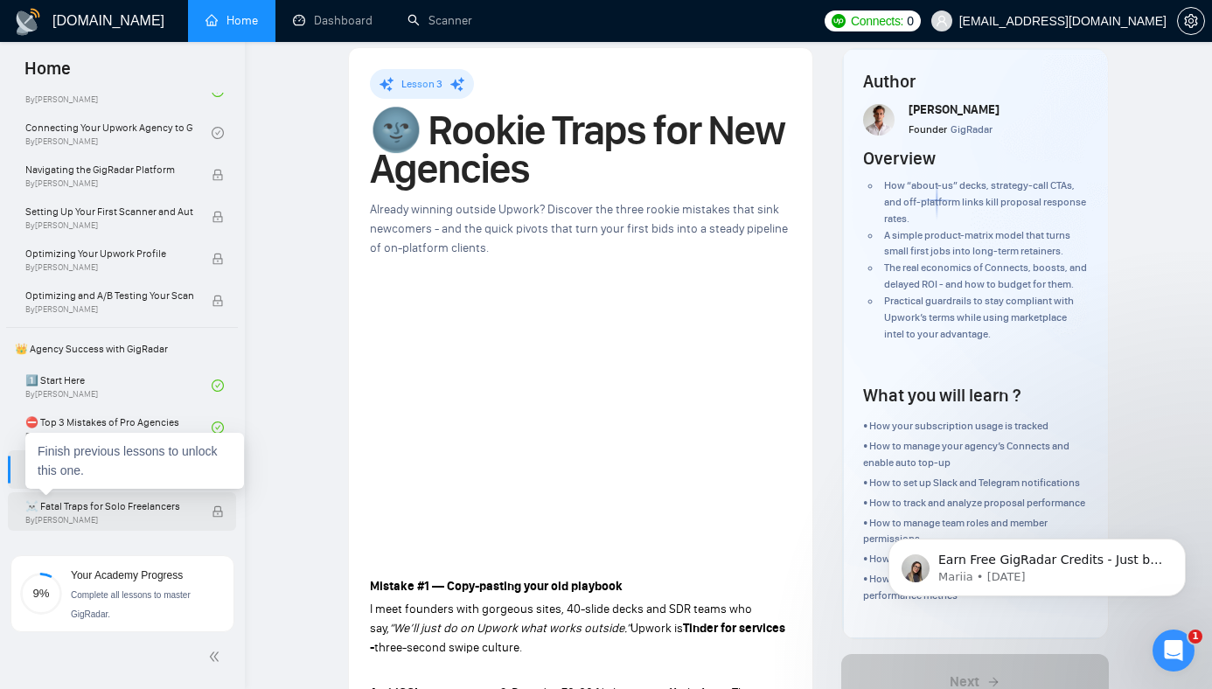
click at [109, 513] on span "☠️ Fatal Traps for Solo Freelancers" at bounding box center [109, 506] width 168 height 17
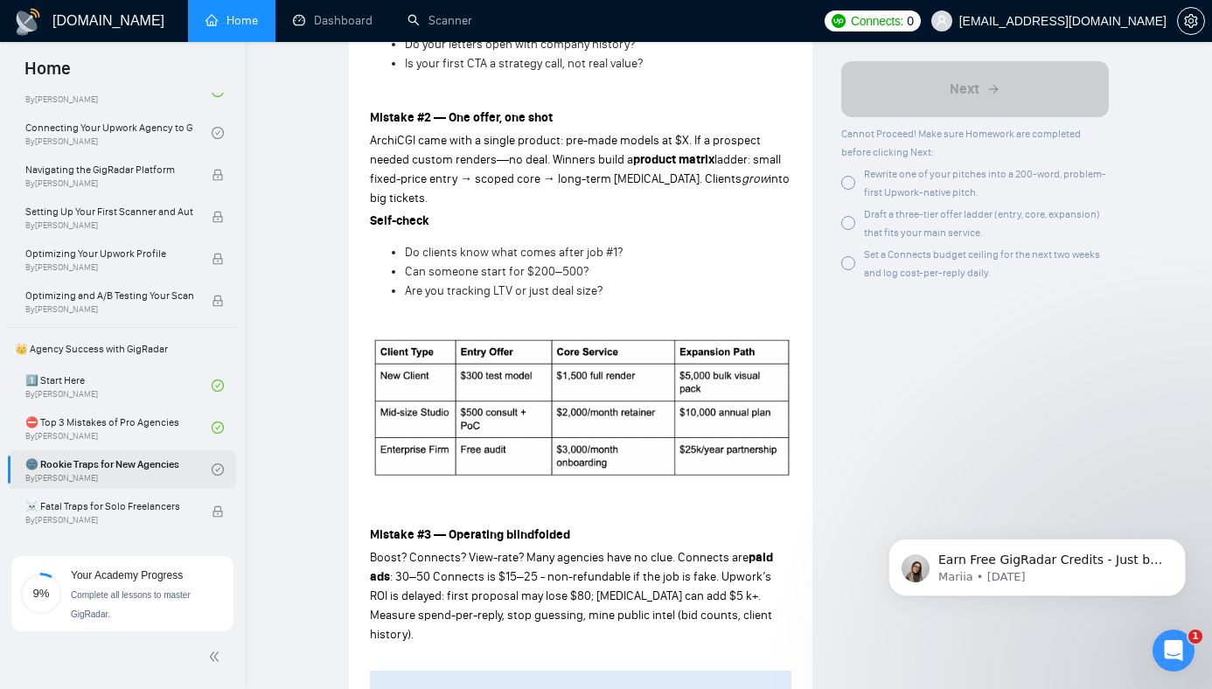
scroll to position [799, 0]
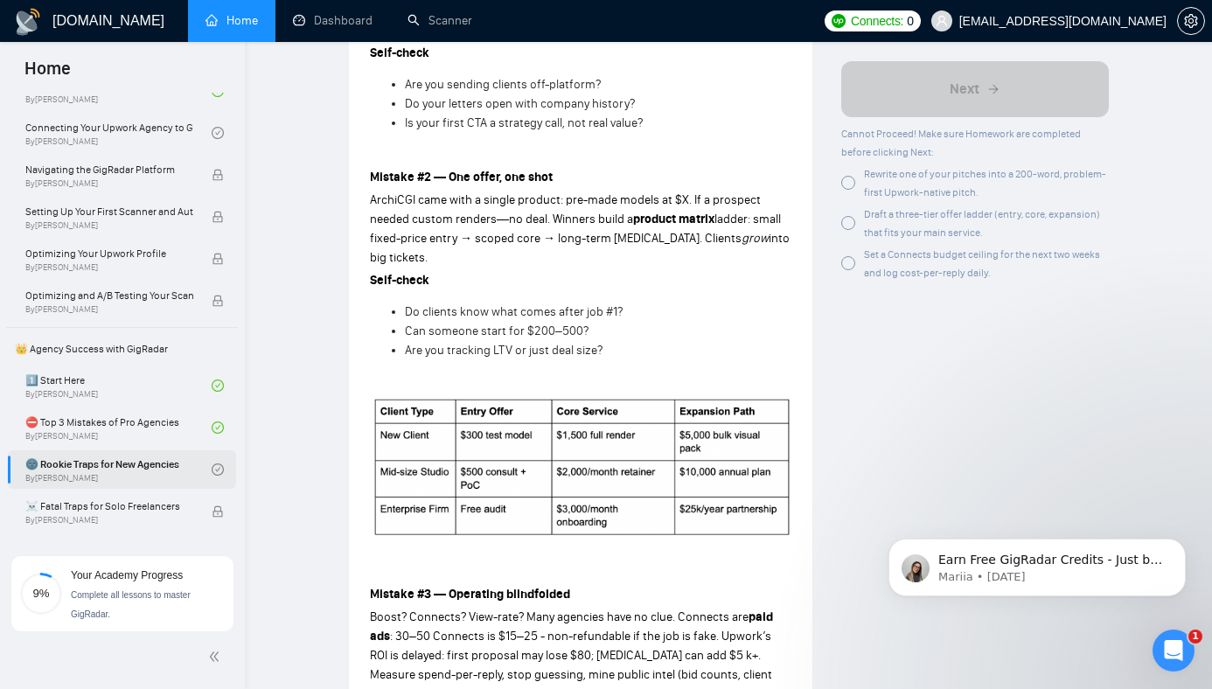
click at [480, 373] on p at bounding box center [581, 382] width 422 height 19
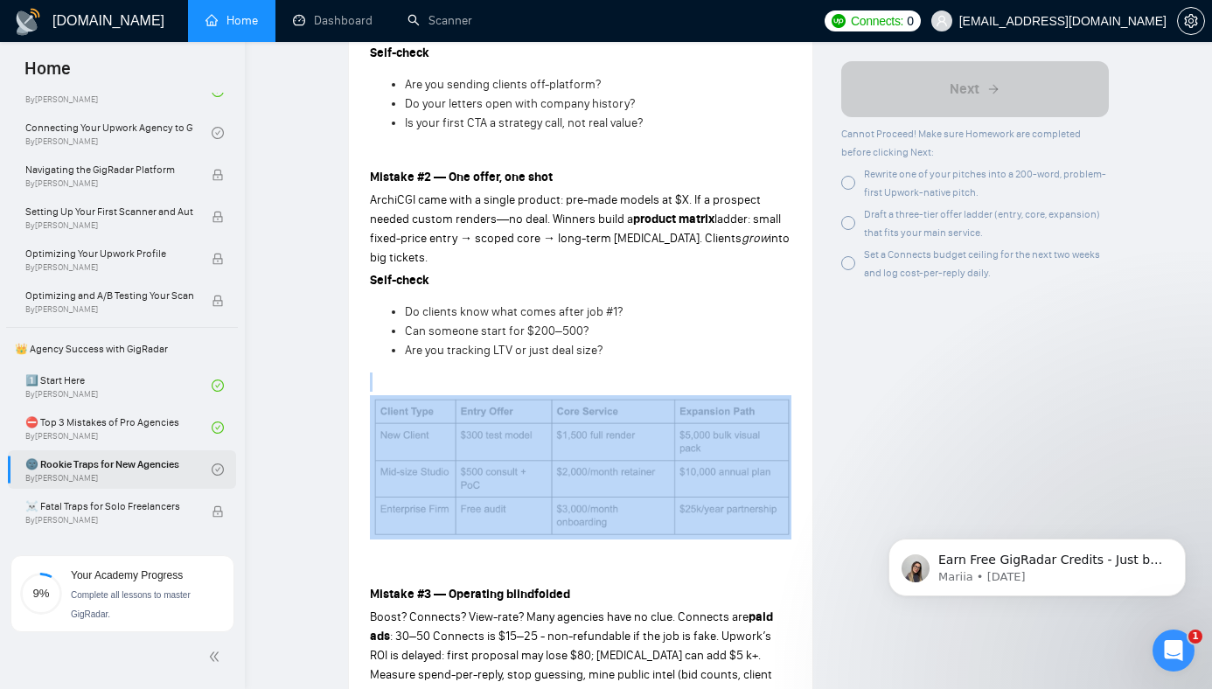
drag, startPoint x: 480, startPoint y: 356, endPoint x: 623, endPoint y: 477, distance: 186.8
click at [626, 477] on div "Mistake #1 — Copy-pasting your old playbook I meet founders with gorgeous sites…" at bounding box center [581, 585] width 422 height 1548
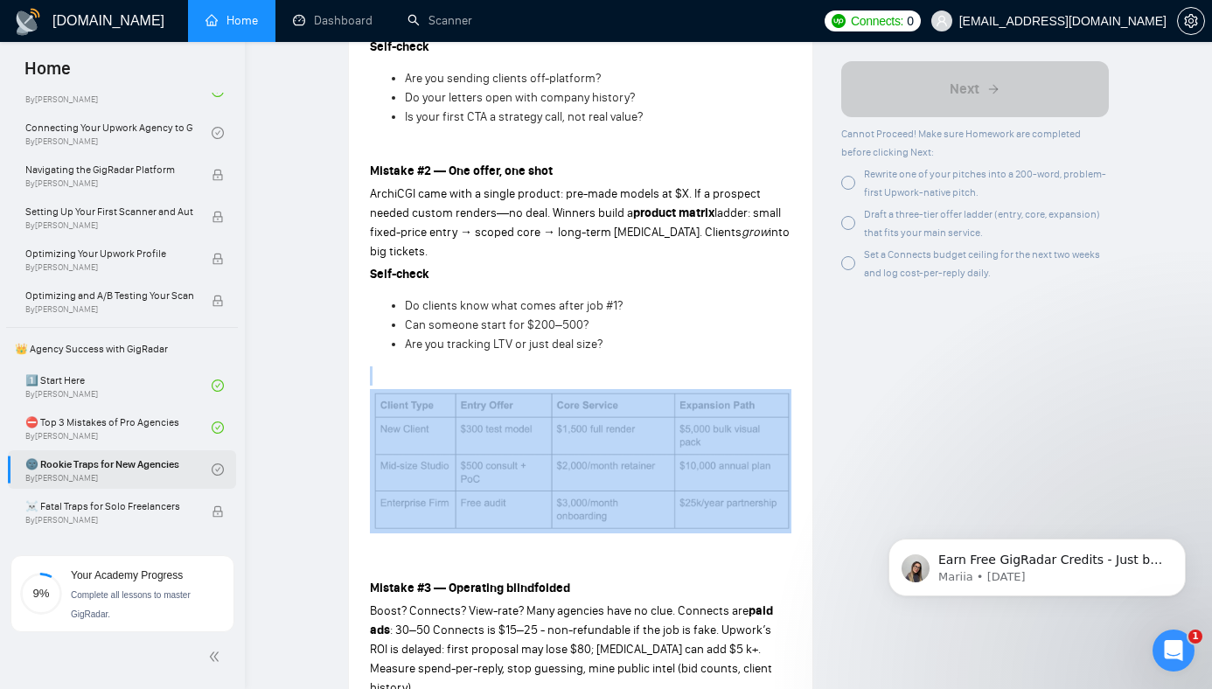
click at [590, 458] on img at bounding box center [581, 461] width 422 height 144
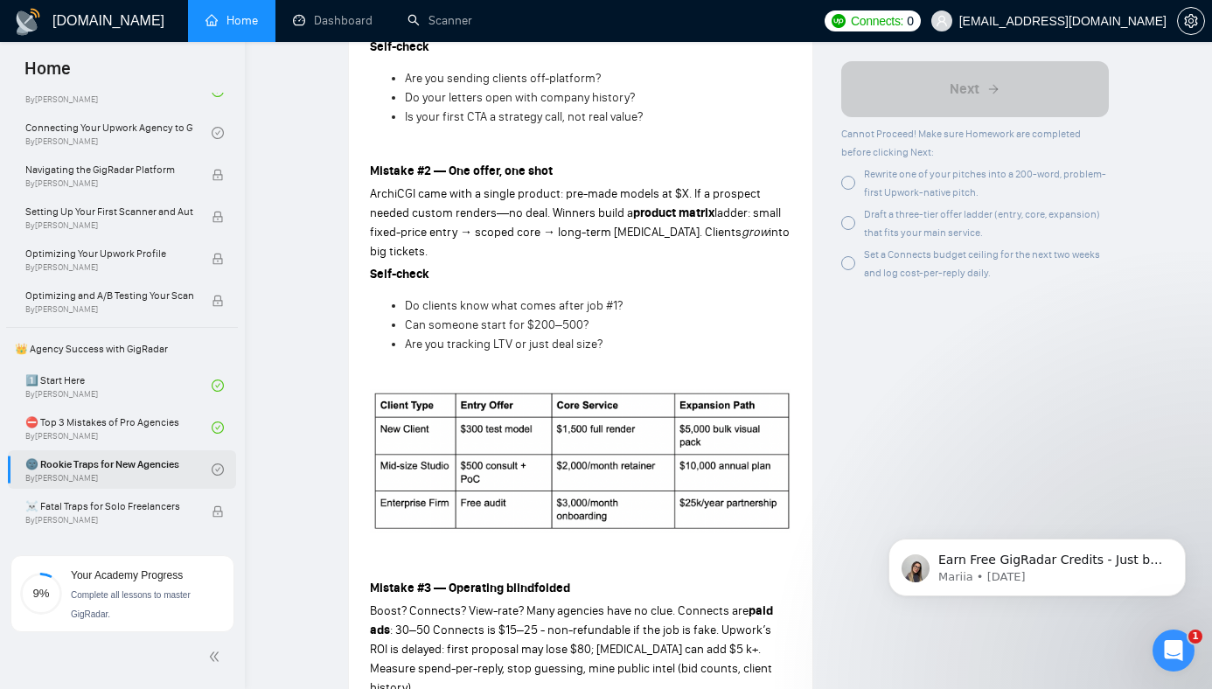
click at [480, 318] on span "Can someone start for $200–500?" at bounding box center [497, 325] width 184 height 15
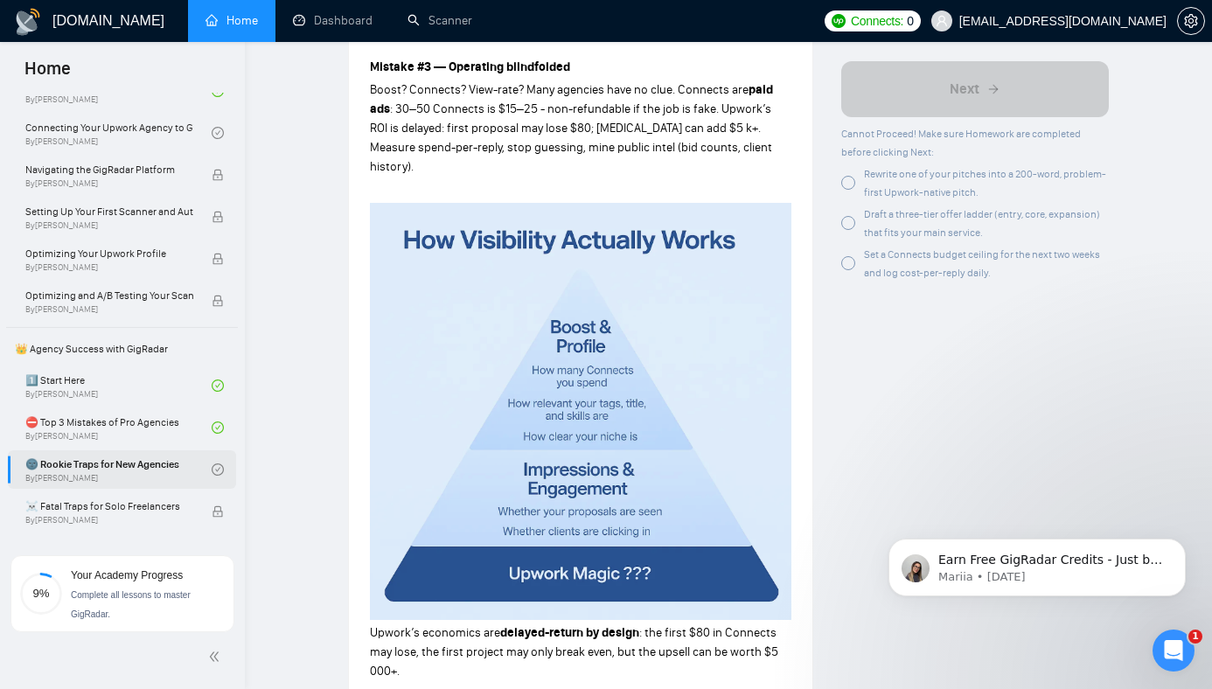
scroll to position [1329, 0]
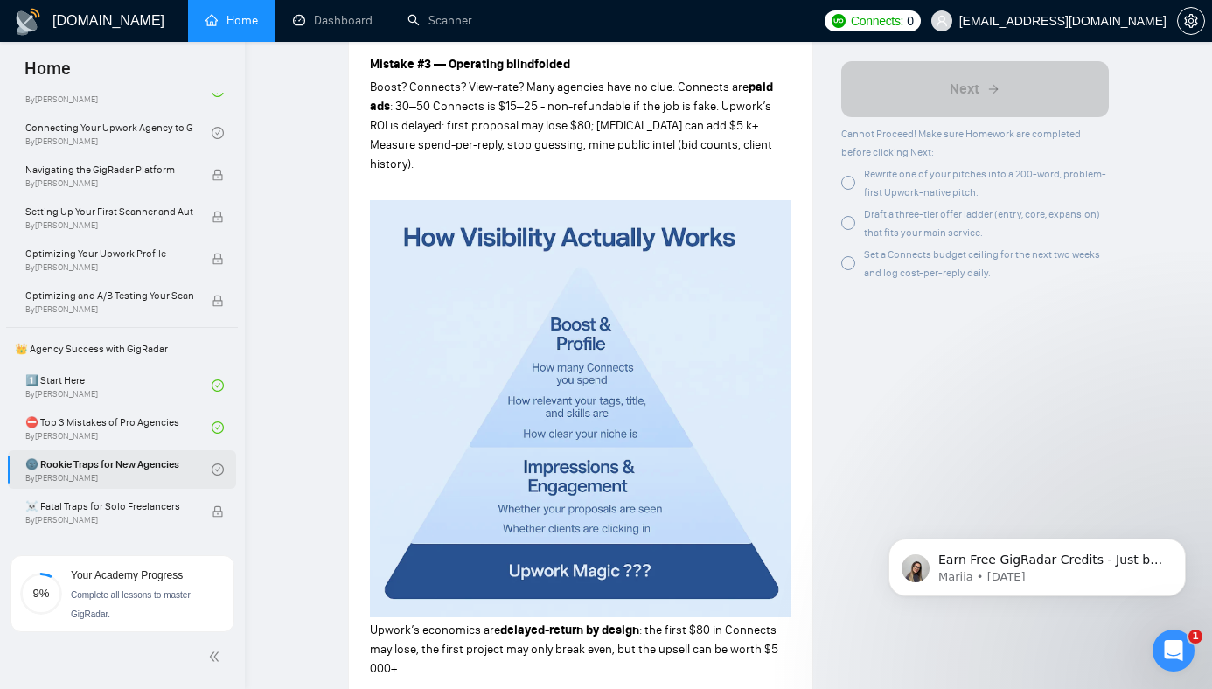
click at [636, 273] on img at bounding box center [581, 408] width 422 height 417
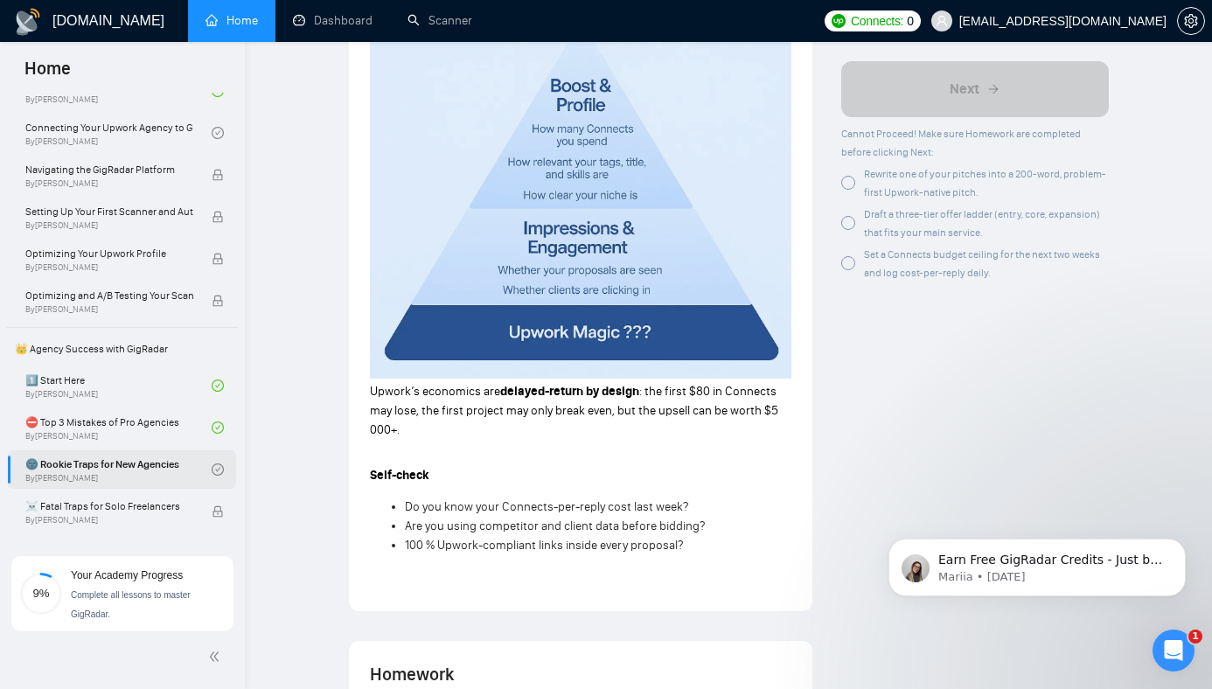
scroll to position [1570, 0]
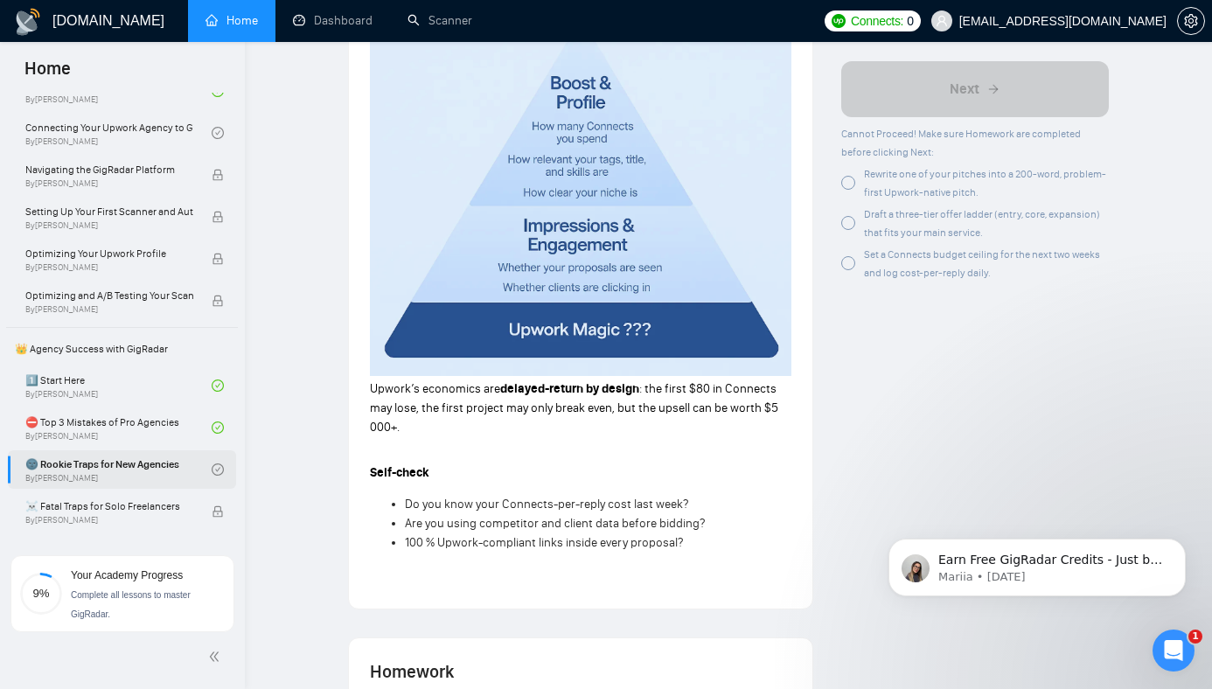
click at [384, 381] on span "Upwork’s economics are" at bounding box center [435, 388] width 130 height 15
drag, startPoint x: 384, startPoint y: 346, endPoint x: 586, endPoint y: 351, distance: 202.1
click at [586, 380] on p "Upwork’s economics are delayed-return by design : the first $80 in Connects may…" at bounding box center [581, 409] width 422 height 58
click at [527, 380] on p "Upwork’s economics are delayed-return by design : the first $80 in Connects may…" at bounding box center [581, 409] width 422 height 58
click at [387, 381] on span "Upwork’s economics are" at bounding box center [435, 388] width 130 height 15
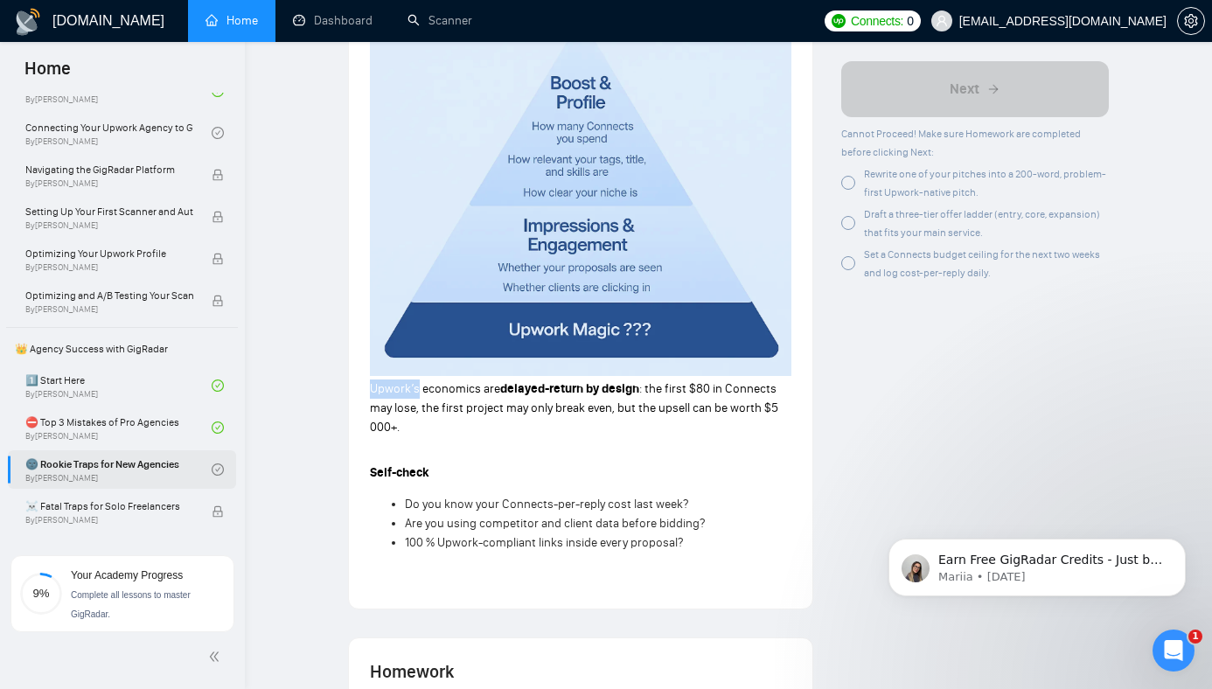
drag, startPoint x: 387, startPoint y: 339, endPoint x: 402, endPoint y: 339, distance: 15.7
click at [390, 381] on span "Upwork’s economics are" at bounding box center [435, 388] width 130 height 15
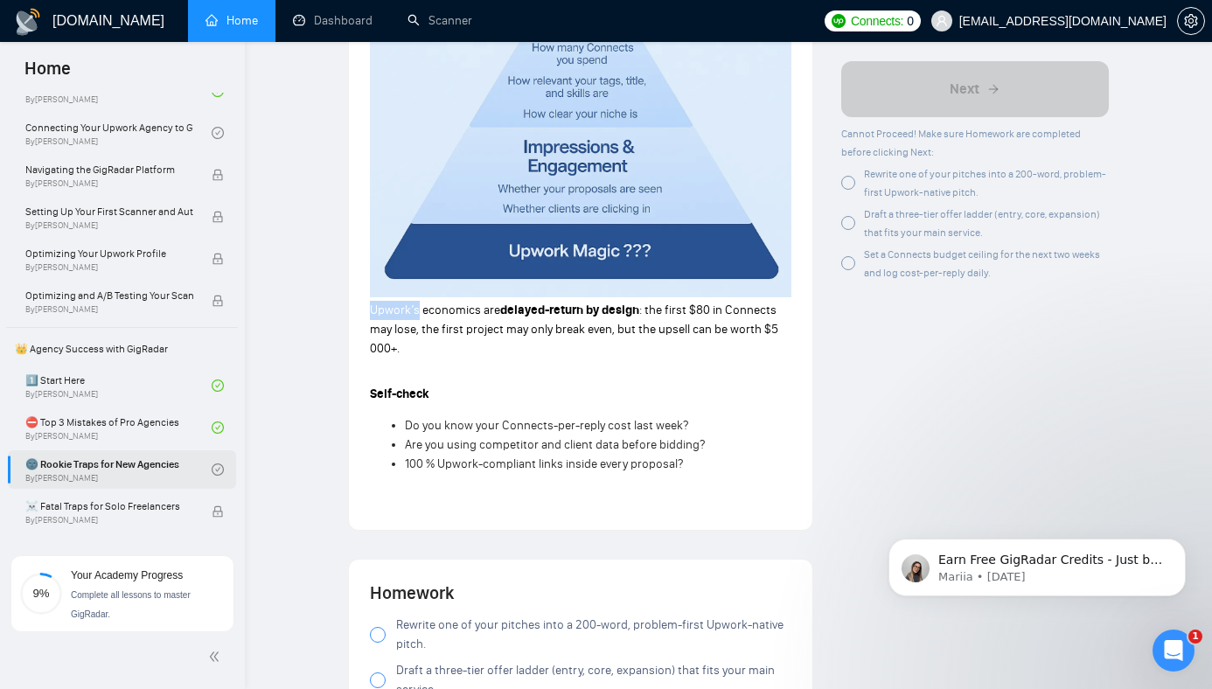
scroll to position [1655, 0]
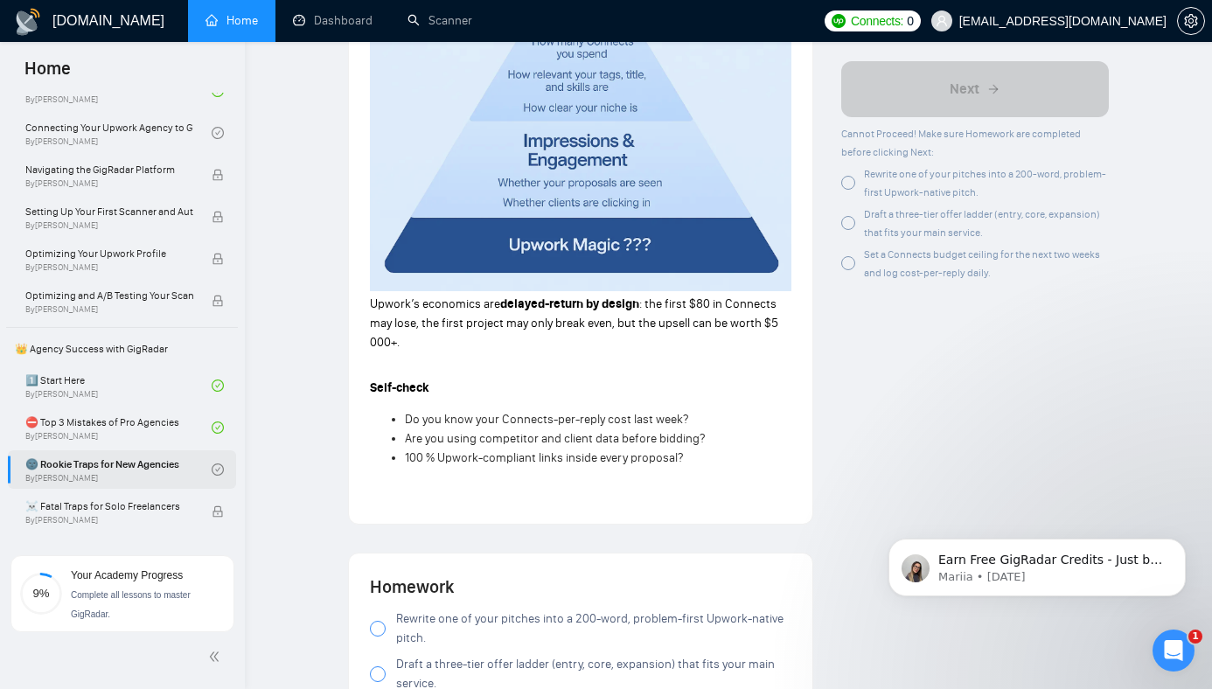
click at [418, 431] on span "Are you using competitor and client data before bidding?" at bounding box center [555, 438] width 300 height 15
drag, startPoint x: 418, startPoint y: 392, endPoint x: 720, endPoint y: 390, distance: 301.8
click at [720, 429] on li "Are you using competitor and client data before bidding?" at bounding box center [598, 438] width 387 height 19
click at [422, 450] on span "100 % Upwork-compliant links inside every proposal?" at bounding box center [544, 457] width 278 height 15
drag, startPoint x: 422, startPoint y: 412, endPoint x: 726, endPoint y: 415, distance: 303.5
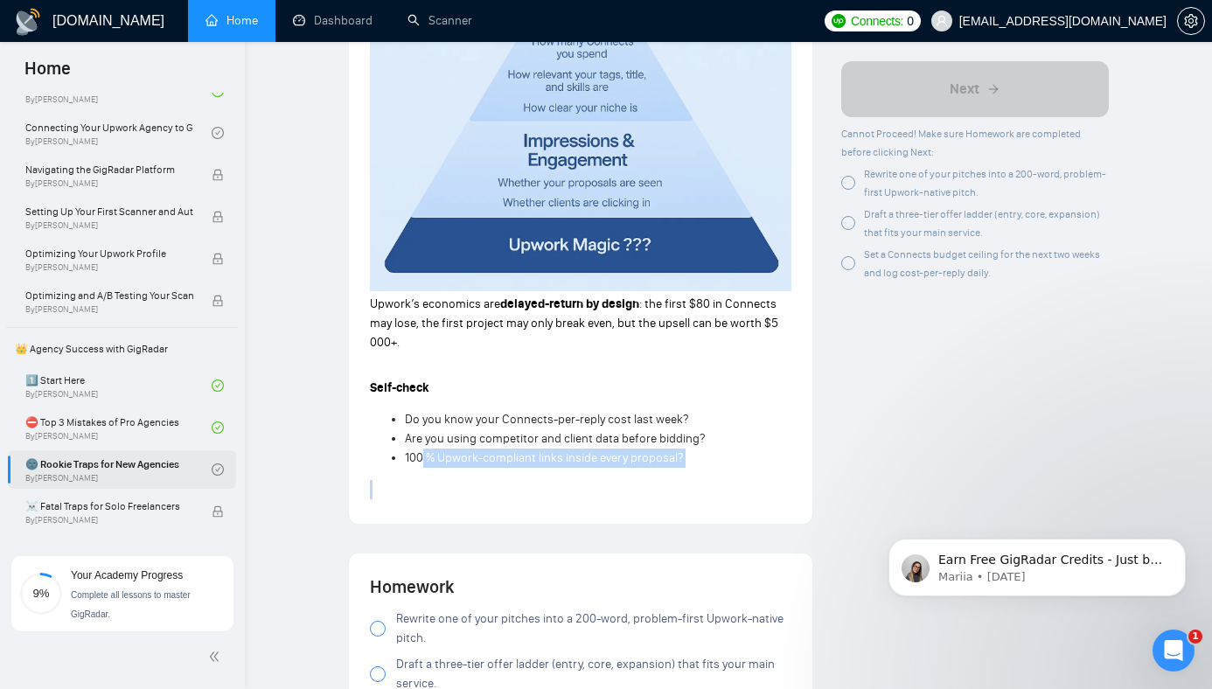
click at [726, 449] on li "100 % Upwork-compliant links inside every proposal?" at bounding box center [598, 458] width 387 height 19
click at [640, 450] on span "100 % Upwork-compliant links inside every proposal?" at bounding box center [544, 457] width 278 height 15
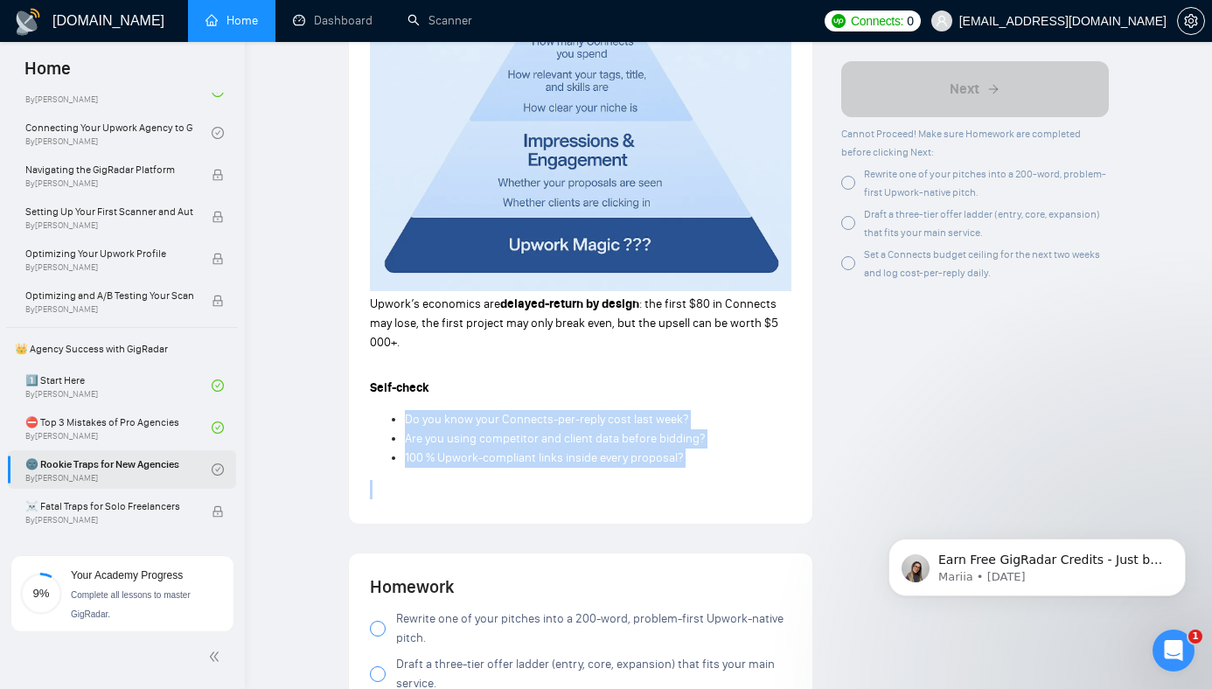
drag, startPoint x: 640, startPoint y: 410, endPoint x: 555, endPoint y: 345, distance: 107.2
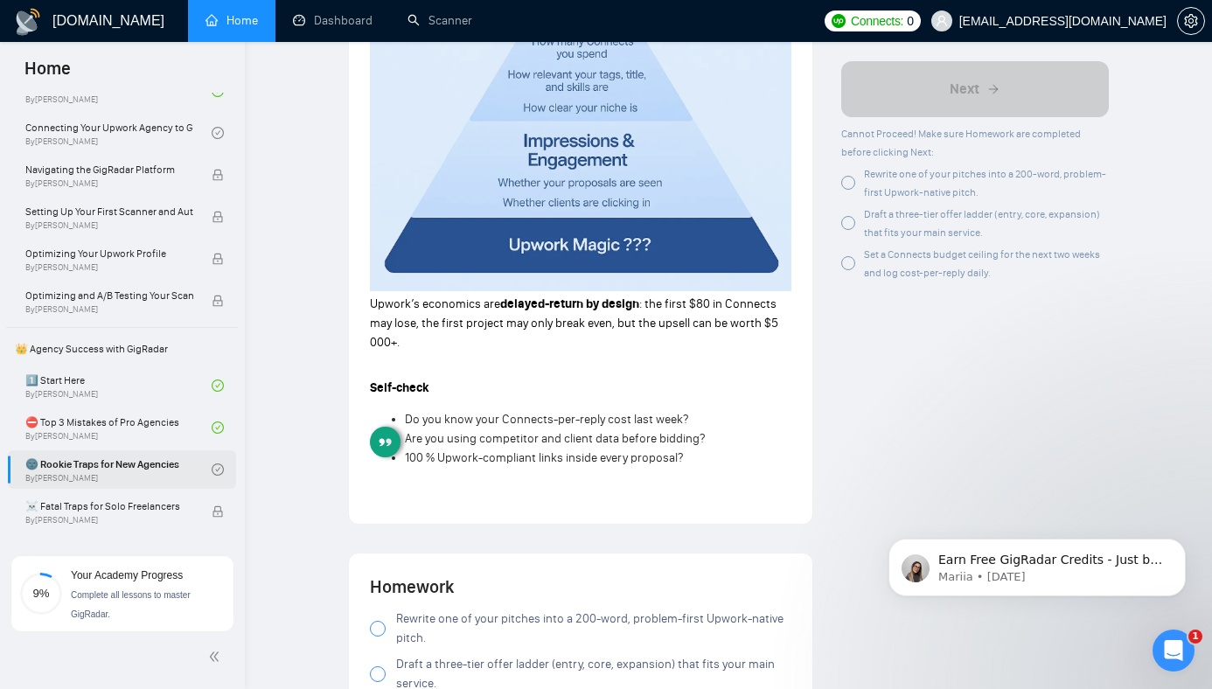
click at [541, 412] on span "Do you know your Connects-per-reply cost last week?" at bounding box center [546, 419] width 283 height 15
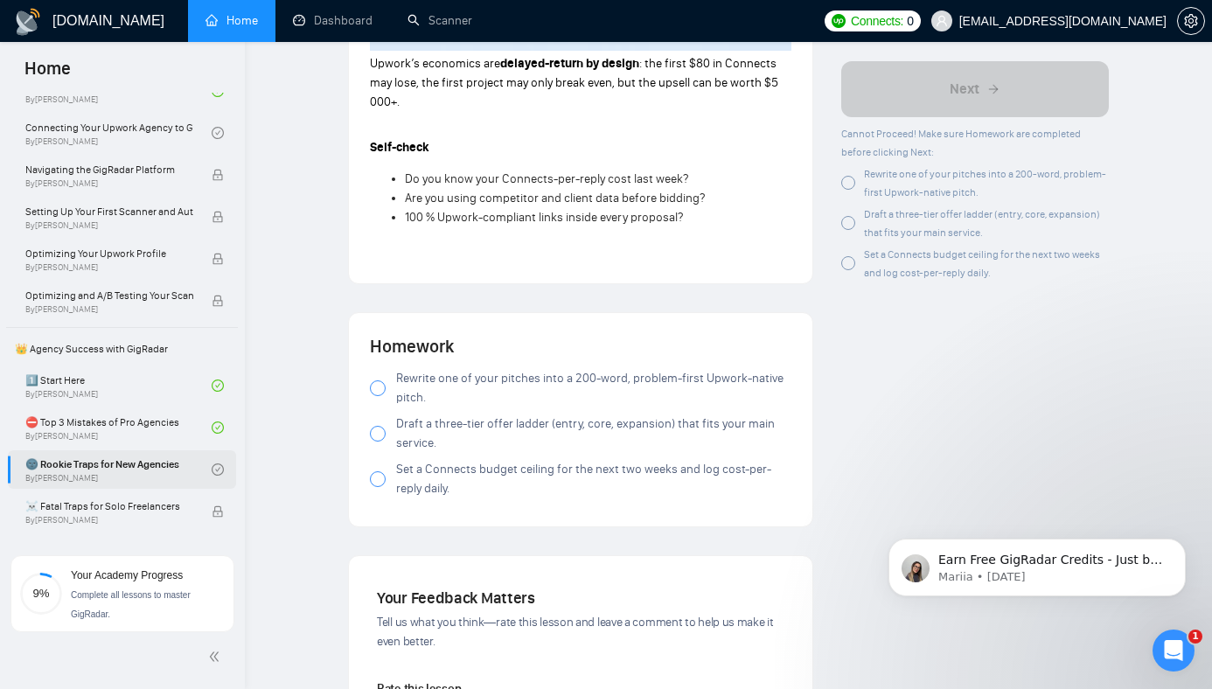
scroll to position [2000, 0]
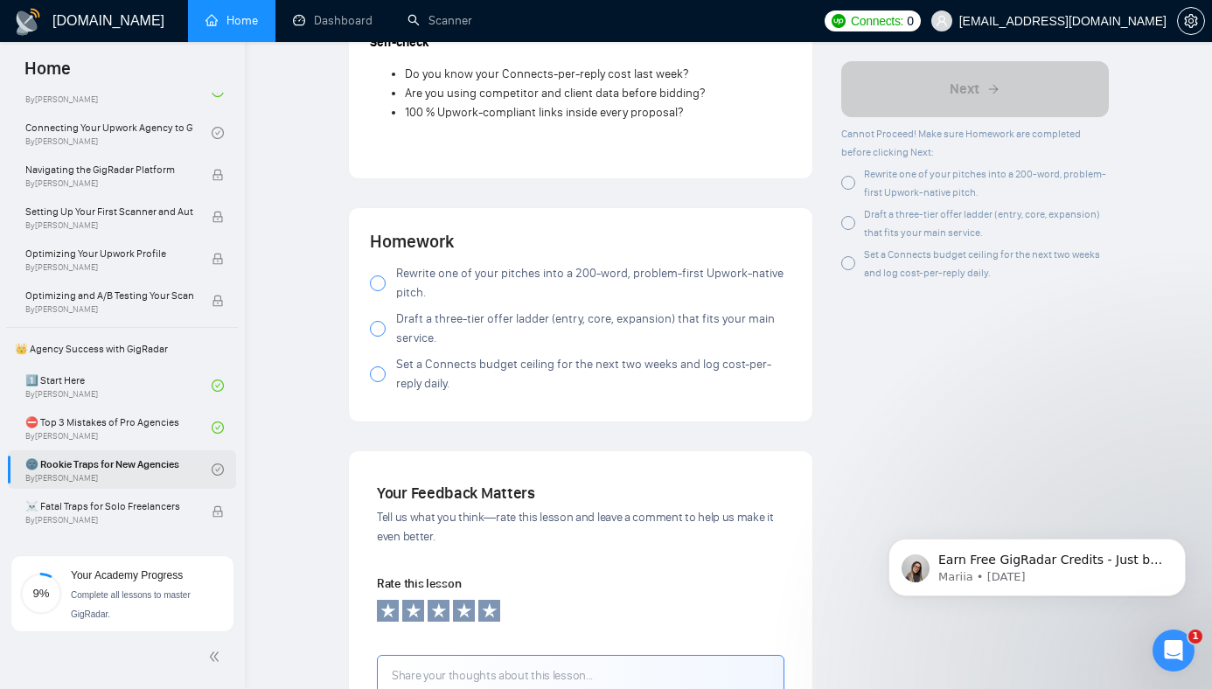
click at [401, 264] on span "Rewrite one of your pitches into a 200-word, problem-first Upwork-native pitch." at bounding box center [593, 283] width 395 height 38
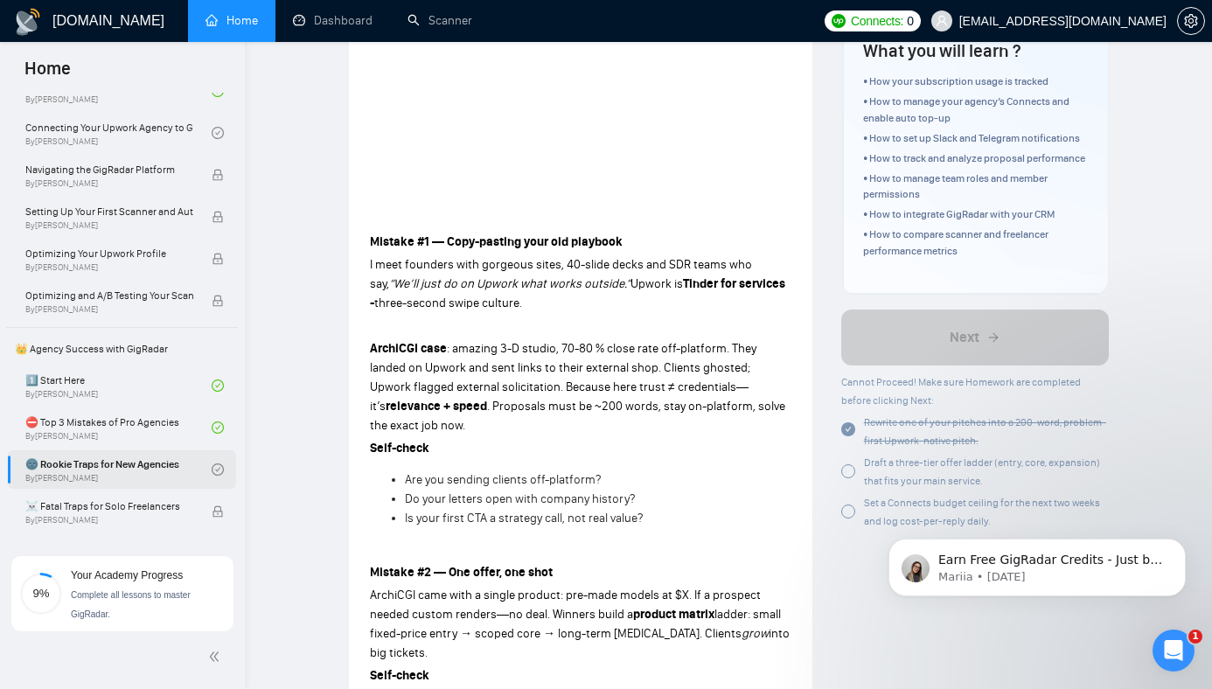
scroll to position [0, 0]
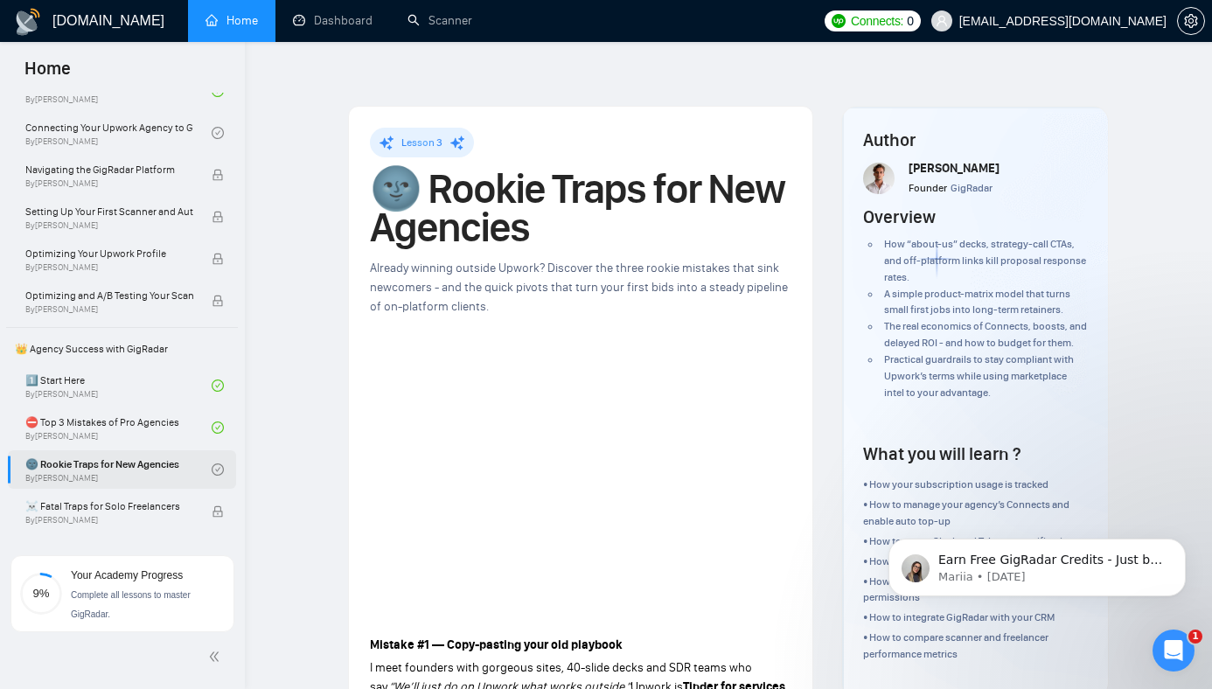
click at [467, 170] on h1 "🌚 Rookie Traps for New Agencies" at bounding box center [581, 208] width 422 height 77
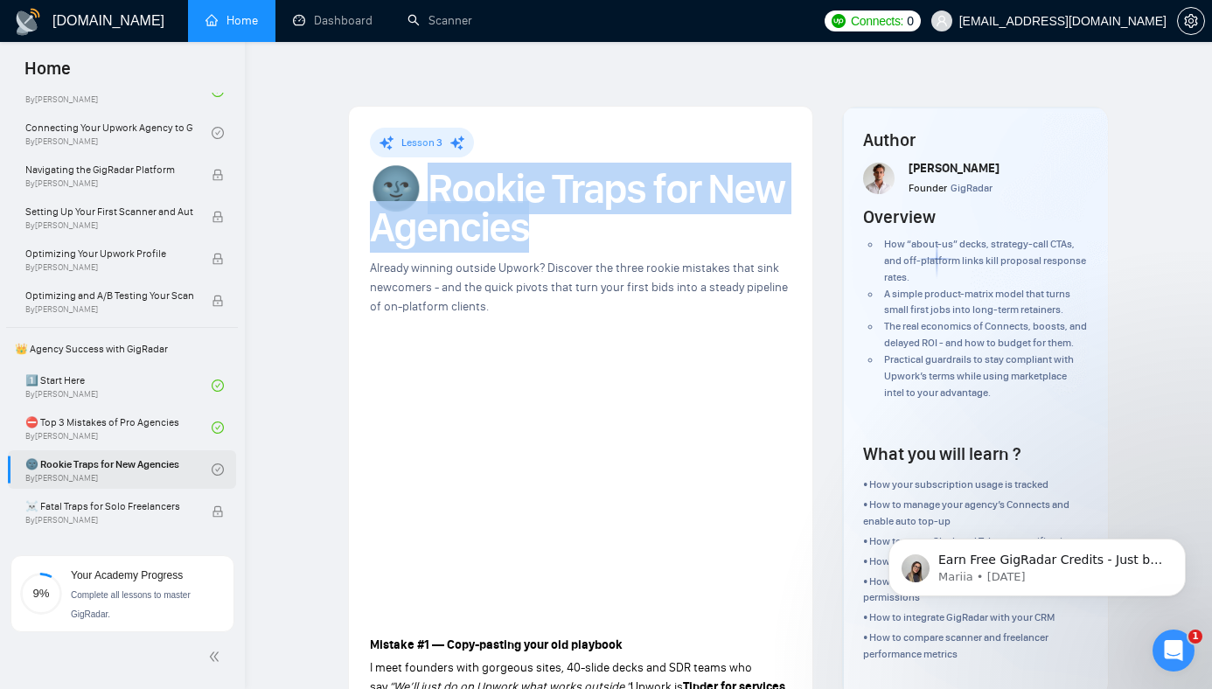
drag, startPoint x: 467, startPoint y: 145, endPoint x: 468, endPoint y: 179, distance: 34.1
click at [468, 179] on h1 "🌚 Rookie Traps for New Agencies" at bounding box center [581, 208] width 422 height 77
copy h1 "ookie Traps for New Agencies"
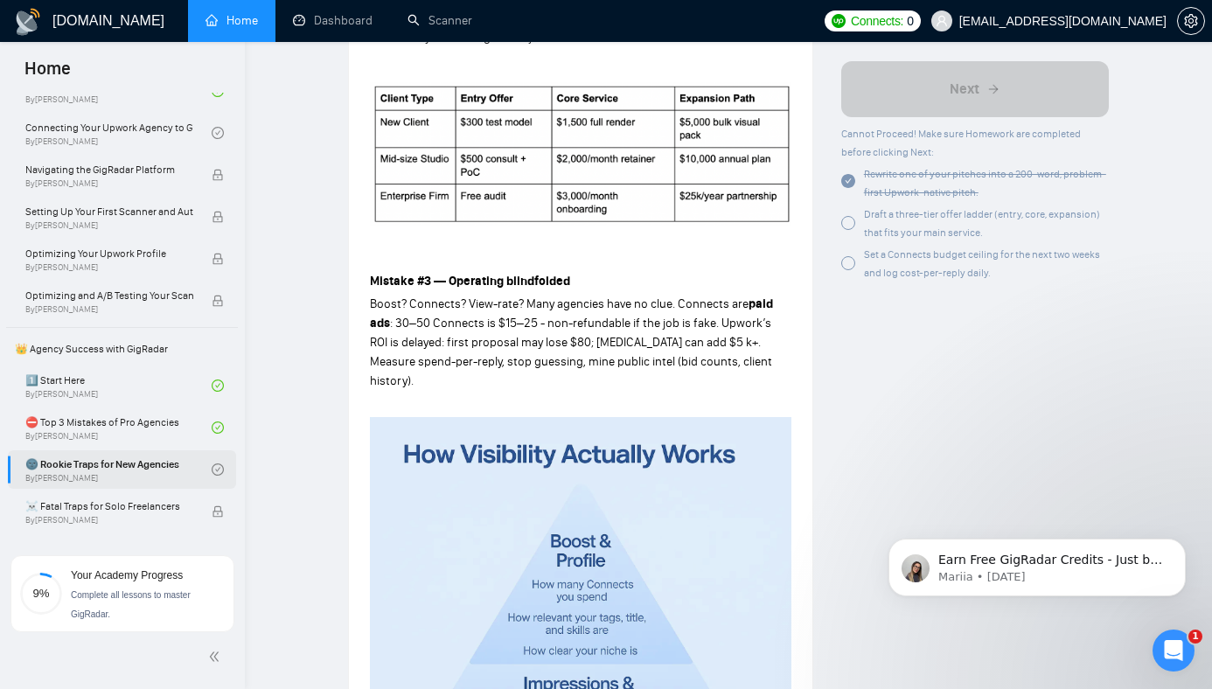
click at [585, 156] on img at bounding box center [581, 154] width 422 height 144
click at [566, 136] on img at bounding box center [581, 154] width 422 height 144
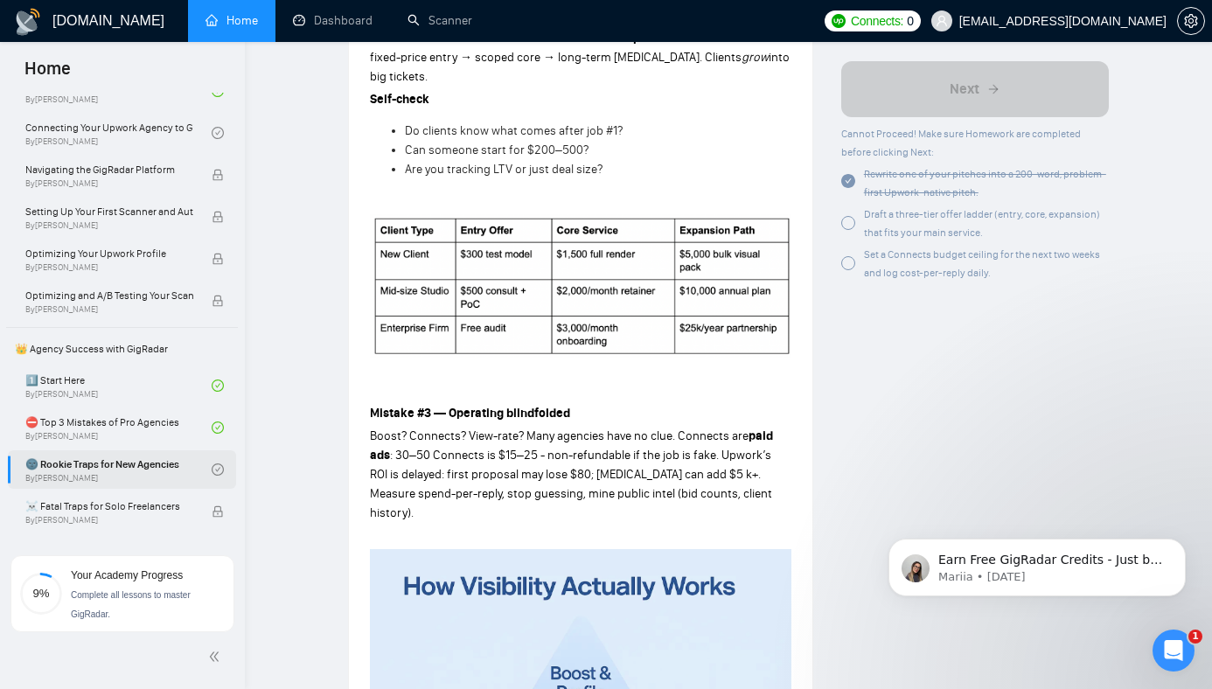
scroll to position [925, 0]
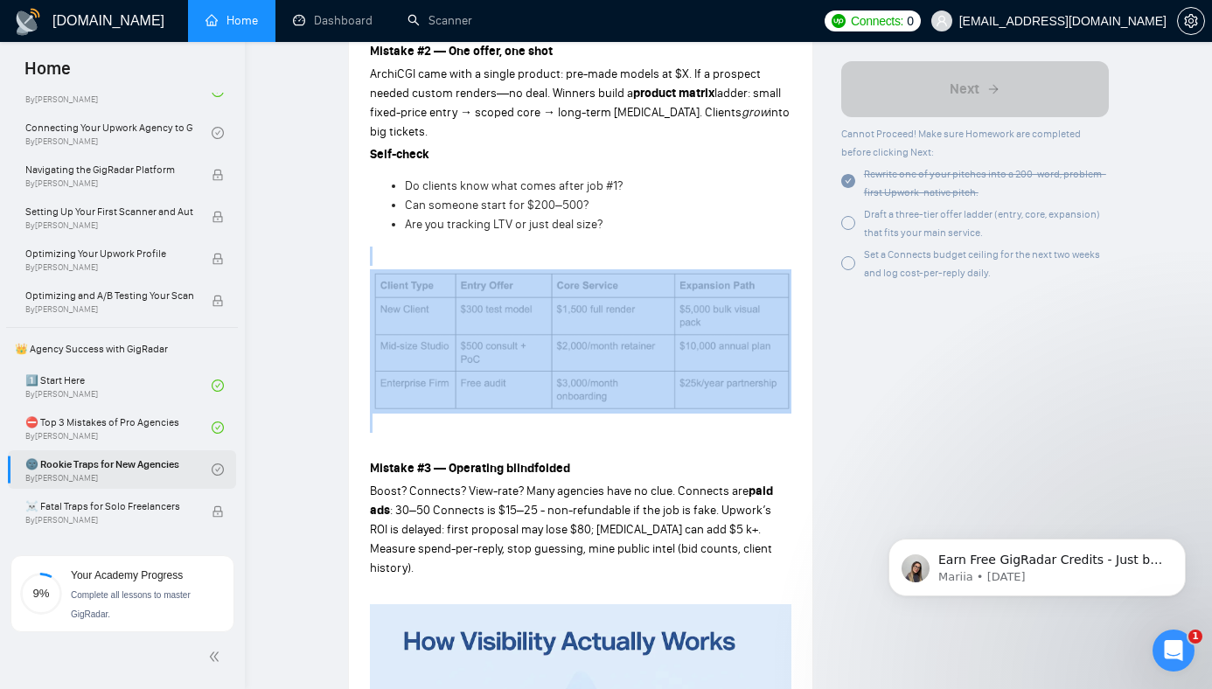
drag, startPoint x: 525, startPoint y: 212, endPoint x: 526, endPoint y: 396, distance: 184.6
click at [526, 396] on div "Mistake #1 — Copy-pasting your old playbook I meet founders with gorgeous sites…" at bounding box center [581, 459] width 422 height 1548
copy div
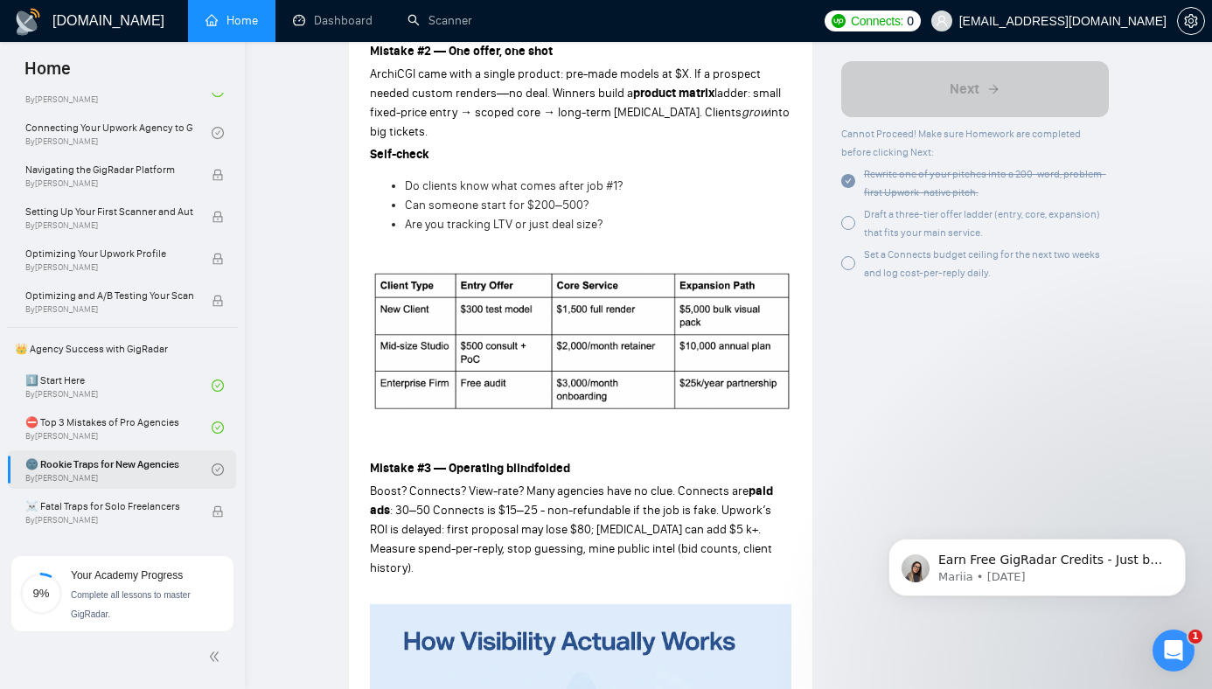
click at [632, 177] on li "Do clients know what comes after job #1?" at bounding box center [598, 186] width 387 height 19
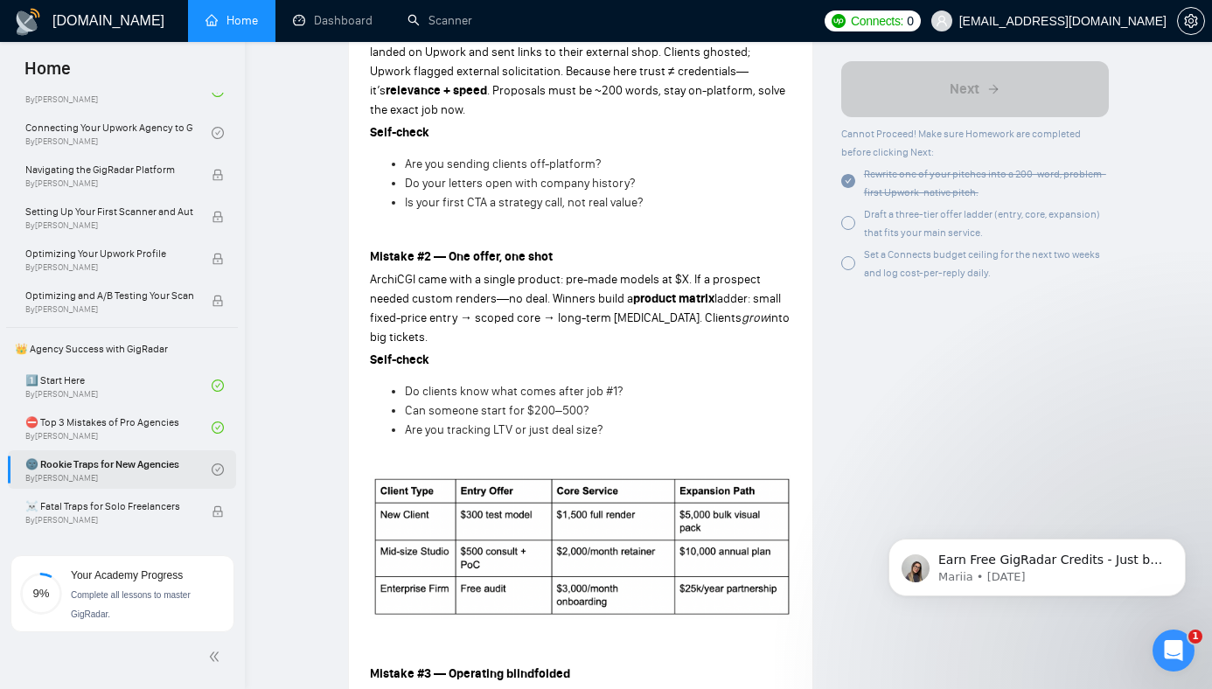
scroll to position [723, 0]
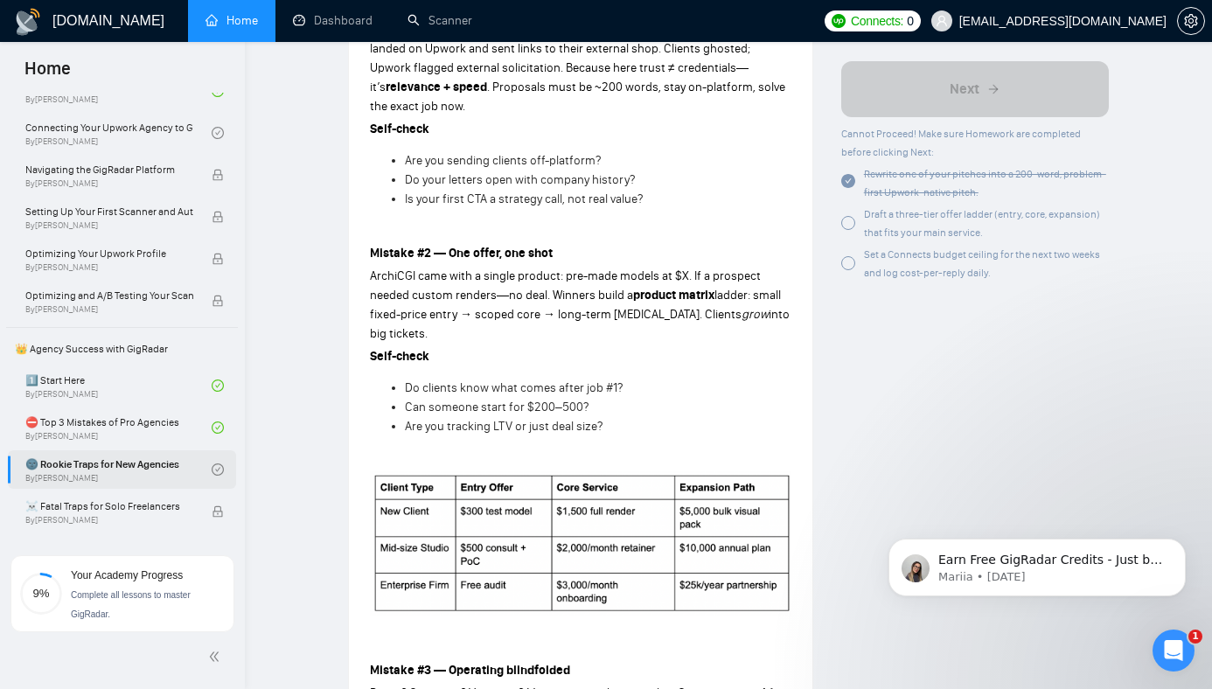
click at [484, 246] on strong "Mistake #2 — One offer, one shot" at bounding box center [461, 253] width 183 height 15
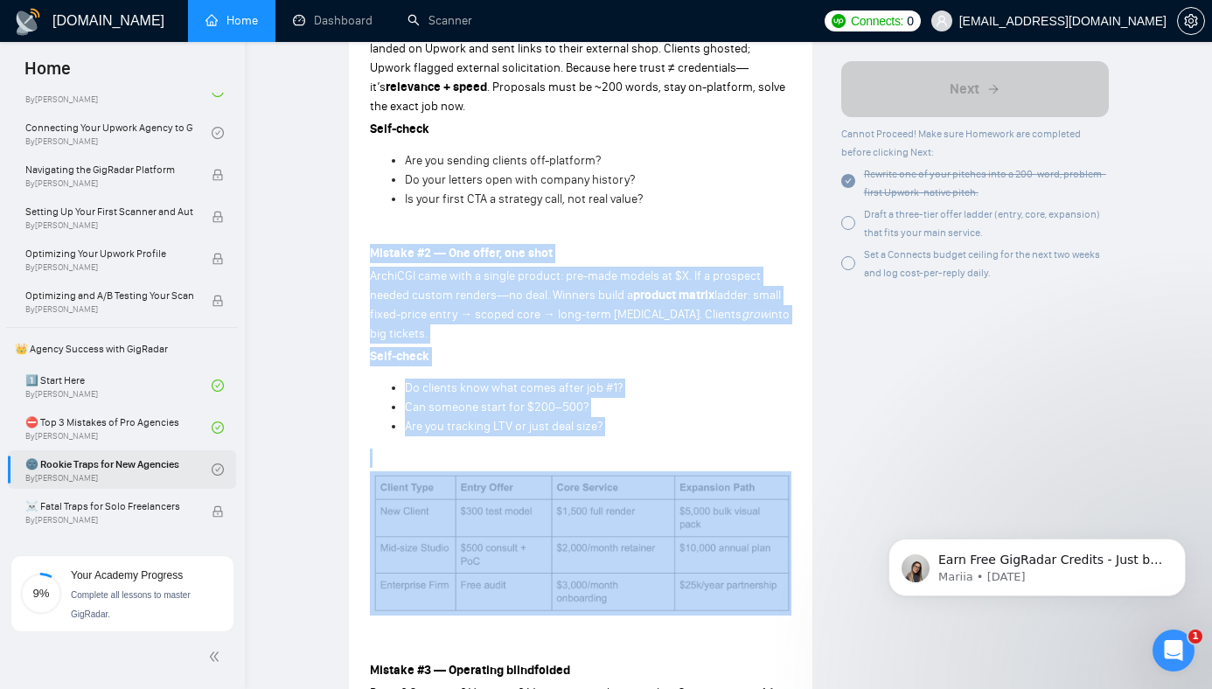
drag, startPoint x: 484, startPoint y: 221, endPoint x: 657, endPoint y: 544, distance: 366.3
click at [657, 544] on div "Mistake #1 — Copy-pasting your old playbook I meet founders with gorgeous sites…" at bounding box center [581, 661] width 422 height 1548
click at [645, 471] on img at bounding box center [581, 543] width 422 height 144
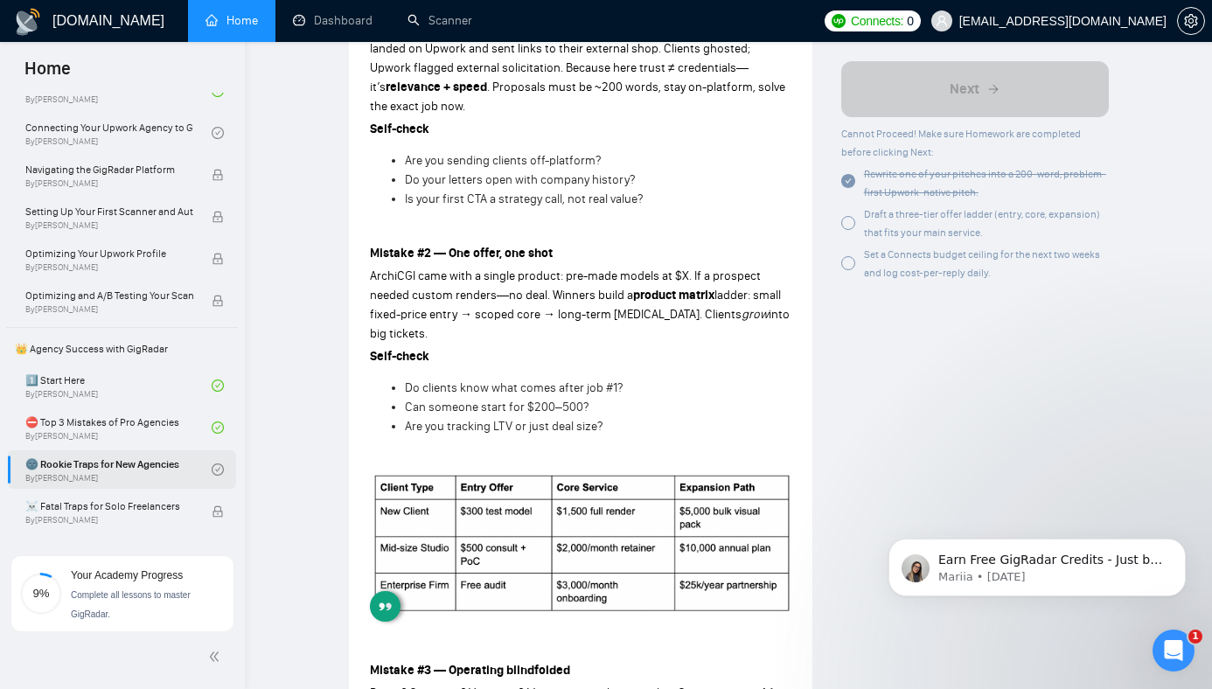
click at [639, 417] on li "Are you tracking LTV or just deal size?" at bounding box center [598, 426] width 387 height 19
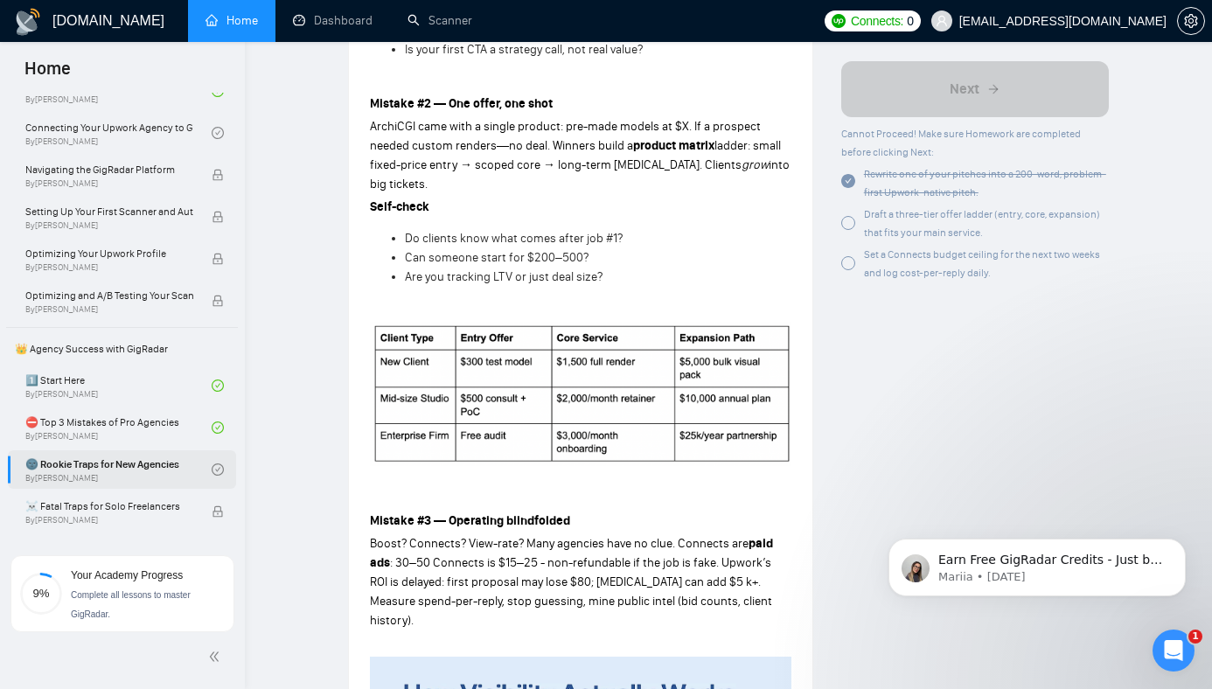
scroll to position [994, 0]
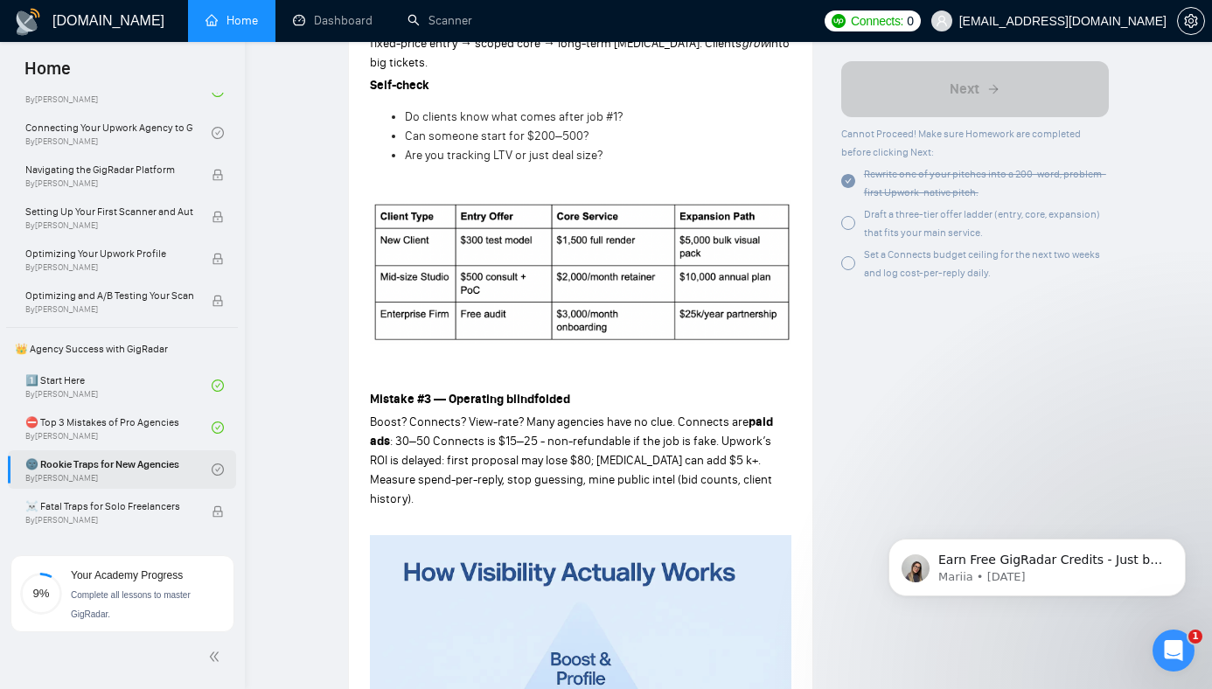
click at [516, 261] on img at bounding box center [581, 272] width 422 height 144
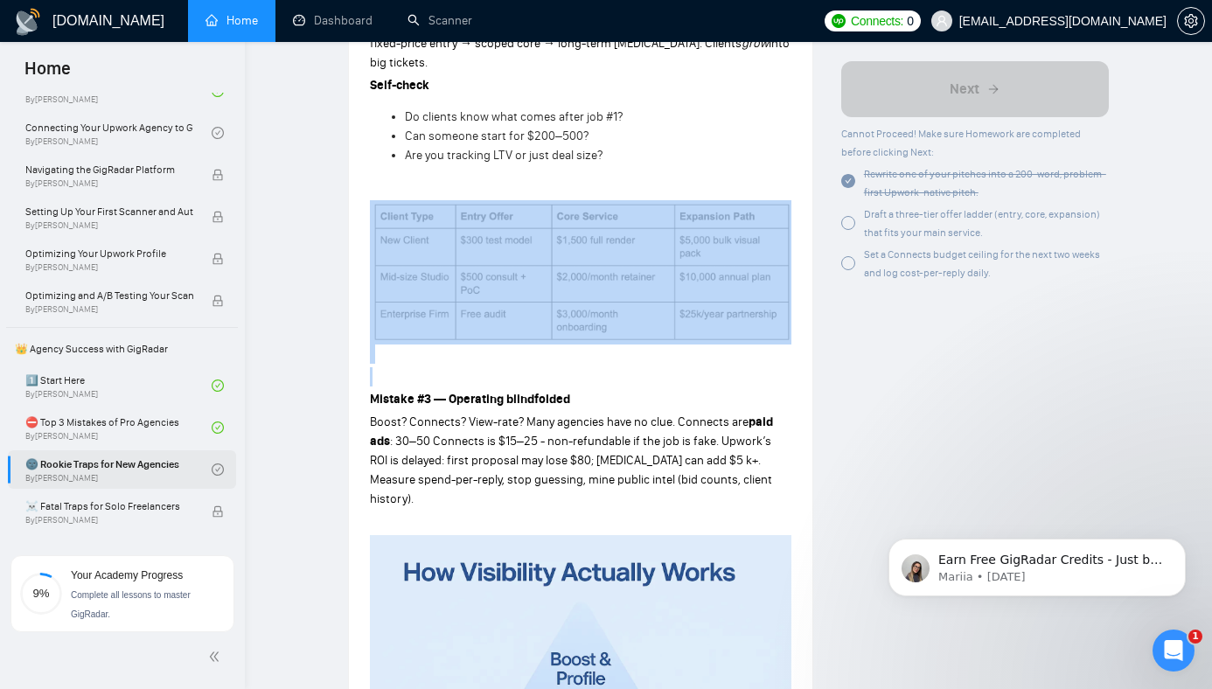
drag, startPoint x: 562, startPoint y: 336, endPoint x: 502, endPoint y: 191, distance: 156.9
click at [502, 191] on div "Mistake #1 — Copy-pasting your old playbook I meet founders with gorgeous sites…" at bounding box center [581, 390] width 422 height 1548
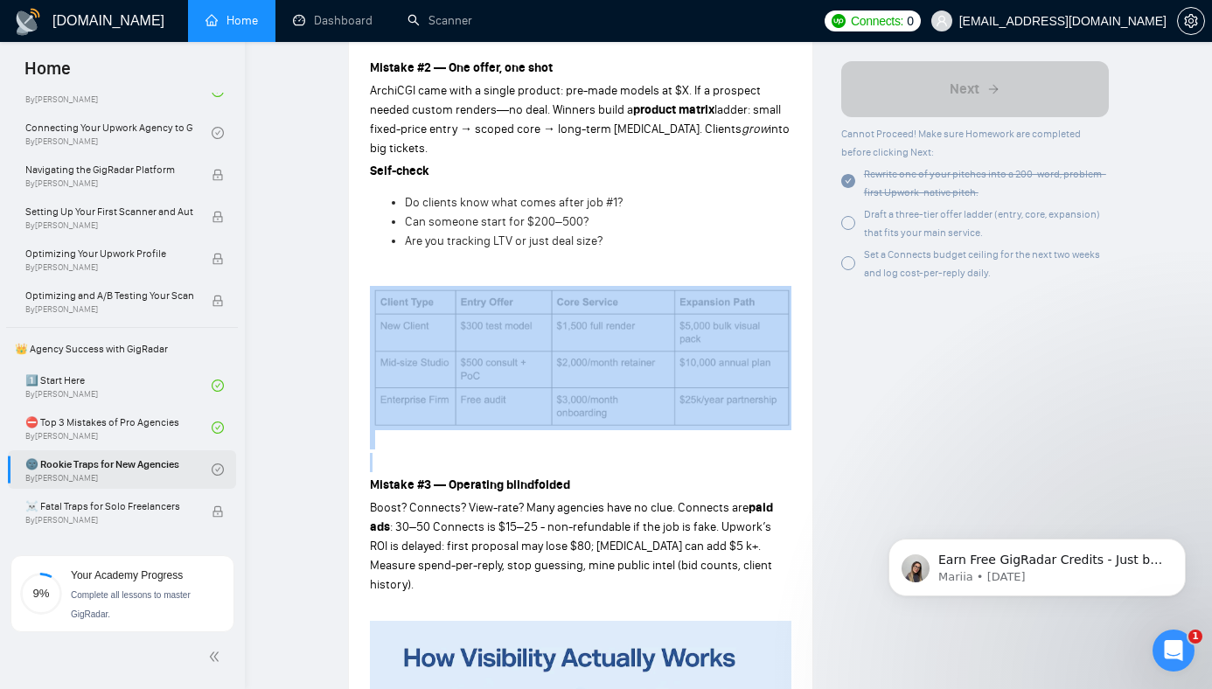
scroll to position [904, 0]
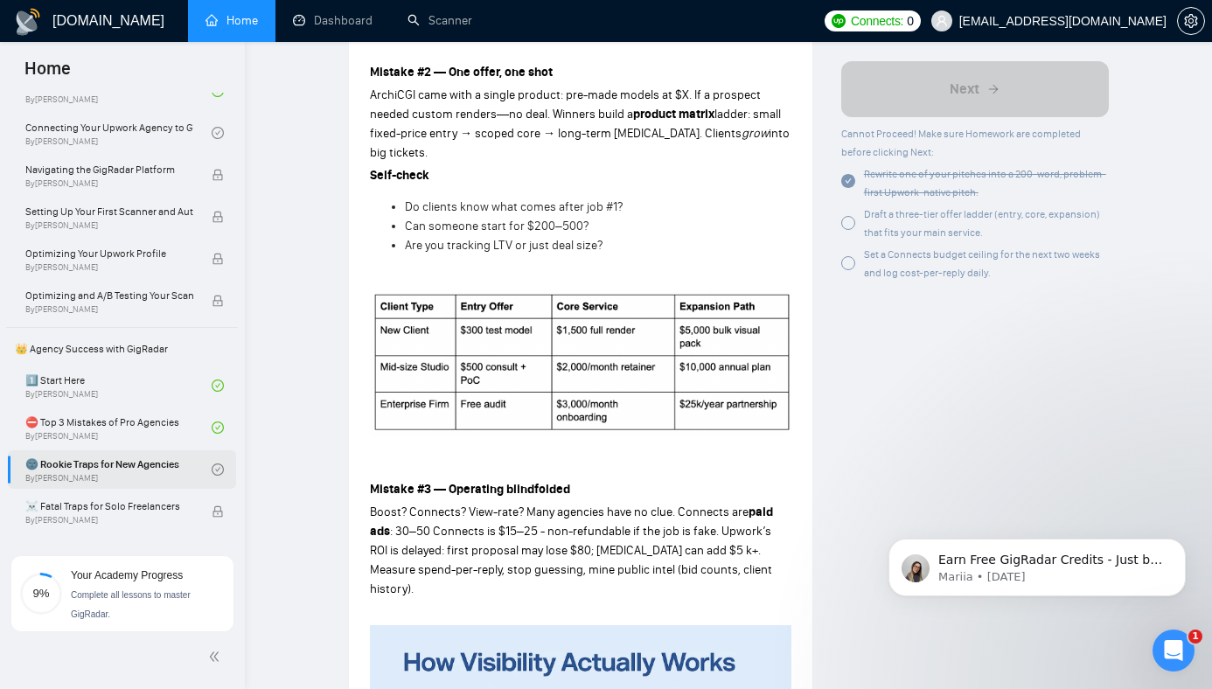
click at [632, 236] on li "Are you tracking LTV or just deal size?" at bounding box center [598, 245] width 387 height 19
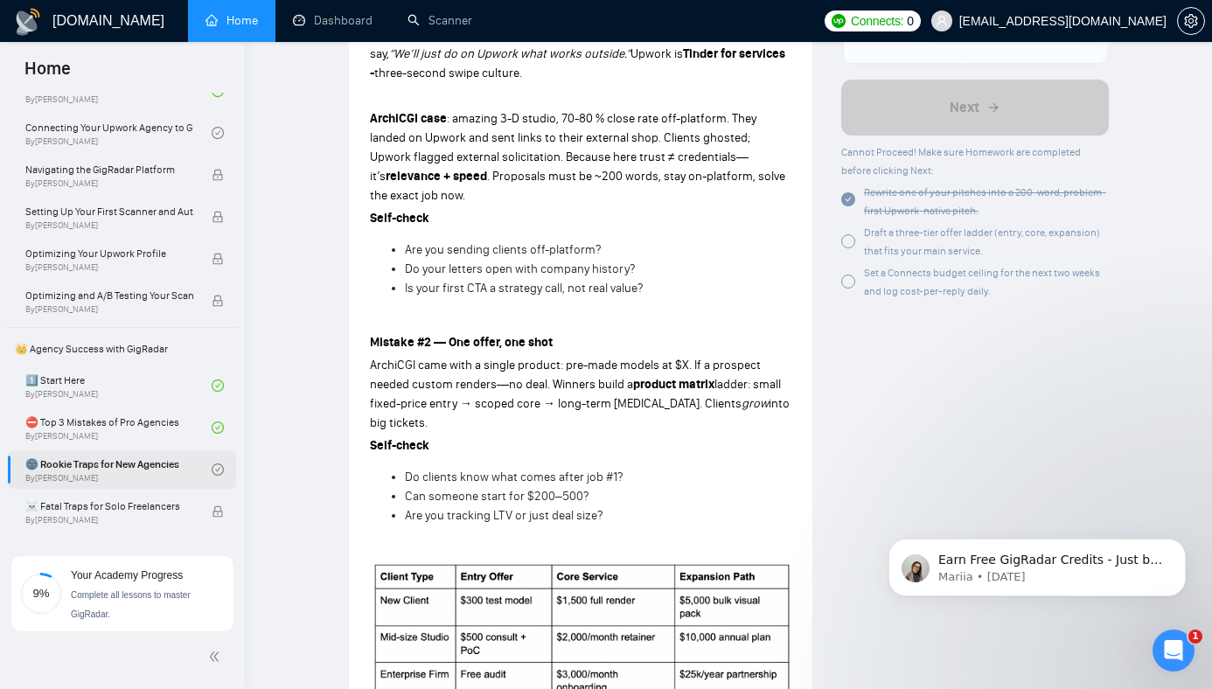
scroll to position [686, 0]
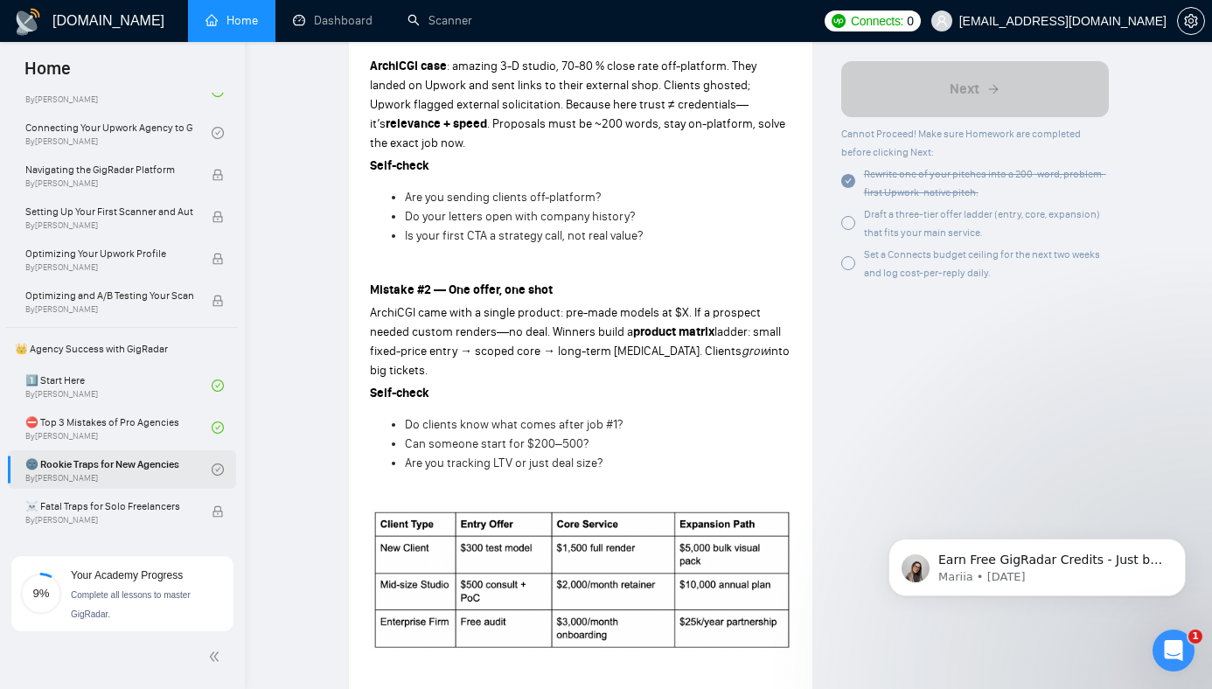
click at [488, 325] on span "ladder: small fixed-price entry → scoped core → long-term [MEDICAL_DATA]. Clien…" at bounding box center [575, 342] width 411 height 34
drag, startPoint x: 488, startPoint y: 322, endPoint x: 527, endPoint y: 320, distance: 38.5
click at [529, 325] on span "ladder: small fixed-price entry → scoped core → long-term [MEDICAL_DATA]. Clien…" at bounding box center [575, 342] width 411 height 34
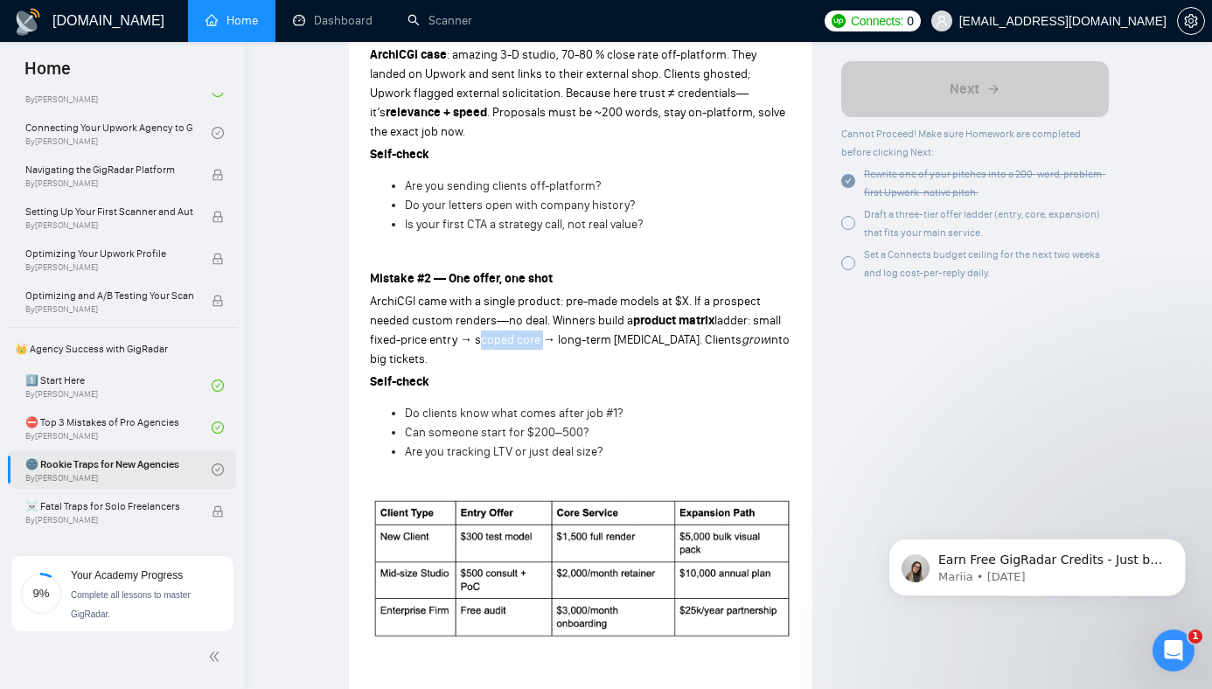
scroll to position [702, 0]
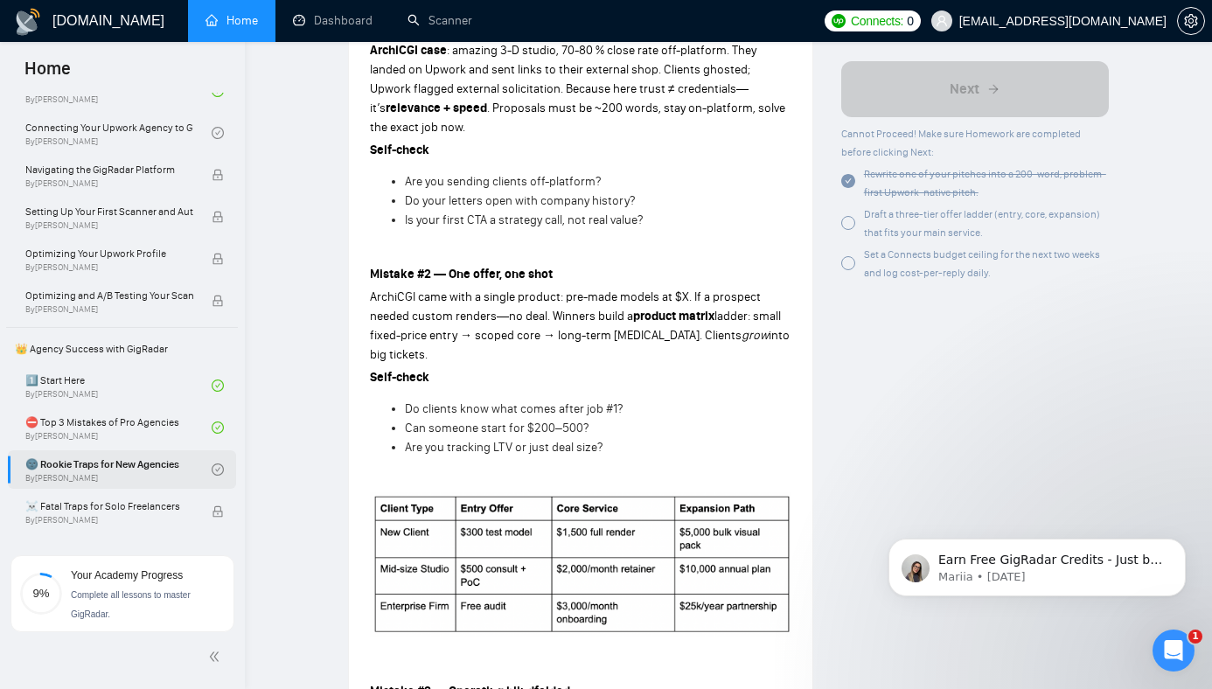
click at [562, 440] on span "Are you tracking LTV or just deal size?" at bounding box center [504, 447] width 198 height 15
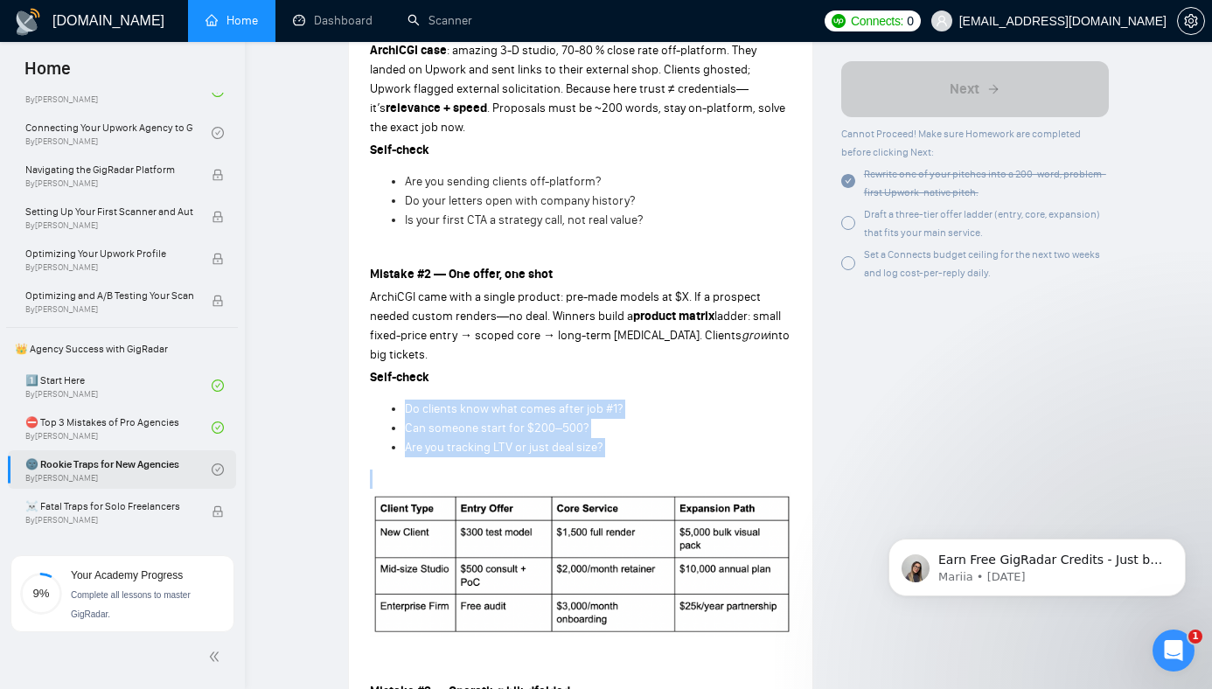
drag, startPoint x: 562, startPoint y: 415, endPoint x: 551, endPoint y: 374, distance: 42.7
click at [551, 400] on ul "Do clients know what comes after job #1? Can someone start for $200–500? Are yo…" at bounding box center [581, 429] width 422 height 58
click at [551, 401] on span "Do clients know what comes after job #1?" at bounding box center [514, 408] width 218 height 15
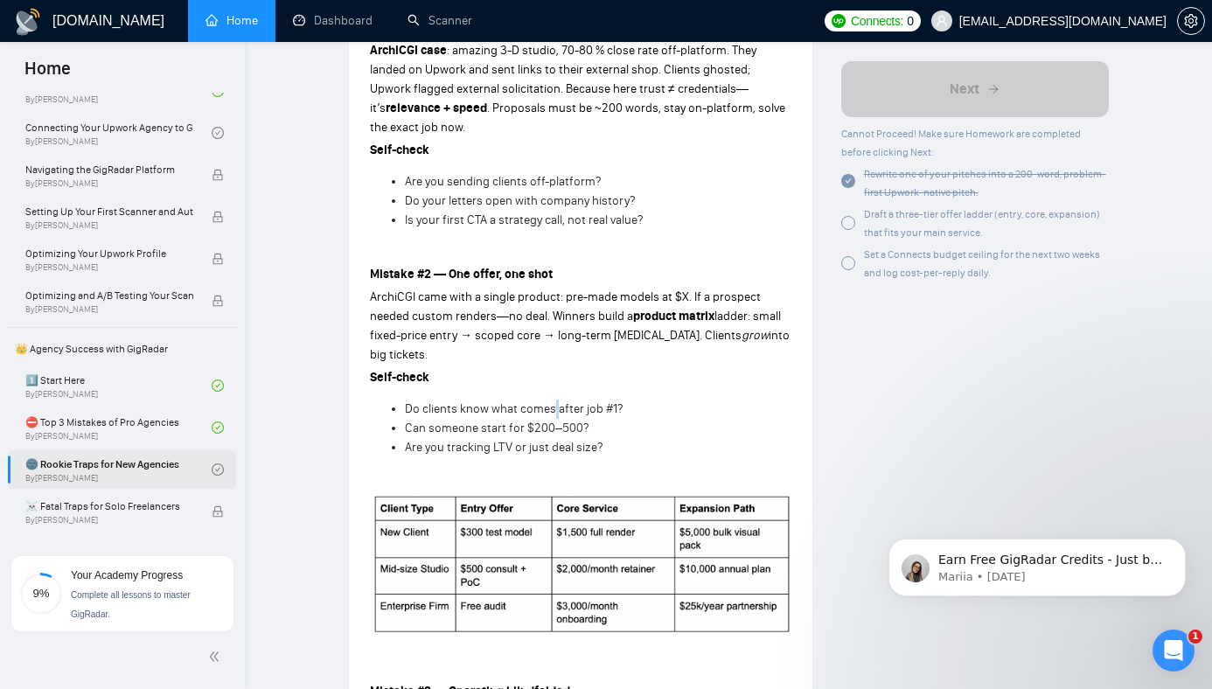
click at [551, 401] on span "Do clients know what comes after job #1?" at bounding box center [514, 408] width 218 height 15
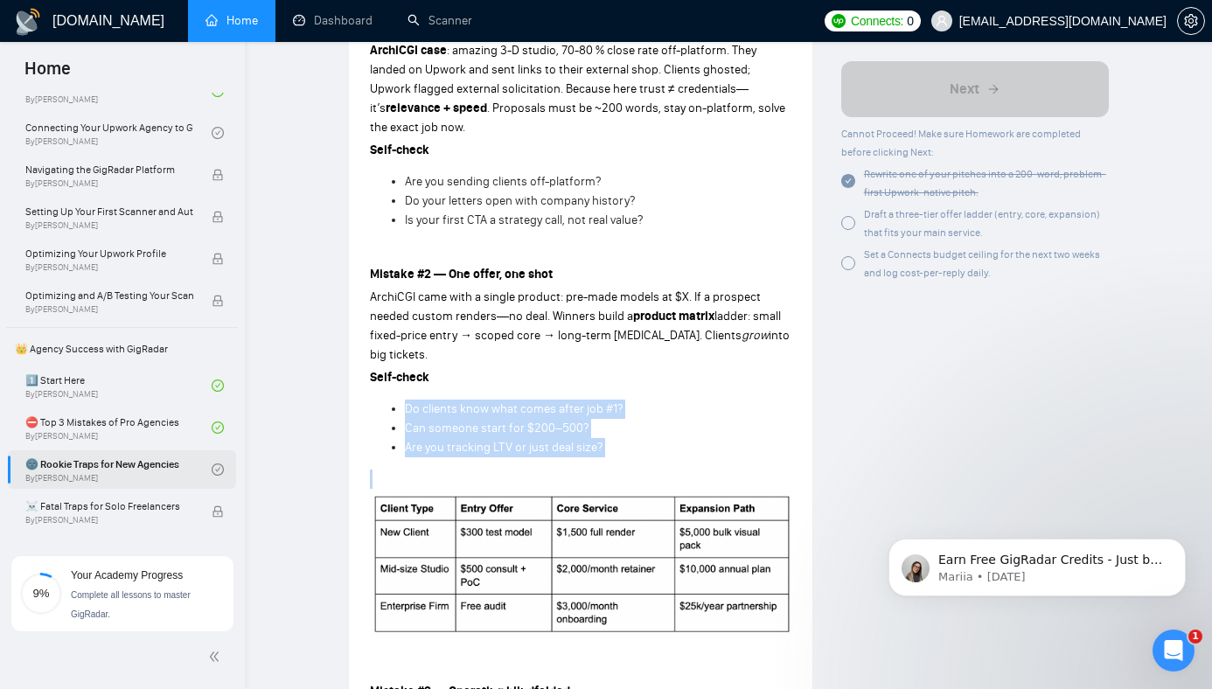
drag, startPoint x: 551, startPoint y: 374, endPoint x: 568, endPoint y: 425, distance: 53.4
click at [568, 425] on ul "Do clients know what comes after job #1? Can someone start for $200–500? Are yo…" at bounding box center [581, 429] width 422 height 58
click at [568, 438] on li "Are you tracking LTV or just deal size?" at bounding box center [598, 447] width 387 height 19
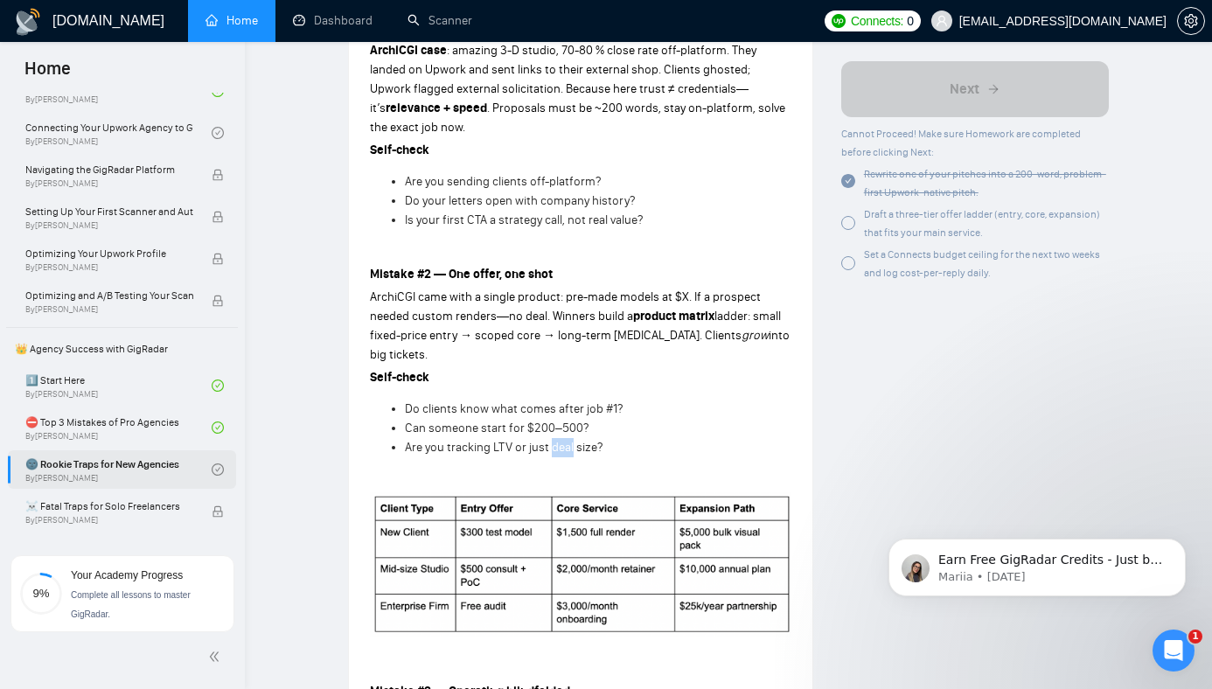
click at [568, 438] on li "Are you tracking LTV or just deal size?" at bounding box center [598, 447] width 387 height 19
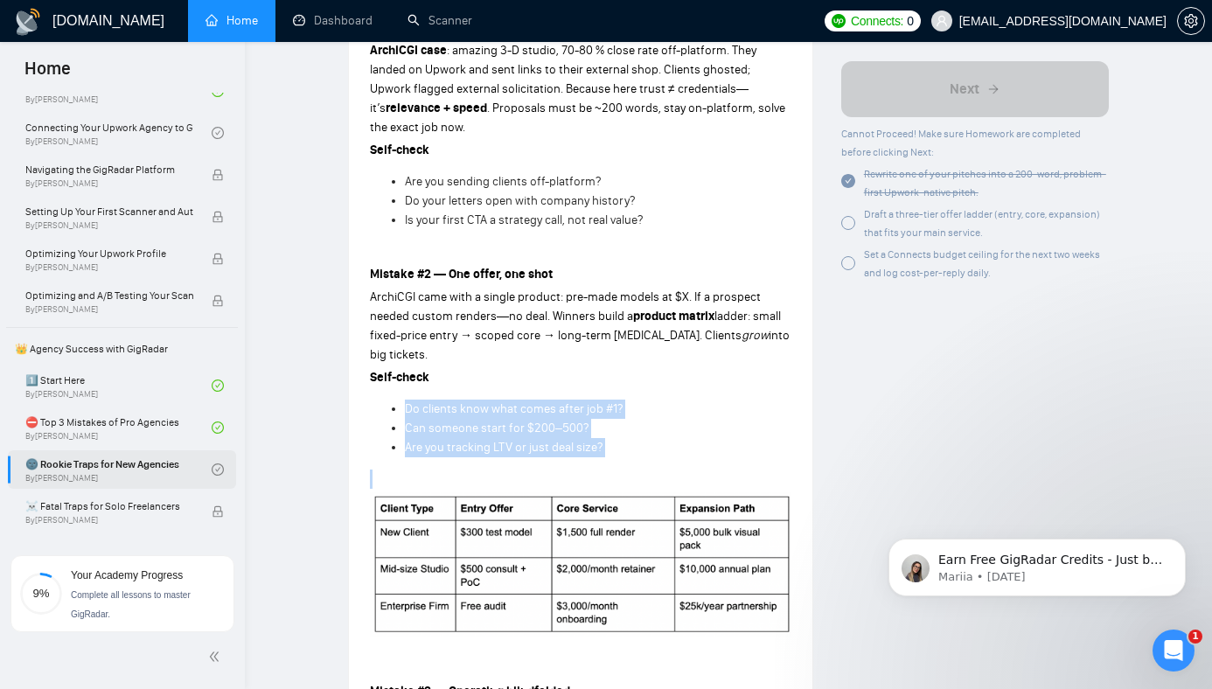
drag, startPoint x: 568, startPoint y: 425, endPoint x: 514, endPoint y: 356, distance: 87.3
click at [514, 356] on div "Mistake #1 — Copy-pasting your old playbook I meet founders with gorgeous sites…" at bounding box center [581, 682] width 422 height 1548
click at [514, 368] on p "Self-check" at bounding box center [581, 377] width 422 height 19
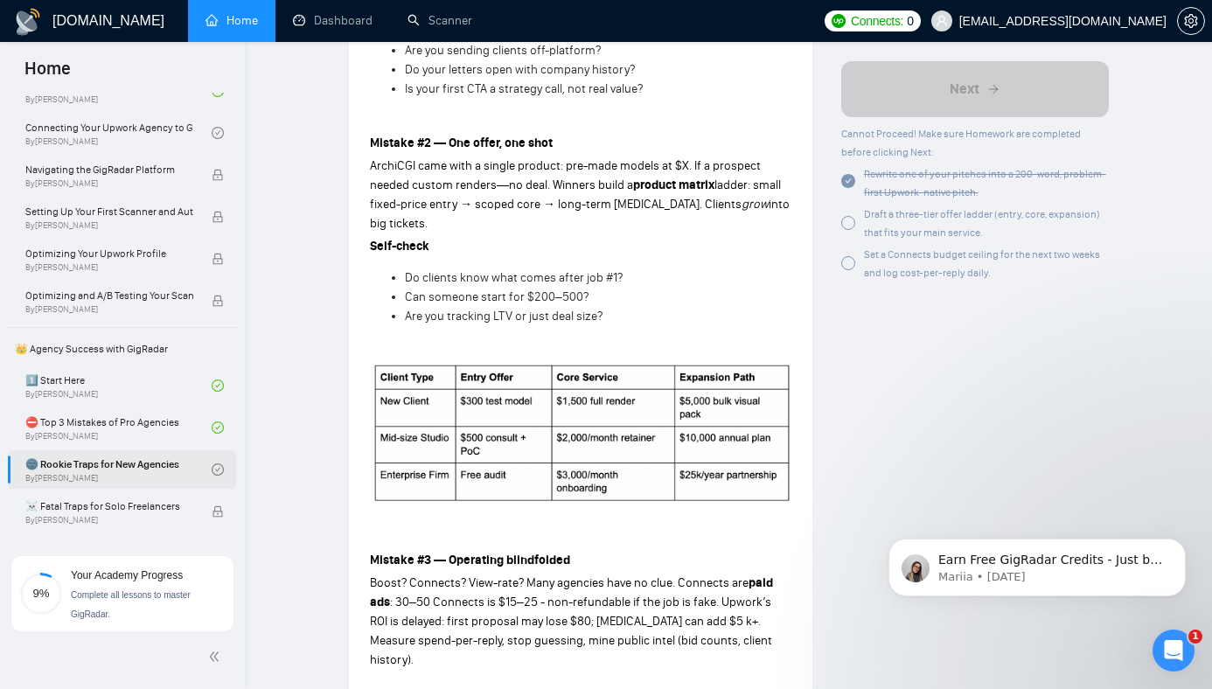
scroll to position [820, 0]
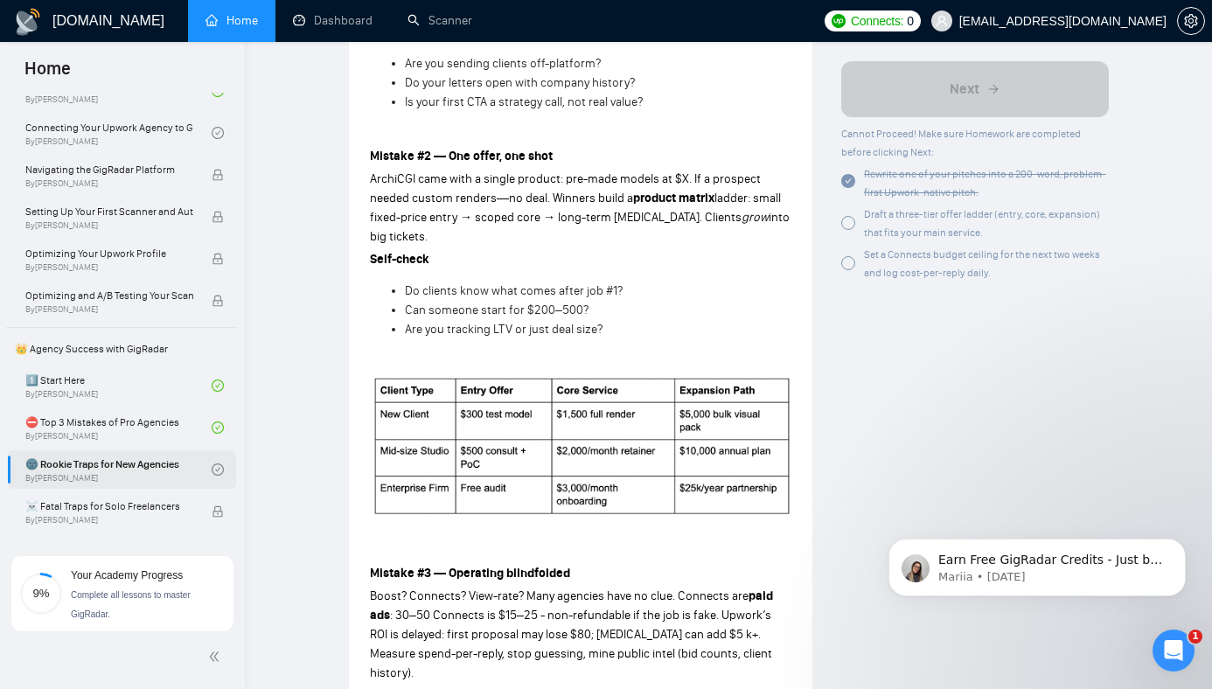
drag, startPoint x: 588, startPoint y: 336, endPoint x: 600, endPoint y: 404, distance: 69.3
click at [588, 346] on div "Mistake #1 — Copy-pasting your old playbook I meet founders with gorgeous sites…" at bounding box center [581, 564] width 422 height 1548
click at [645, 541] on p at bounding box center [581, 550] width 422 height 19
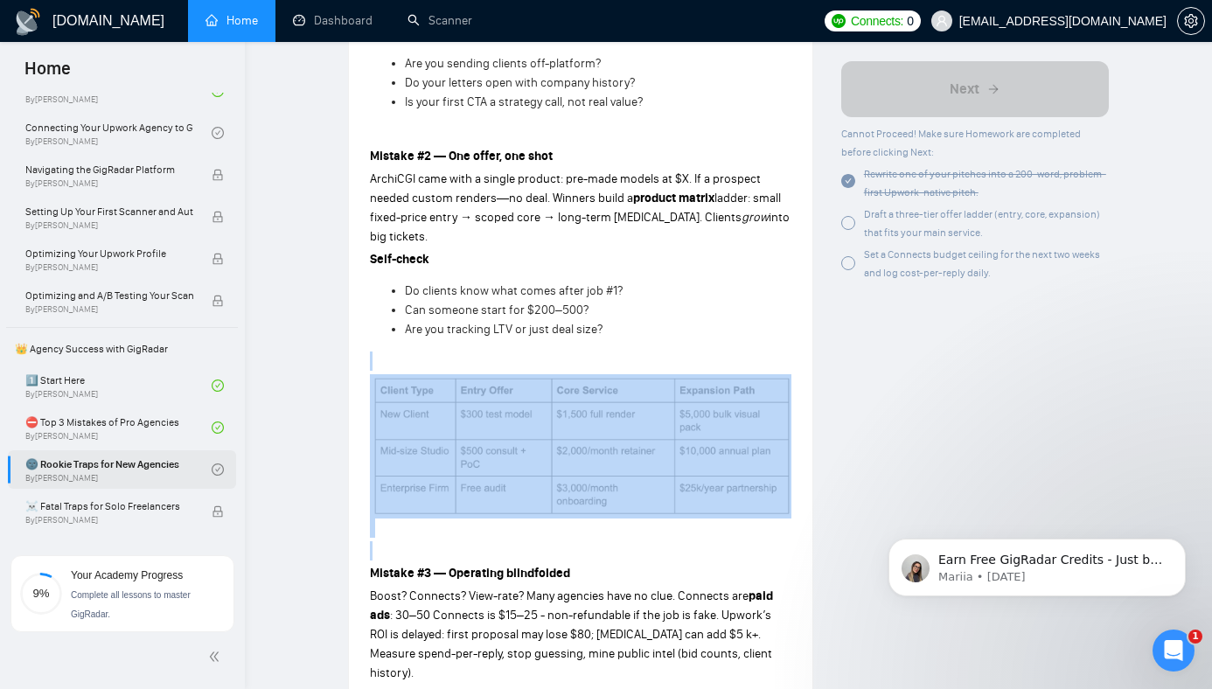
drag, startPoint x: 645, startPoint y: 517, endPoint x: 625, endPoint y: 316, distance: 202.2
click at [626, 316] on div "Mistake #1 — Copy-pasting your old playbook I meet founders with gorgeous sites…" at bounding box center [581, 564] width 422 height 1548
click at [625, 316] on div "Mistake #1 — Copy-pasting your old playbook I meet founders with gorgeous sites…" at bounding box center [581, 564] width 422 height 1548
drag, startPoint x: 619, startPoint y: 336, endPoint x: 619, endPoint y: 528, distance: 192.4
click at [621, 528] on div "Mistake #1 — Copy-pasting your old playbook I meet founders with gorgeous sites…" at bounding box center [581, 564] width 422 height 1548
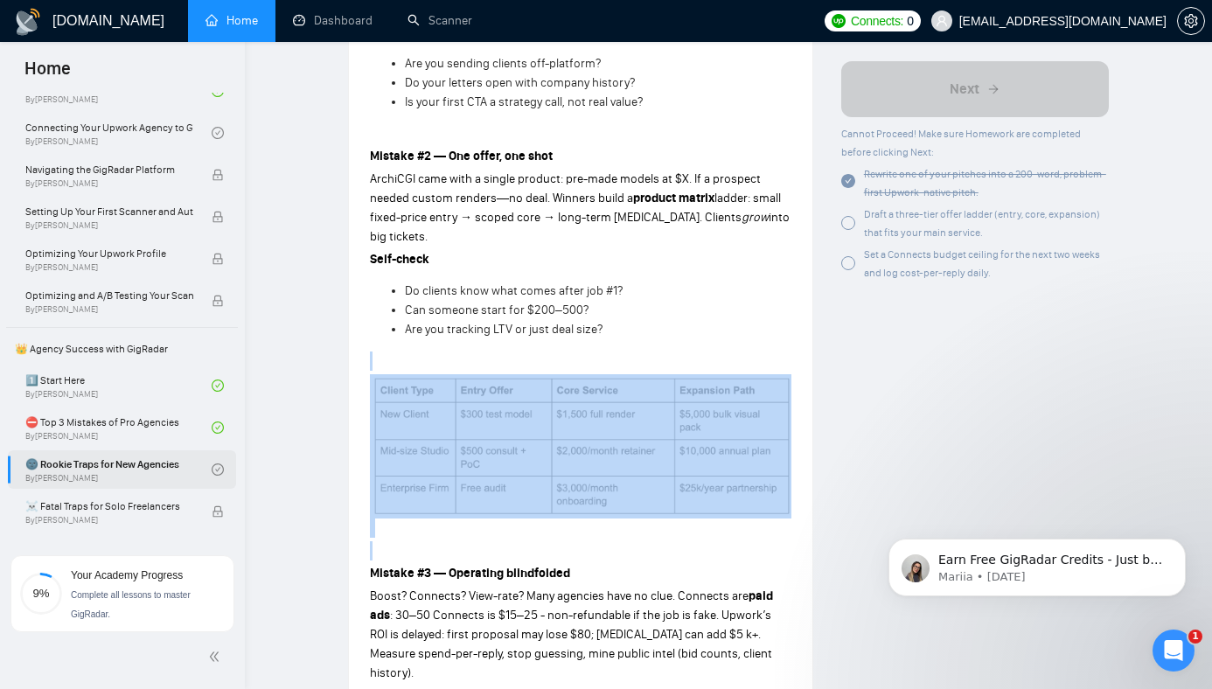
click at [636, 510] on div "Mistake #1 — Copy-pasting your old playbook I meet founders with gorgeous sites…" at bounding box center [581, 564] width 422 height 1548
drag, startPoint x: 636, startPoint y: 510, endPoint x: 659, endPoint y: 345, distance: 166.9
click at [658, 346] on div "Mistake #1 — Copy-pasting your old playbook I meet founders with gorgeous sites…" at bounding box center [581, 564] width 422 height 1548
click at [653, 352] on p at bounding box center [581, 361] width 422 height 19
drag, startPoint x: 653, startPoint y: 322, endPoint x: 769, endPoint y: 502, distance: 214.5
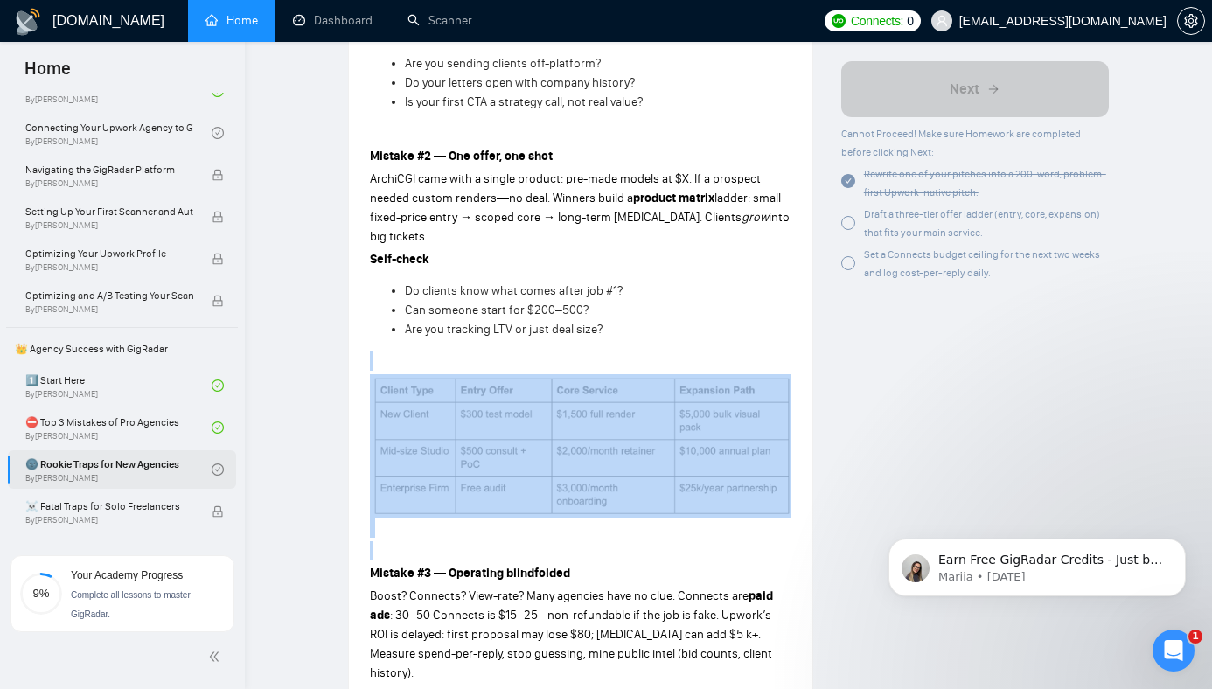
click at [768, 500] on div "Mistake #1 — Copy-pasting your old playbook I meet founders with gorgeous sites…" at bounding box center [581, 564] width 422 height 1548
click at [792, 492] on div "Lesson 3 🌚 Rookie Traps for New Agencies Already winning outside Upwork? Discov…" at bounding box center [581, 323] width 464 height 2072
drag, startPoint x: 780, startPoint y: 492, endPoint x: 739, endPoint y: 339, distance: 158.5
click at [739, 339] on div "Mistake #1 — Copy-pasting your old playbook I meet founders with gorgeous sites…" at bounding box center [581, 564] width 422 height 1548
click at [732, 493] on p at bounding box center [581, 456] width 422 height 164
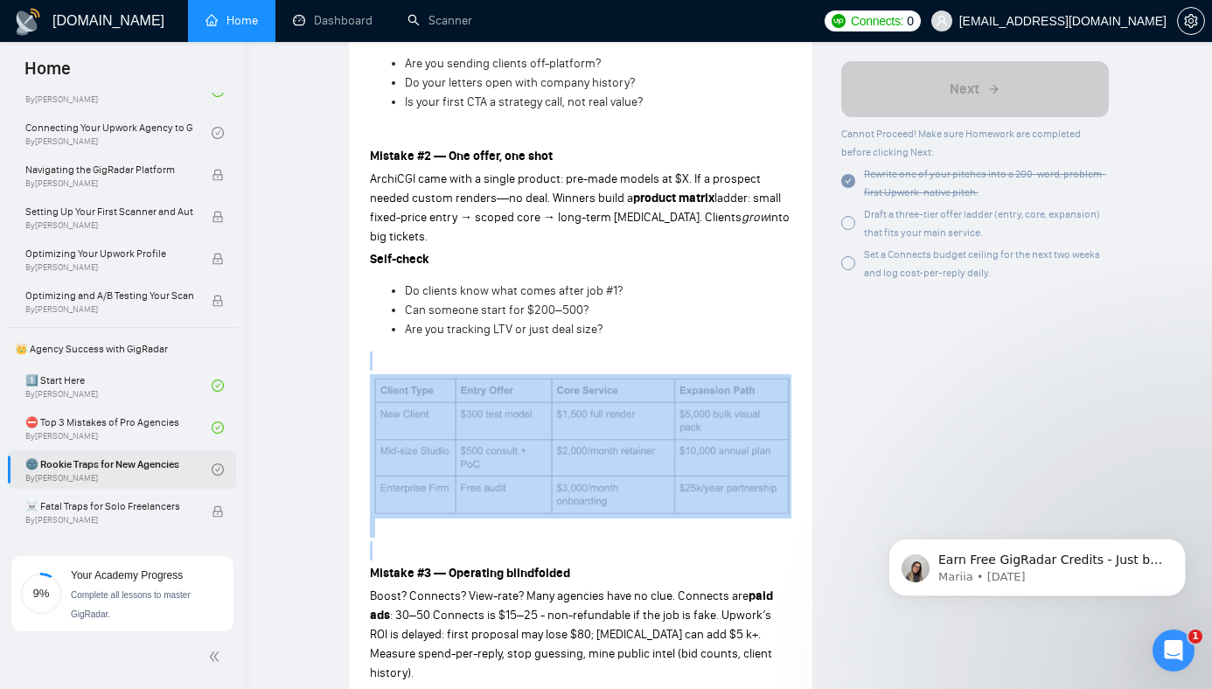
drag, startPoint x: 732, startPoint y: 493, endPoint x: 730, endPoint y: 358, distance: 135.6
click at [730, 374] on p at bounding box center [581, 456] width 422 height 164
drag, startPoint x: 731, startPoint y: 326, endPoint x: 745, endPoint y: 506, distance: 180.7
click at [745, 506] on div "Mistake #1 — Copy-pasting your old playbook I meet founders with gorgeous sites…" at bounding box center [581, 564] width 422 height 1548
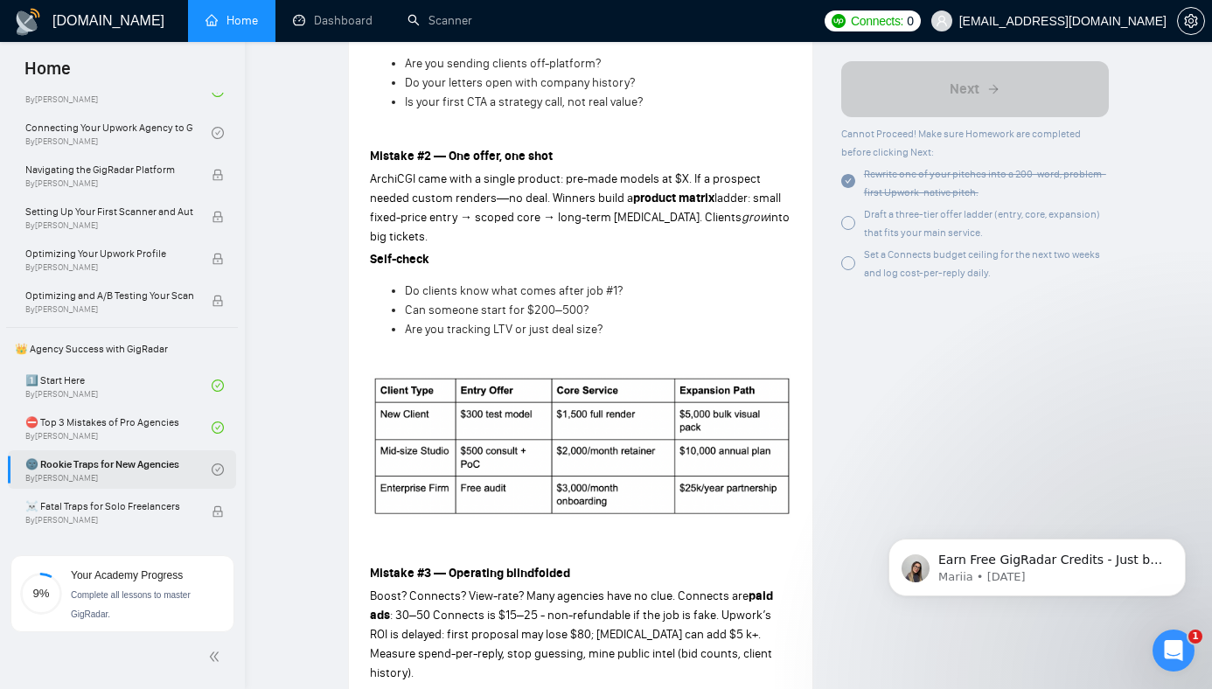
click at [715, 352] on p at bounding box center [581, 361] width 422 height 19
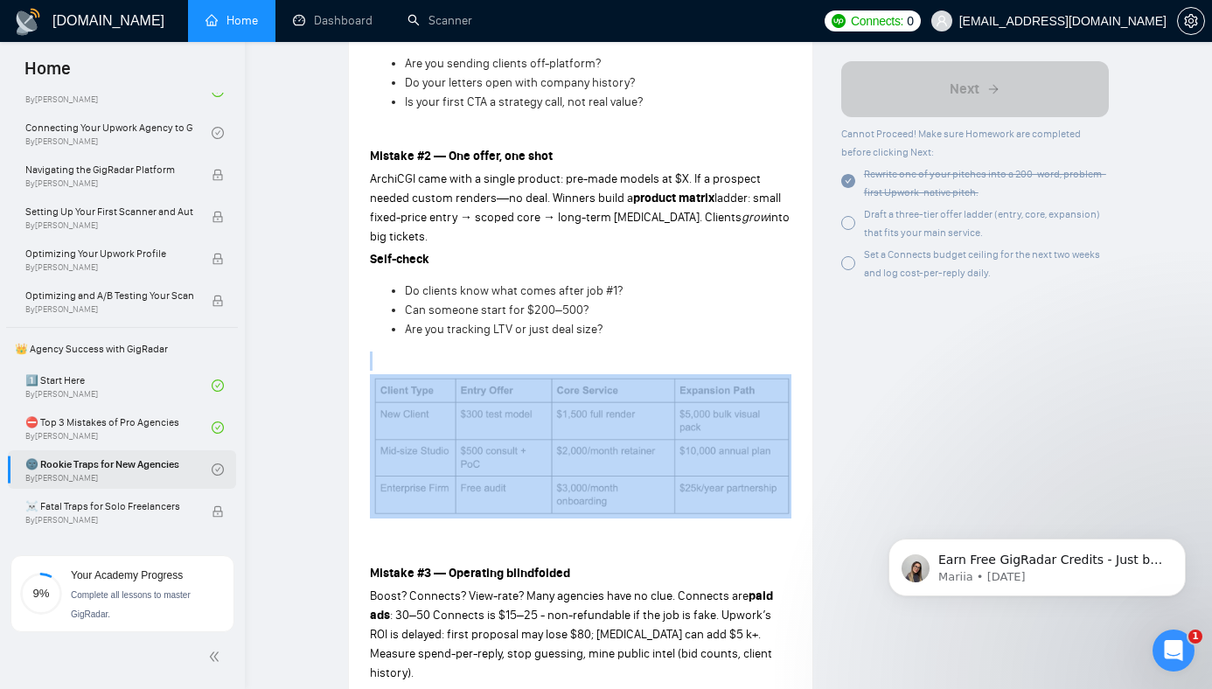
drag, startPoint x: 715, startPoint y: 334, endPoint x: 715, endPoint y: 463, distance: 128.6
click at [715, 463] on div "Mistake #1 — Copy-pasting your old playbook I meet founders with gorgeous sites…" at bounding box center [581, 564] width 422 height 1548
drag, startPoint x: 723, startPoint y: 493, endPoint x: 718, endPoint y: 335, distance: 158.4
click at [718, 336] on div "Mistake #1 — Copy-pasting your old playbook I meet founders with gorgeous sites…" at bounding box center [581, 564] width 422 height 1548
drag, startPoint x: 717, startPoint y: 319, endPoint x: 725, endPoint y: 477, distance: 157.6
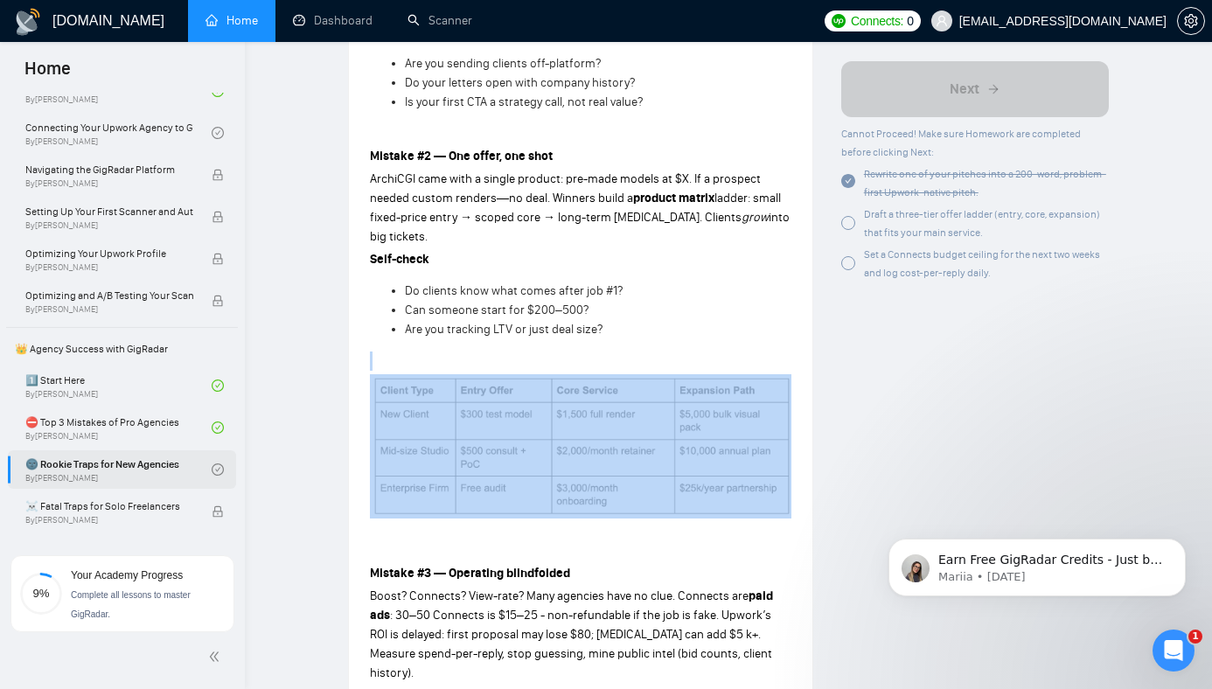
click at [724, 470] on div "Mistake #1 — Copy-pasting your old playbook I meet founders with gorgeous sites…" at bounding box center [581, 564] width 422 height 1548
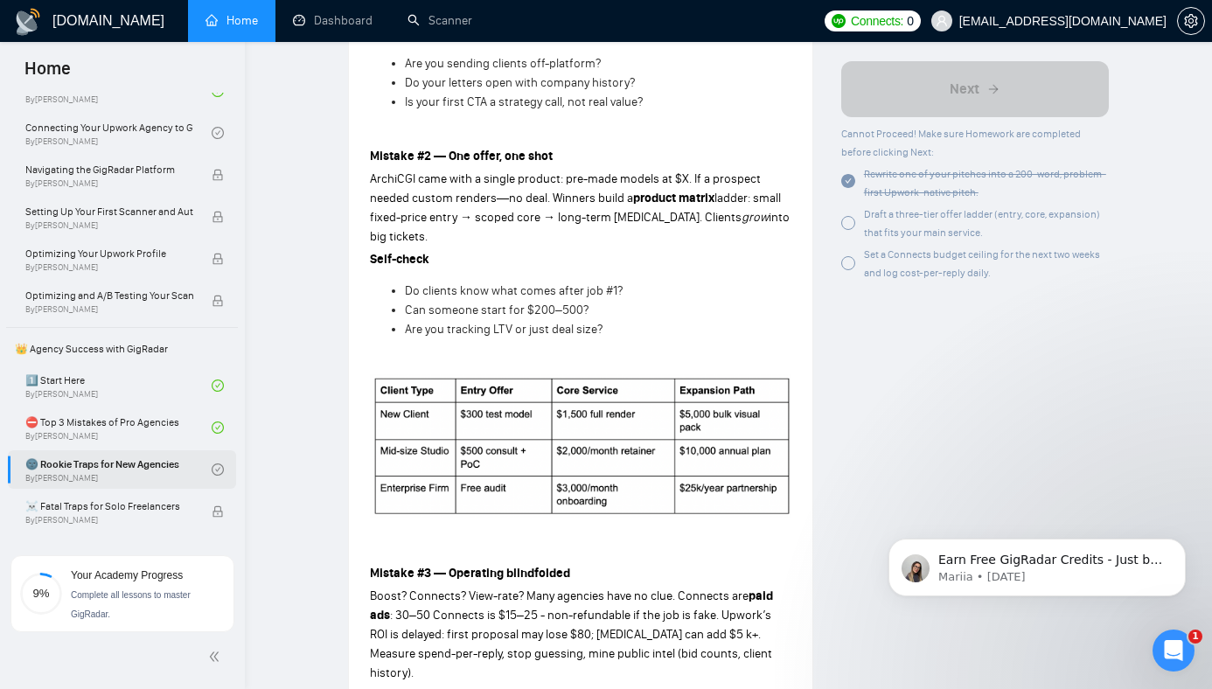
click at [729, 497] on p at bounding box center [581, 456] width 422 height 164
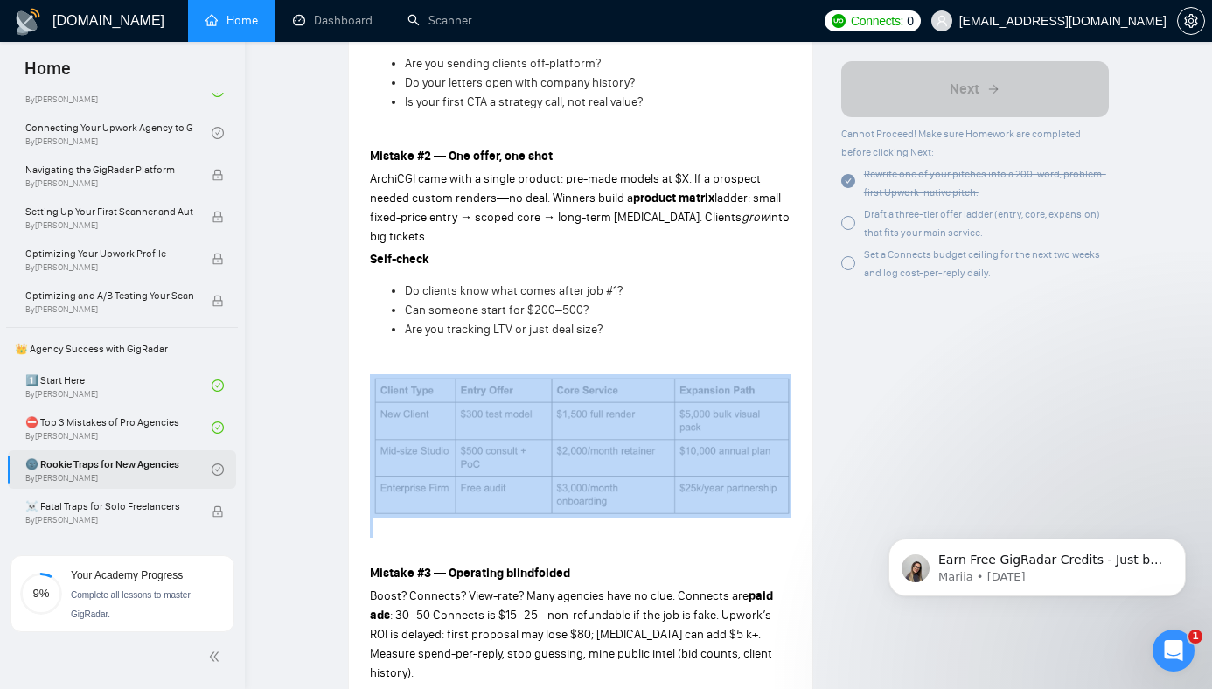
drag, startPoint x: 729, startPoint y: 499, endPoint x: 718, endPoint y: 346, distance: 152.6
click at [718, 374] on p at bounding box center [581, 456] width 422 height 164
drag, startPoint x: 710, startPoint y: 322, endPoint x: 710, endPoint y: 473, distance: 151.3
click at [710, 473] on div "Mistake #1 — Copy-pasting your old playbook I meet founders with gorgeous sites…" at bounding box center [581, 564] width 422 height 1548
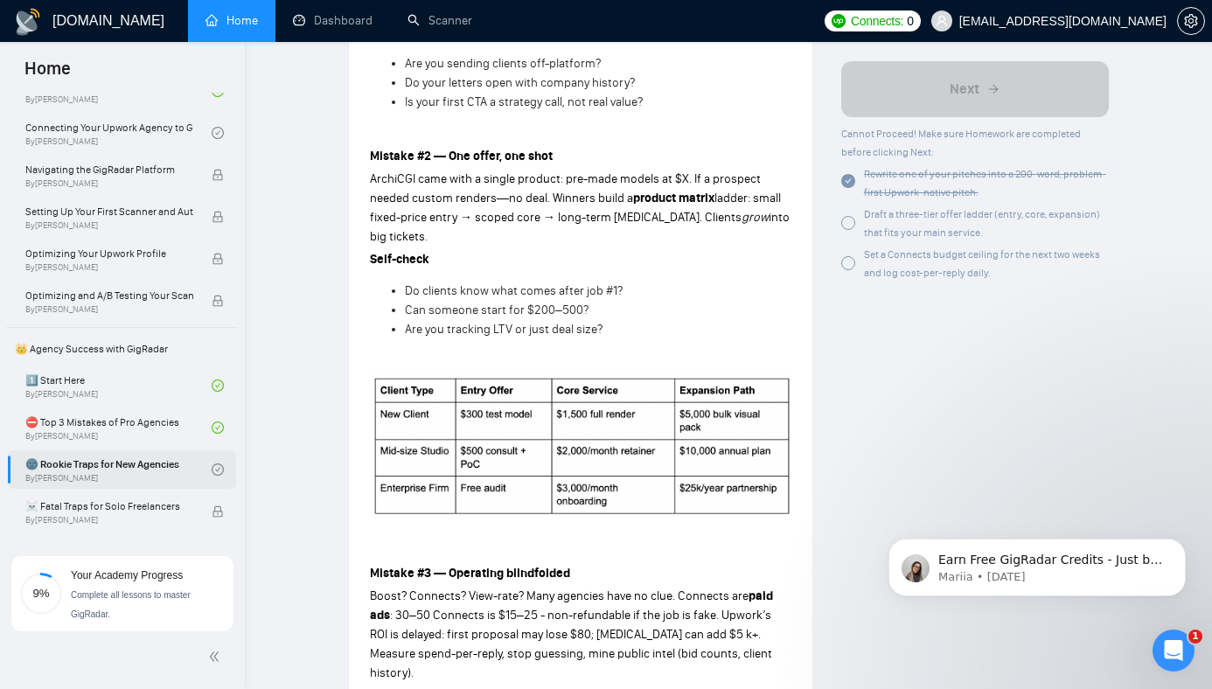
click at [705, 541] on p at bounding box center [581, 550] width 422 height 19
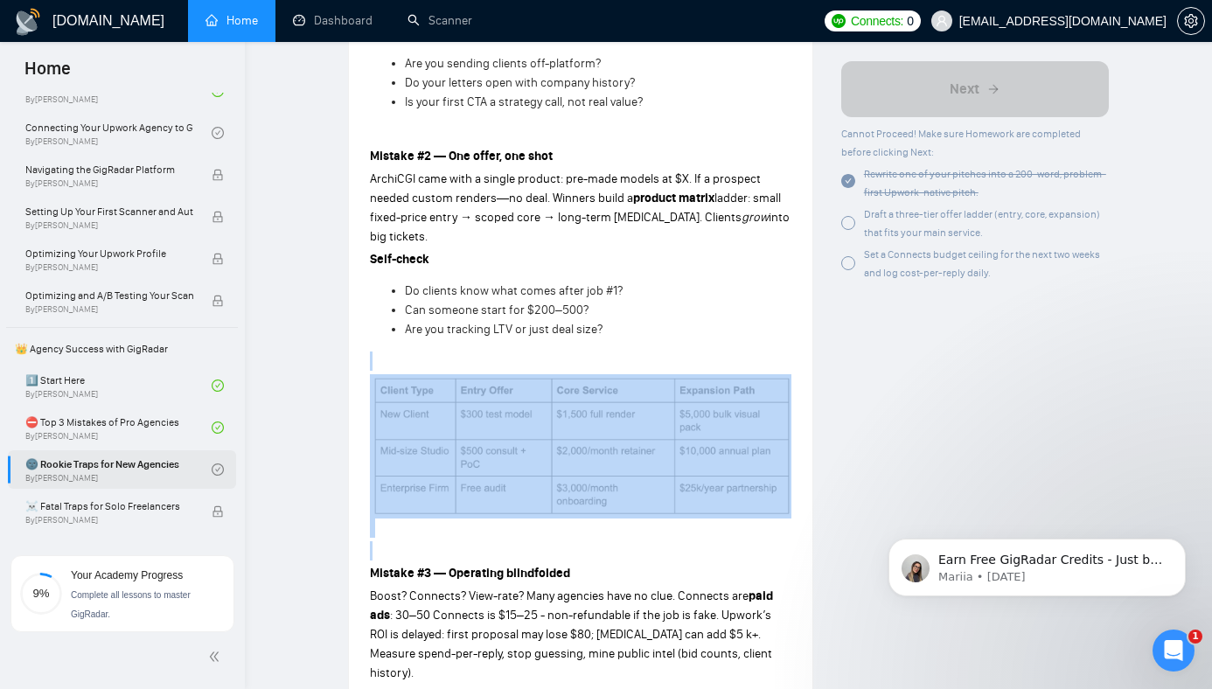
drag, startPoint x: 705, startPoint y: 510, endPoint x: 654, endPoint y: 349, distance: 168.8
click at [654, 349] on div "Mistake #1 — Copy-pasting your old playbook I meet founders with gorgeous sites…" at bounding box center [581, 564] width 422 height 1548
drag, startPoint x: 649, startPoint y: 325, endPoint x: 681, endPoint y: 520, distance: 198.6
click at [681, 520] on div "Mistake #1 — Copy-pasting your old playbook I meet founders with gorgeous sites…" at bounding box center [581, 564] width 422 height 1548
click at [646, 486] on img at bounding box center [581, 446] width 422 height 144
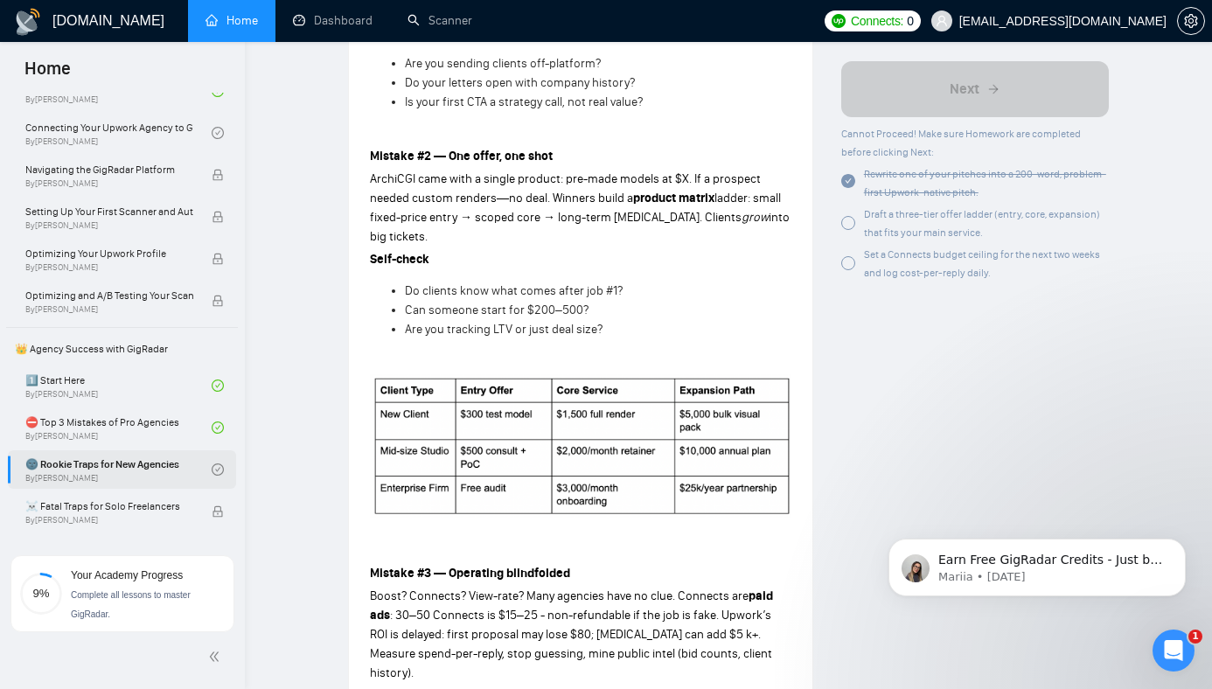
click at [641, 498] on p at bounding box center [581, 456] width 422 height 164
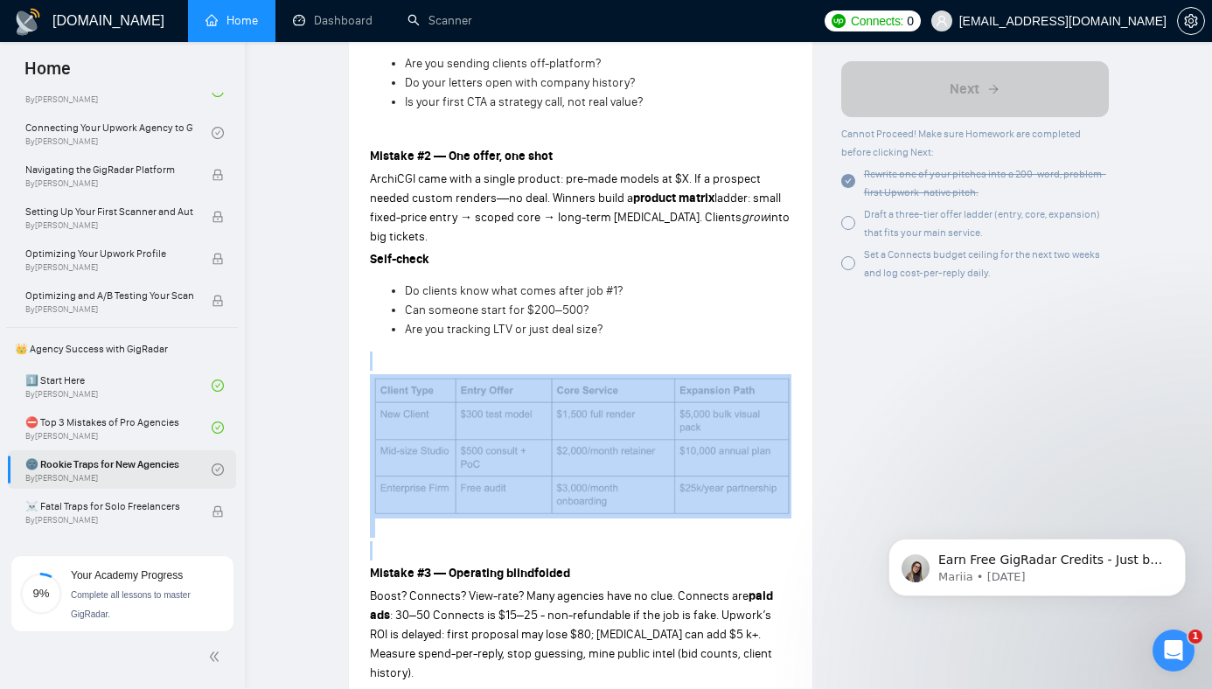
drag, startPoint x: 637, startPoint y: 501, endPoint x: 637, endPoint y: 318, distance: 182.8
click at [637, 318] on div "Mistake #1 — Copy-pasting your old playbook I meet founders with gorgeous sites…" at bounding box center [581, 564] width 422 height 1548
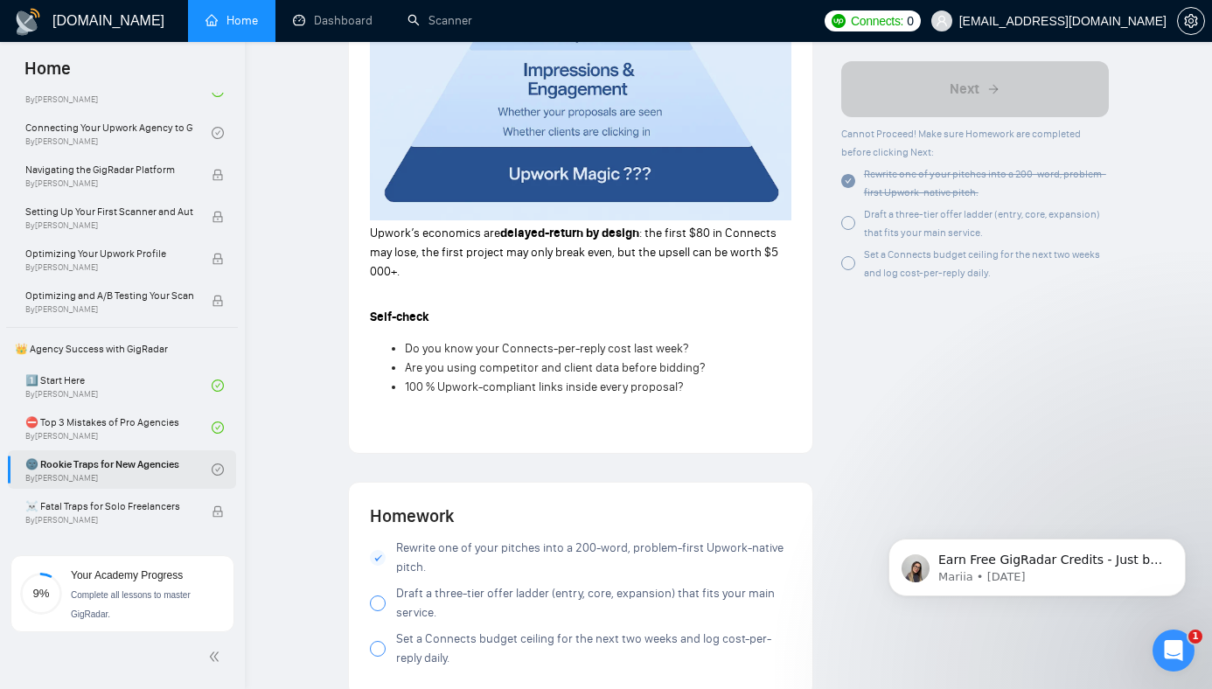
scroll to position [1783, 0]
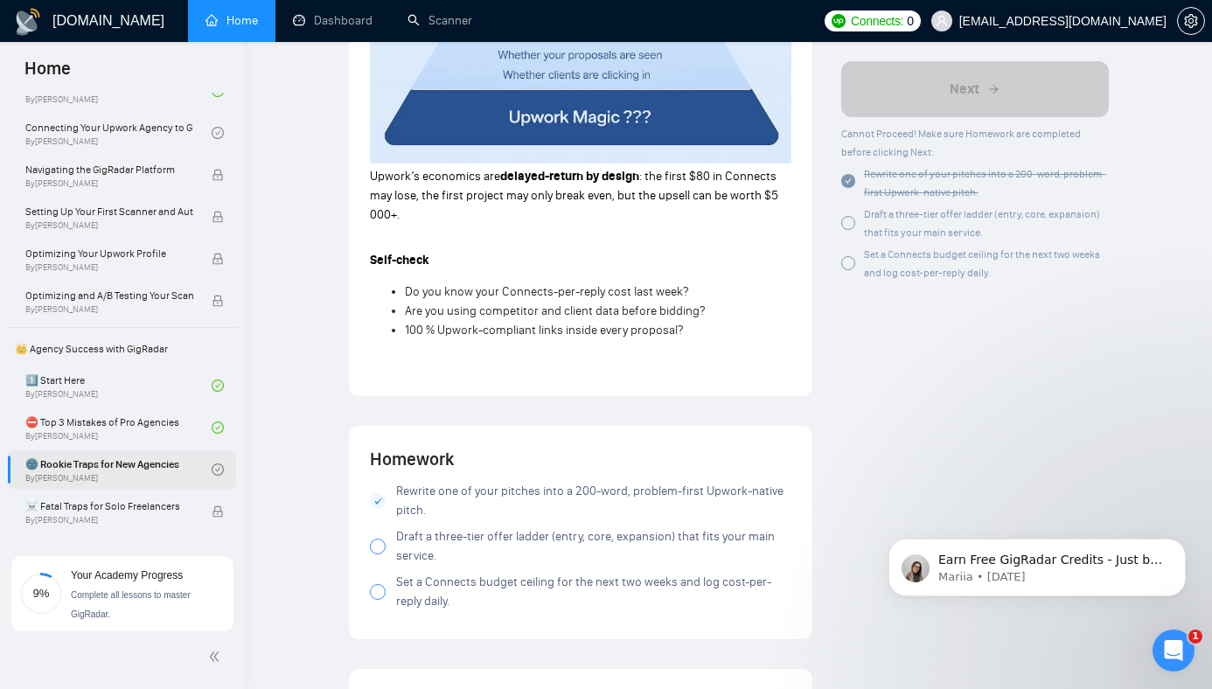
click at [422, 527] on span "Draft a three-tier offer ladder (entry, core, expansion) that fits your main se…" at bounding box center [593, 546] width 395 height 38
click at [373, 584] on div at bounding box center [378, 592] width 16 height 16
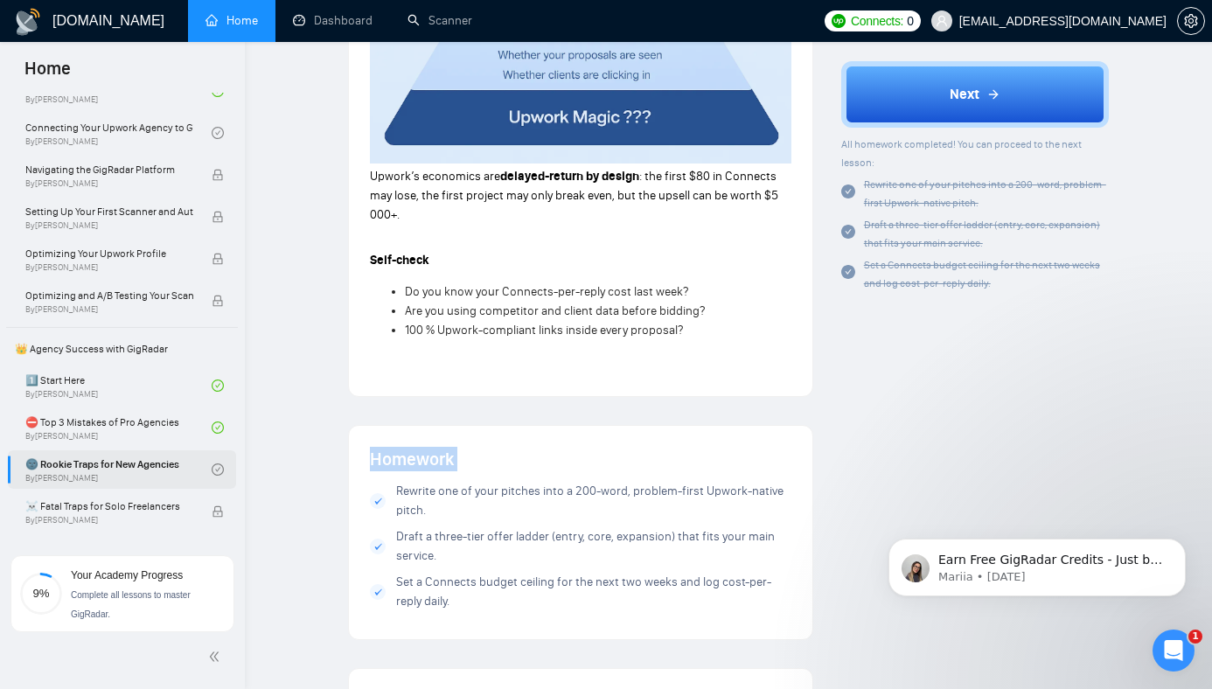
drag, startPoint x: 300, startPoint y: 380, endPoint x: 434, endPoint y: 588, distance: 246.7
drag, startPoint x: 474, startPoint y: 601, endPoint x: 342, endPoint y: 409, distance: 232.7
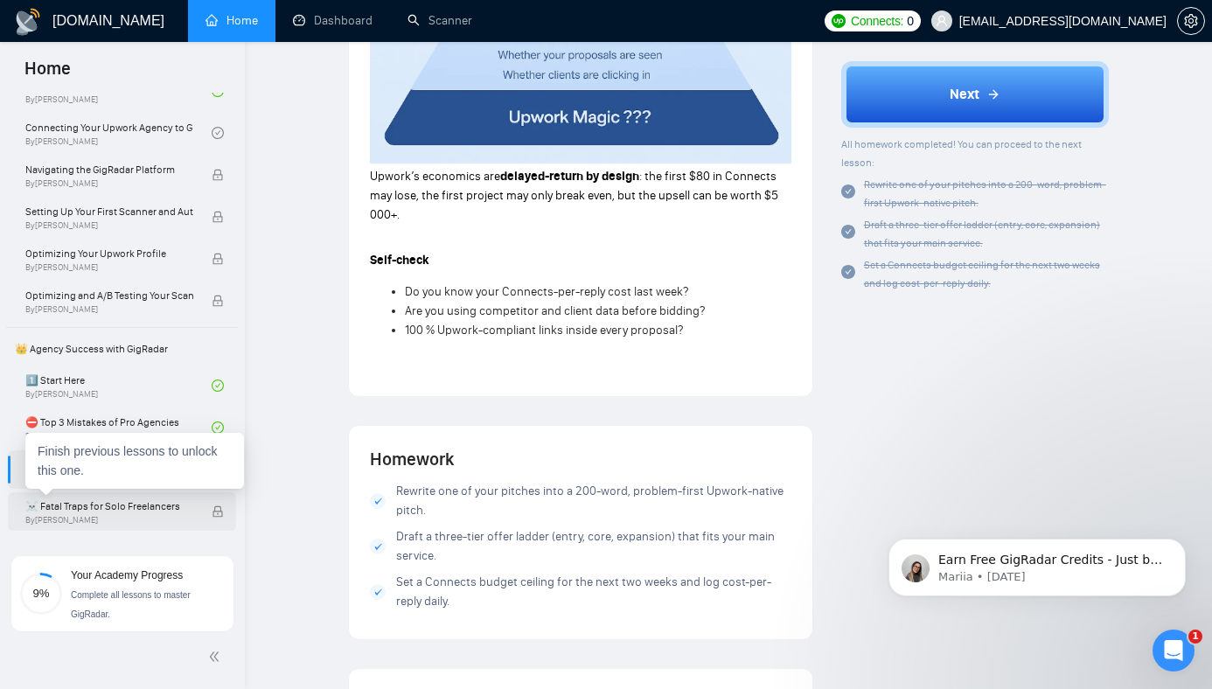
click at [116, 508] on span "☠️ Fatal Traps for Solo Freelancers" at bounding box center [109, 506] width 168 height 17
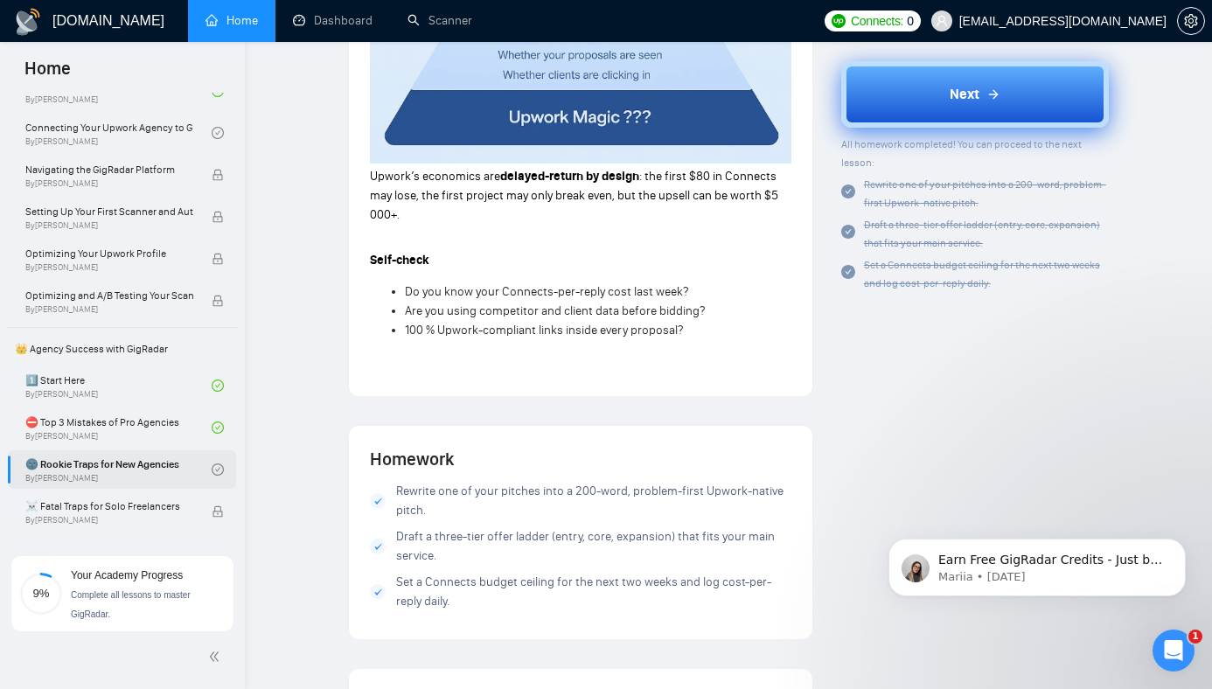
click at [967, 91] on span "Next" at bounding box center [965, 94] width 30 height 21
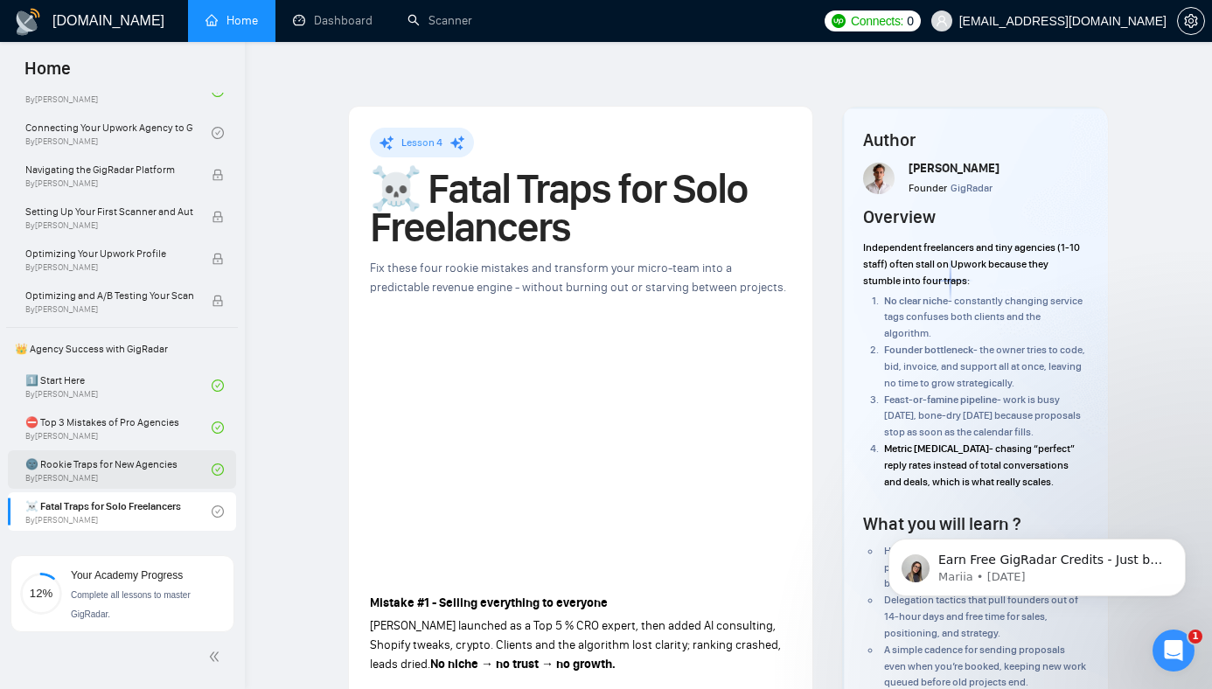
drag, startPoint x: 332, startPoint y: 449, endPoint x: 448, endPoint y: 575, distance: 171.5
click at [473, 618] on span "[PERSON_NAME] launched as a Top 5 % CRO expert, then added AI consulting, Shopi…" at bounding box center [575, 644] width 411 height 53
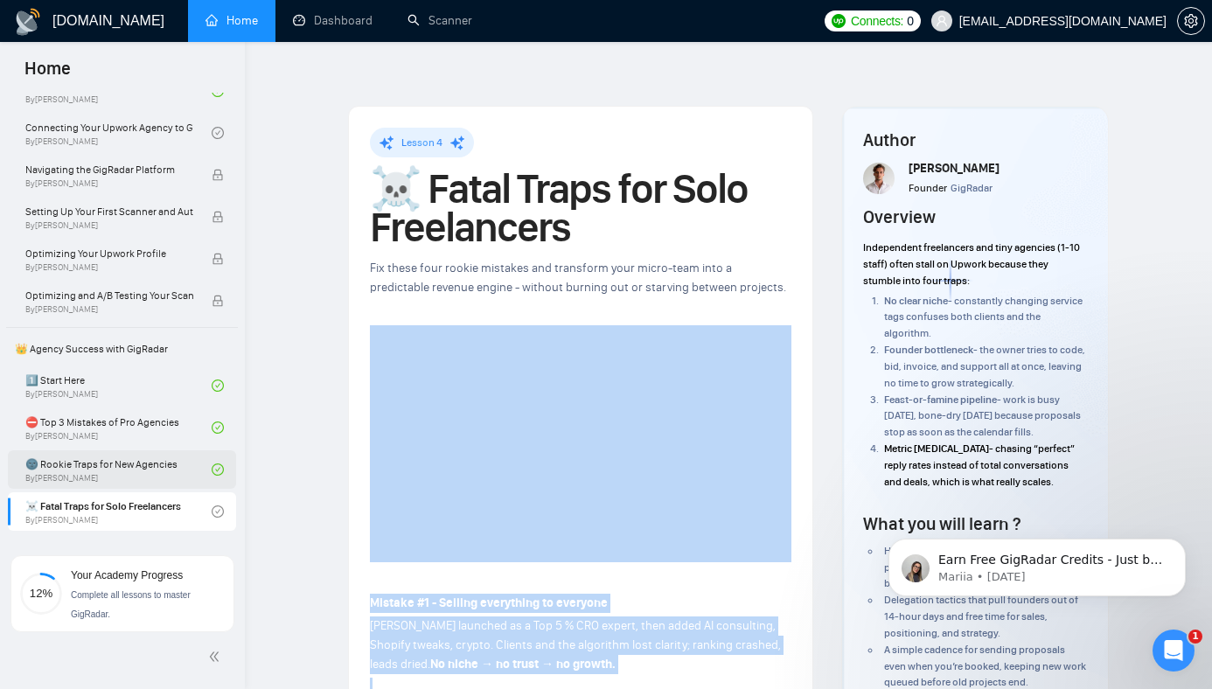
drag, startPoint x: 473, startPoint y: 607, endPoint x: 360, endPoint y: 451, distance: 192.3
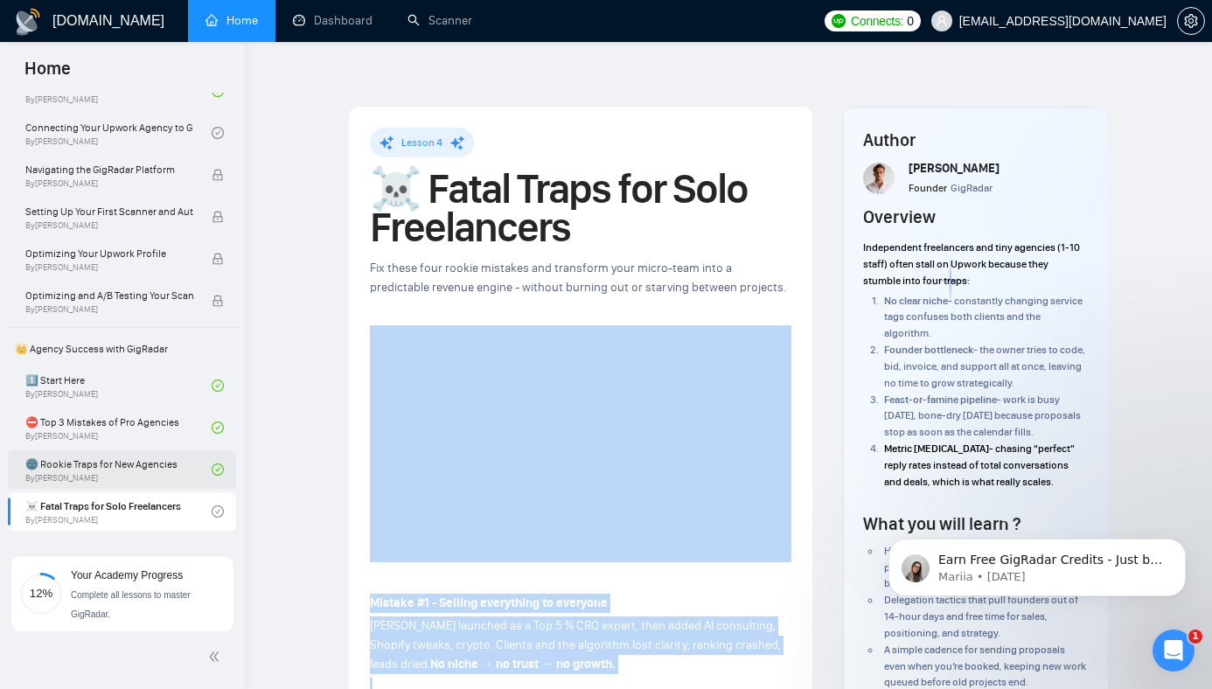
drag, startPoint x: 328, startPoint y: 410, endPoint x: 558, endPoint y: 675, distance: 350.9
click at [539, 657] on strong "No niche → no trust → no growth." at bounding box center [522, 664] width 185 height 15
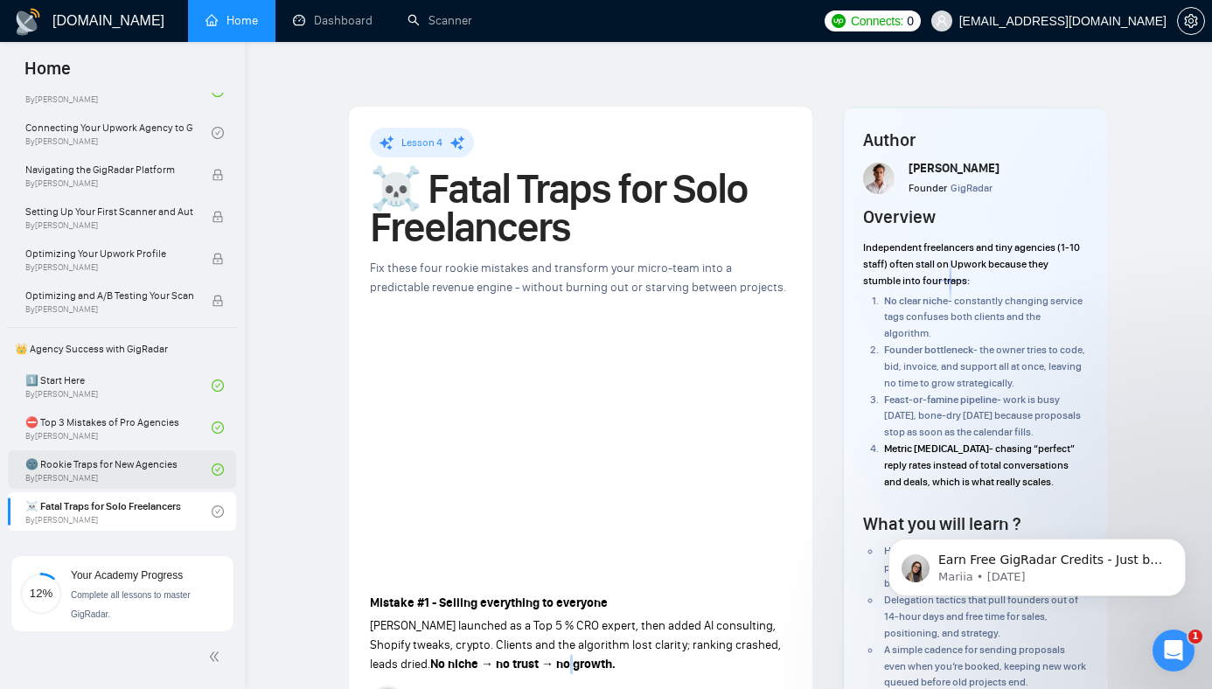
click at [539, 657] on strong "No niche → no trust → no growth." at bounding box center [522, 664] width 185 height 15
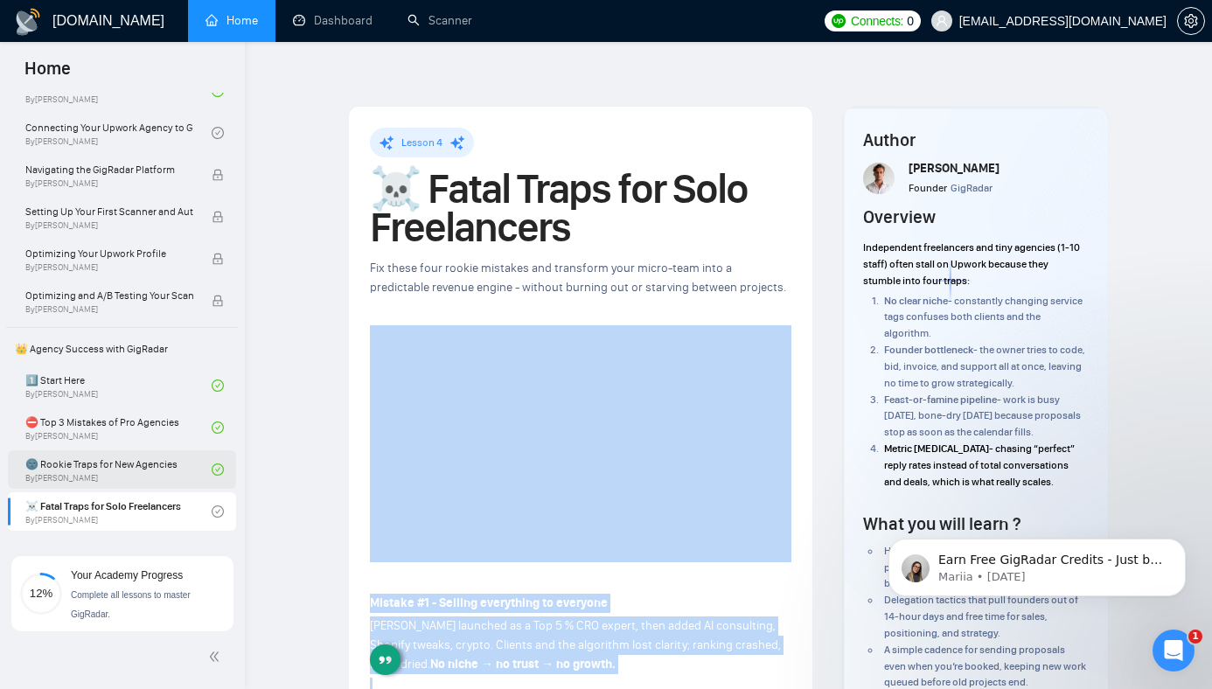
drag, startPoint x: 539, startPoint y: 629, endPoint x: 348, endPoint y: 485, distance: 238.6
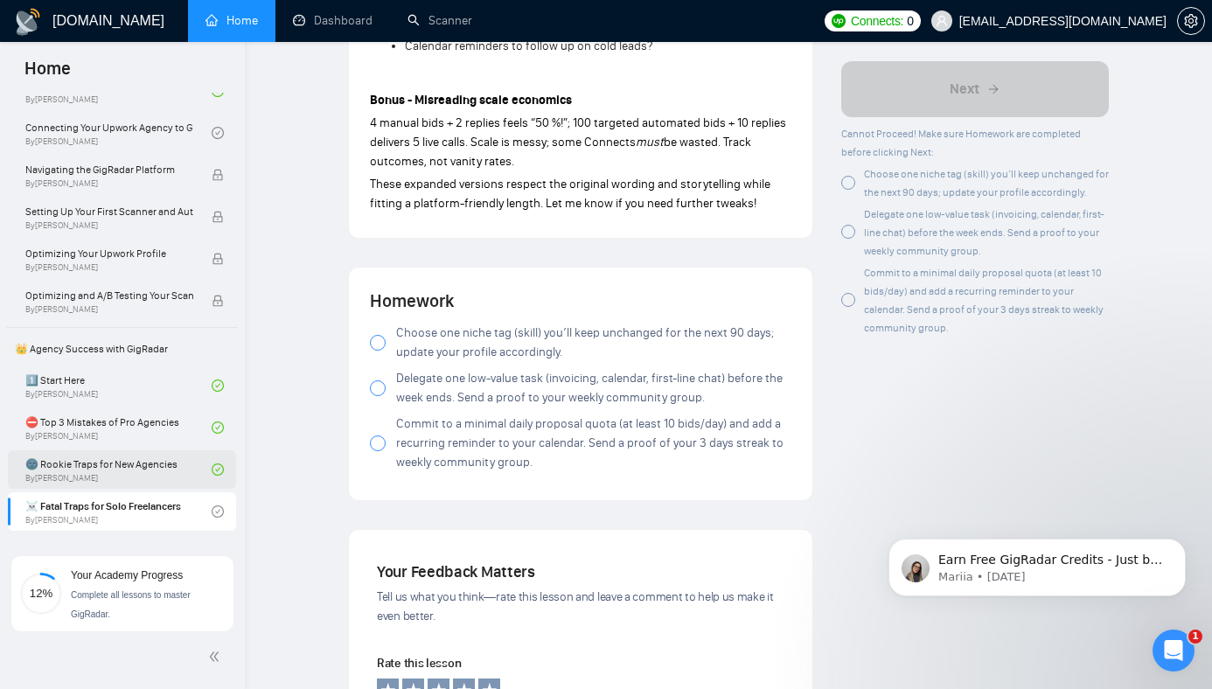
scroll to position [1914, 0]
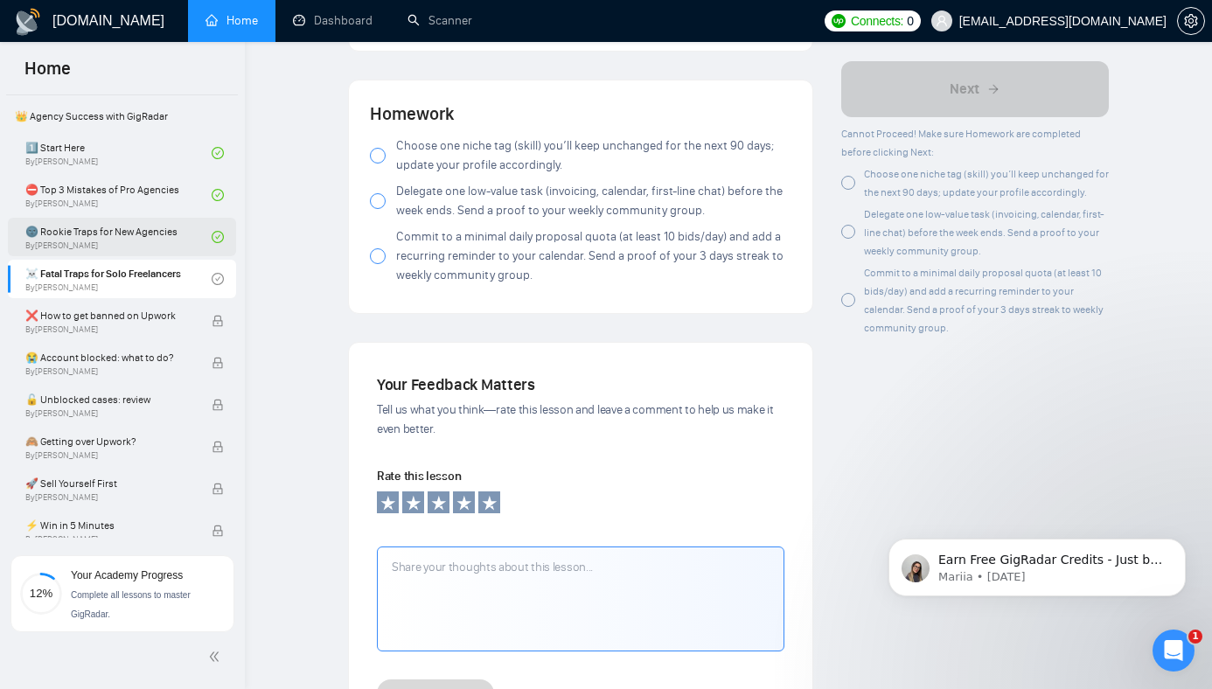
scroll to position [1986, 0]
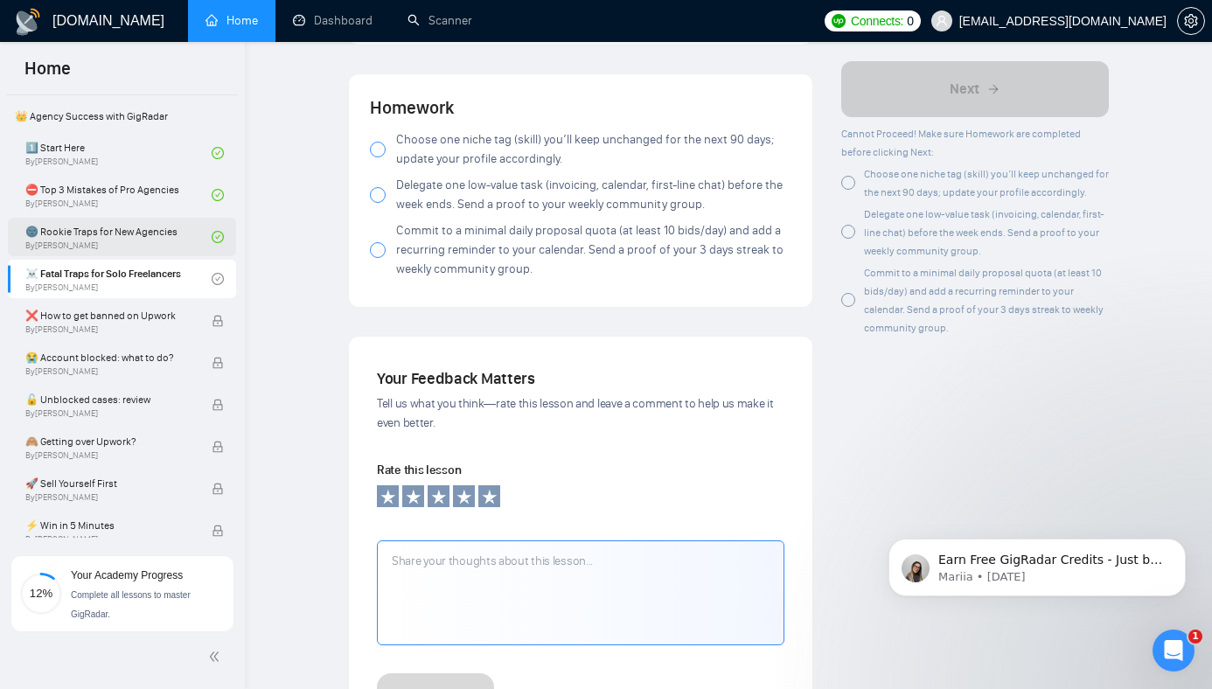
drag, startPoint x: 599, startPoint y: 305, endPoint x: 606, endPoint y: 98, distance: 207.4
drag, startPoint x: 323, startPoint y: 62, endPoint x: 573, endPoint y: 271, distance: 326.0
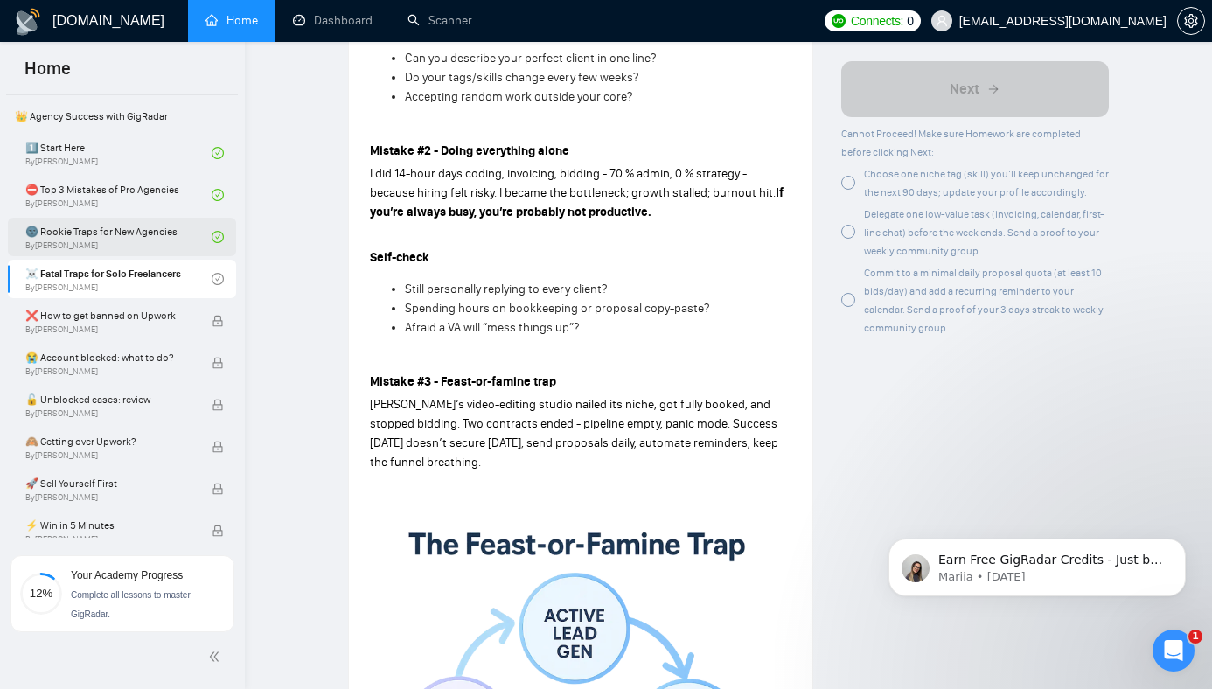
scroll to position [808, 0]
